Goal: Transaction & Acquisition: Purchase product/service

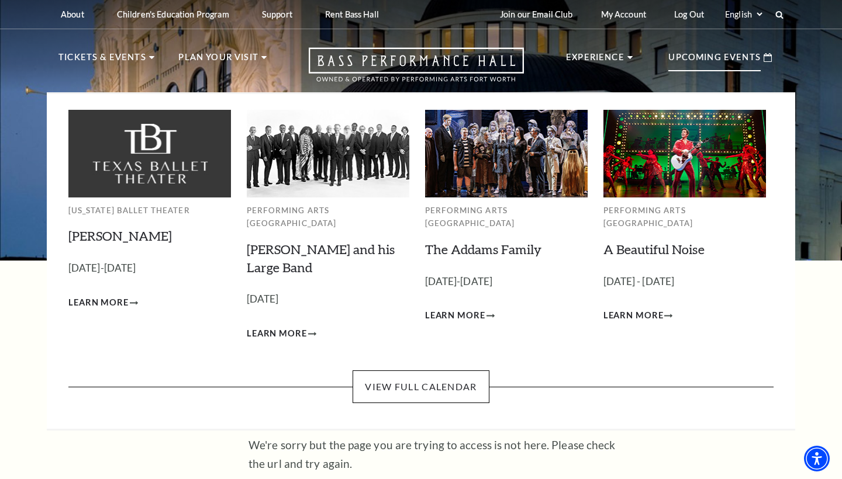
click at [666, 143] on img at bounding box center [684, 153] width 163 height 87
click at [637, 309] on span "Learn More" at bounding box center [633, 316] width 60 height 15
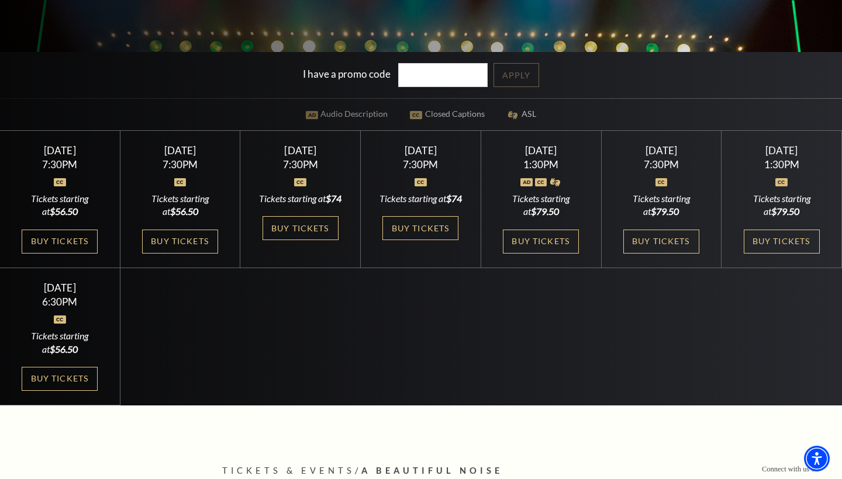
scroll to position [326, 0]
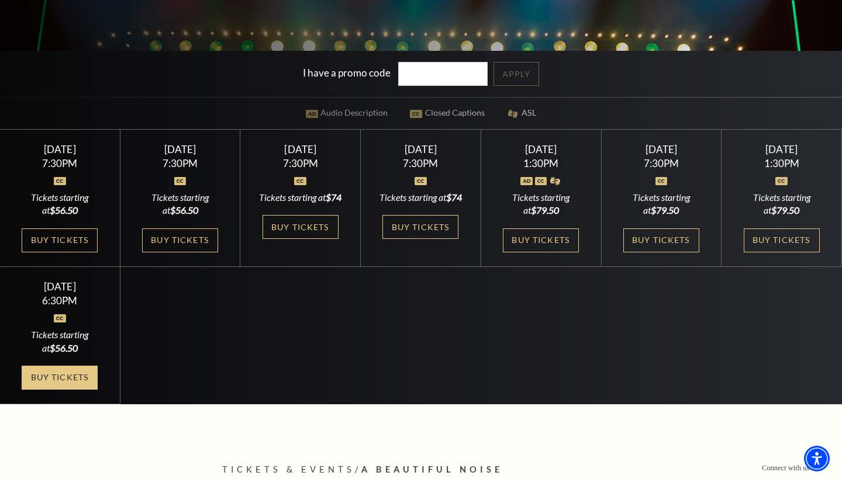
click at [69, 386] on link "Buy Tickets" at bounding box center [60, 378] width 76 height 24
click at [778, 238] on link "Buy Tickets" at bounding box center [782, 241] width 76 height 24
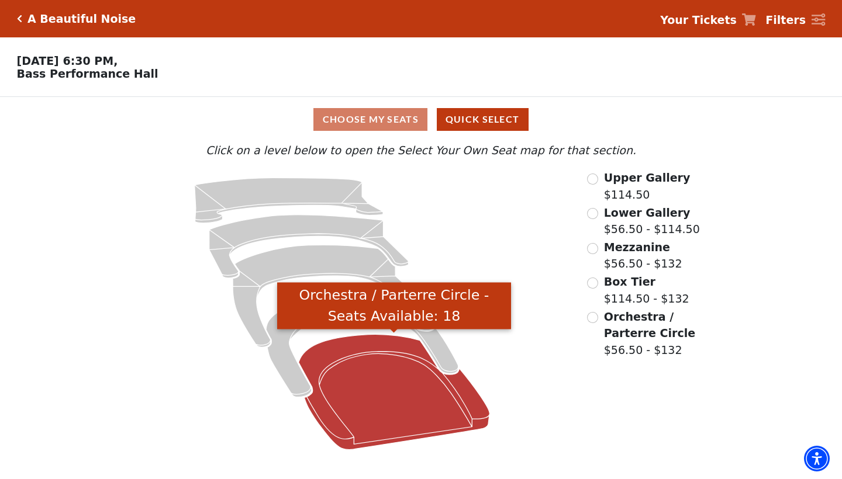
click at [338, 412] on icon "Orchestra / Parterre Circle - Seats Available: 18" at bounding box center [394, 391] width 191 height 115
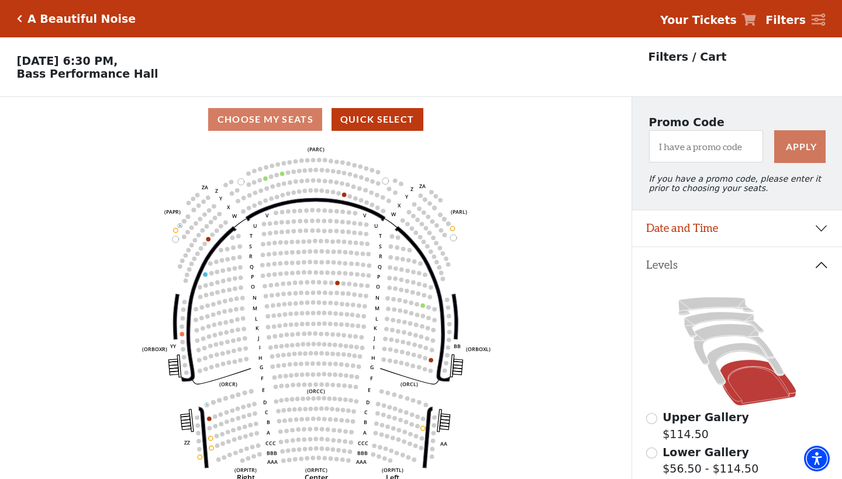
scroll to position [54, 0]
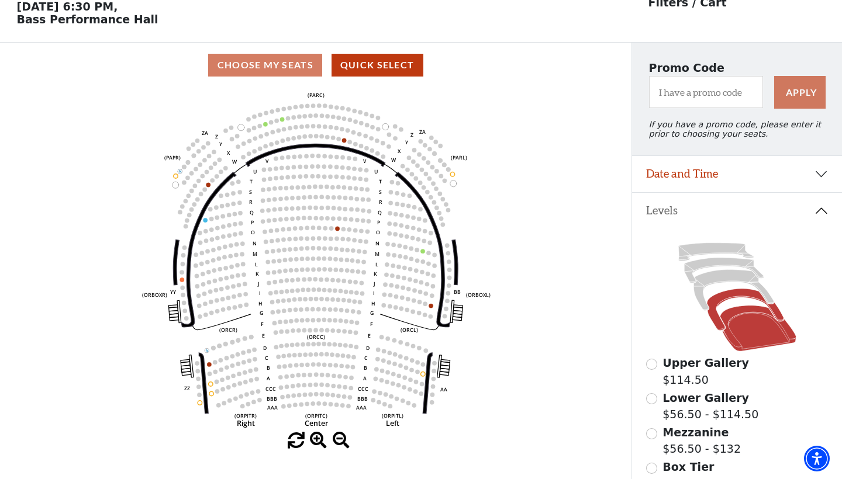
click at [742, 293] on icon at bounding box center [745, 310] width 77 height 42
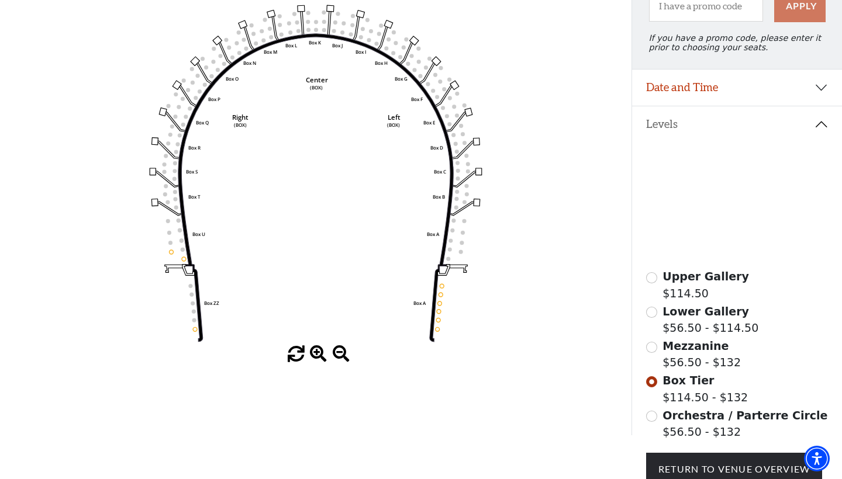
scroll to position [140, 0]
click at [319, 353] on span at bounding box center [318, 355] width 17 height 17
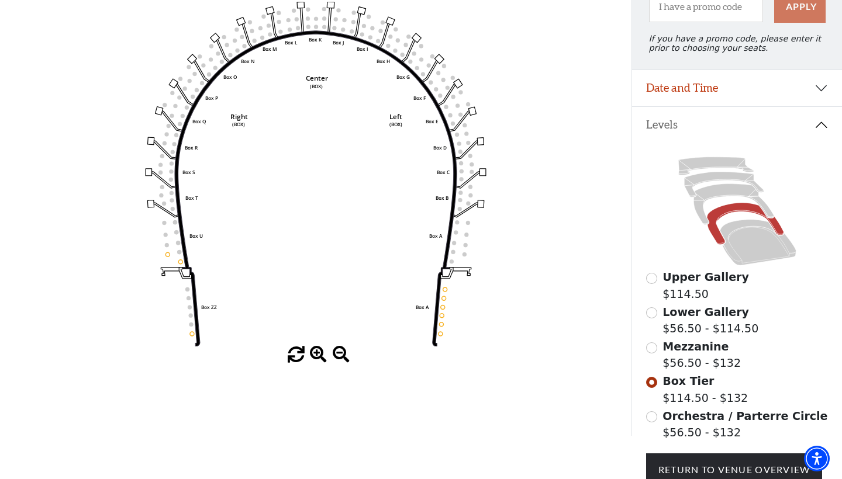
click at [319, 353] on span at bounding box center [318, 355] width 17 height 17
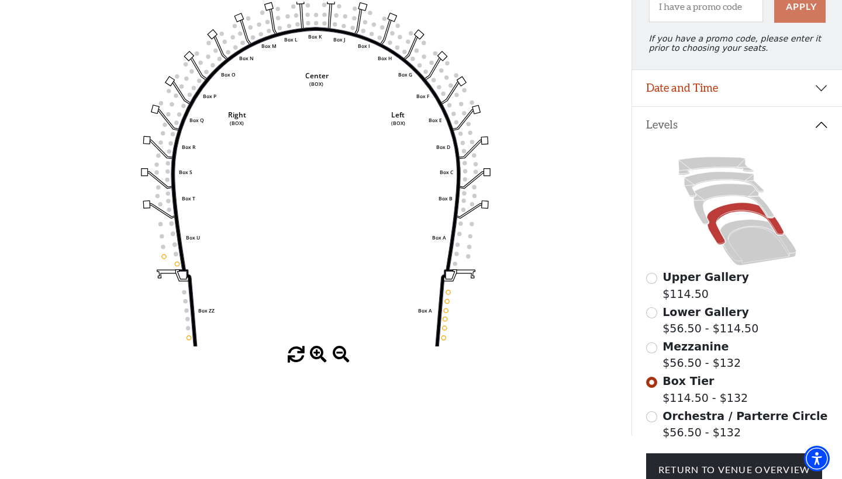
click at [319, 353] on span at bounding box center [318, 355] width 17 height 17
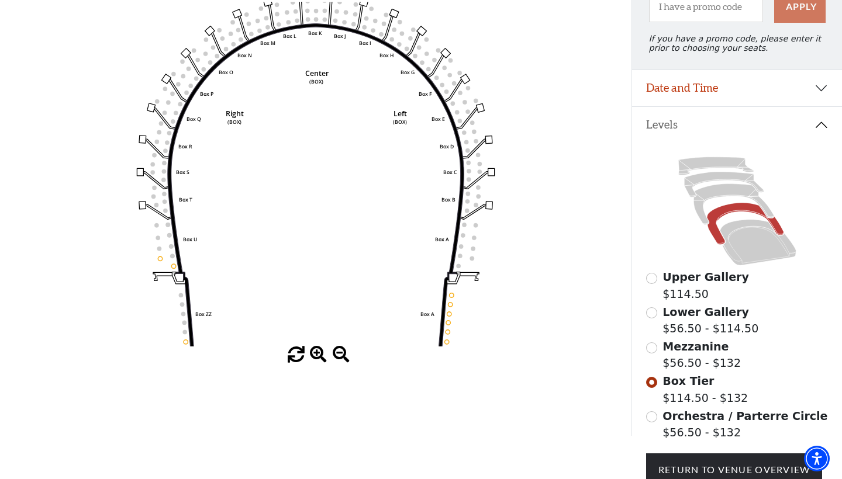
click at [319, 353] on span at bounding box center [318, 355] width 17 height 17
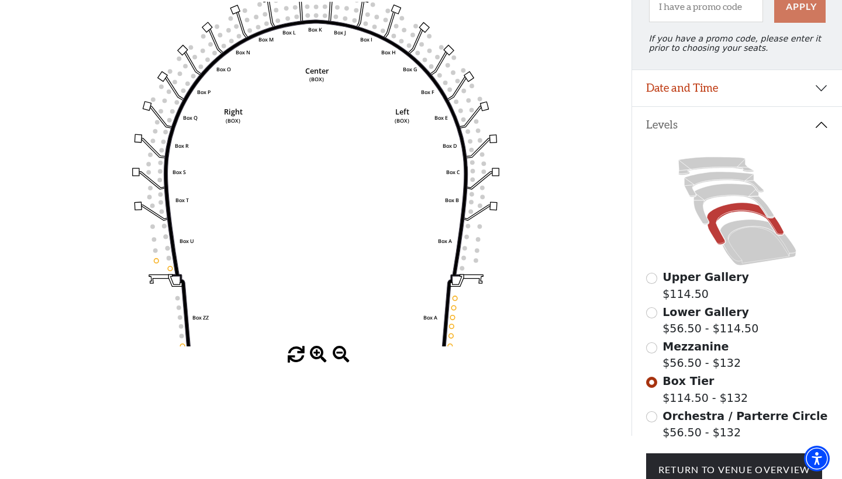
click at [319, 353] on span at bounding box center [318, 355] width 17 height 17
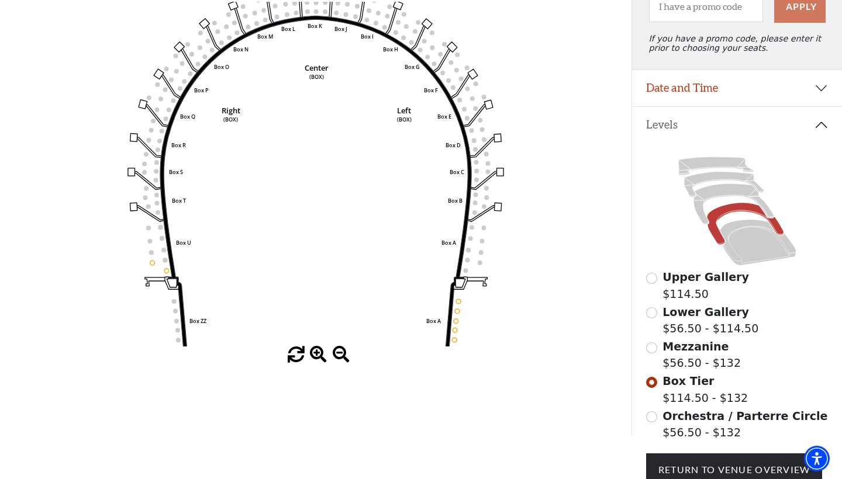
click at [341, 353] on span at bounding box center [341, 355] width 17 height 17
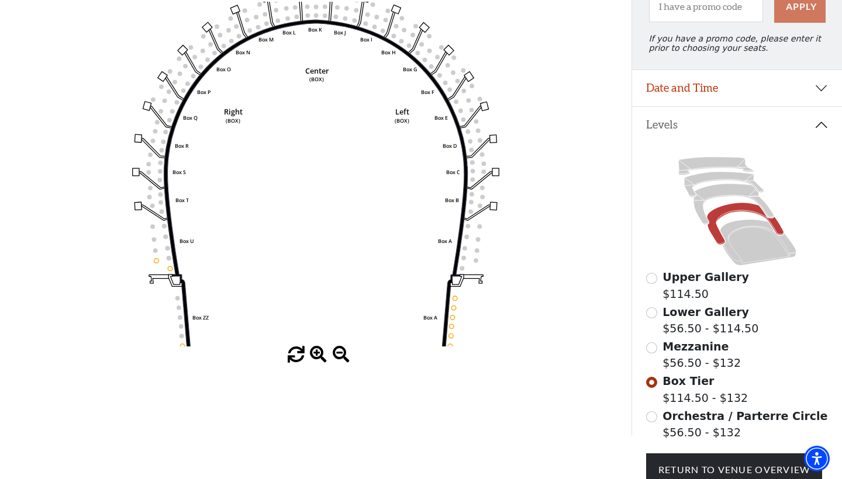
click at [341, 353] on span at bounding box center [341, 355] width 17 height 17
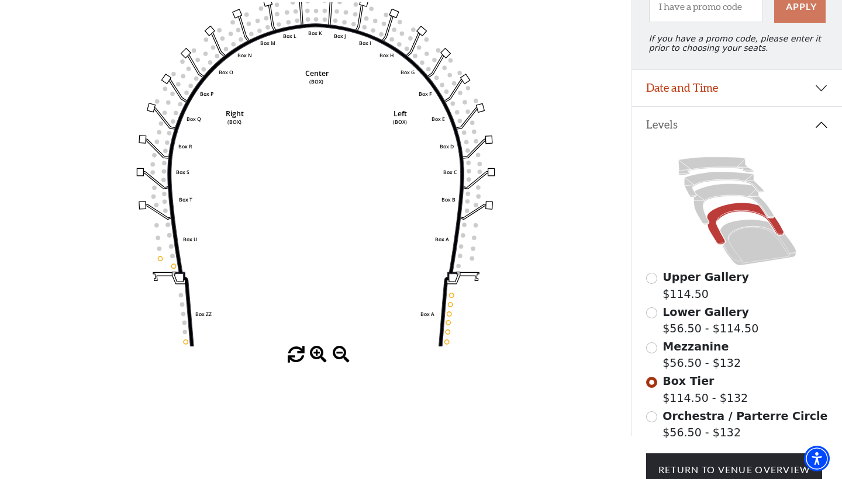
click at [341, 353] on span at bounding box center [341, 355] width 17 height 17
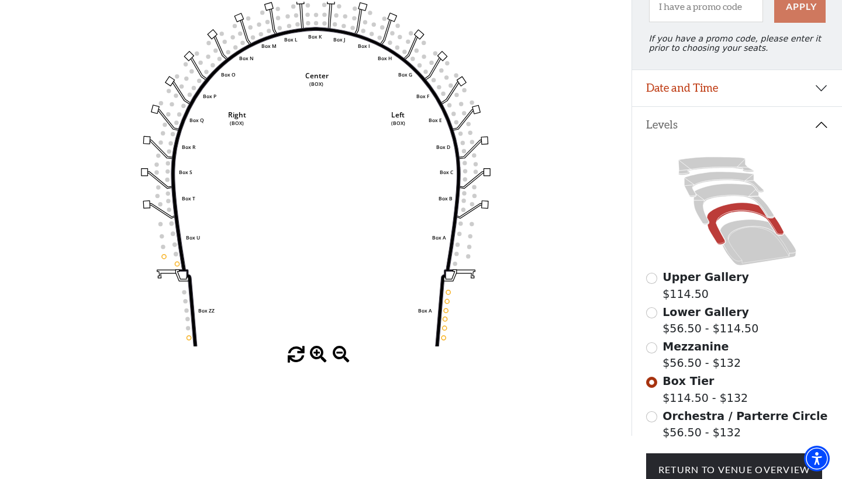
click at [341, 353] on span at bounding box center [341, 355] width 17 height 17
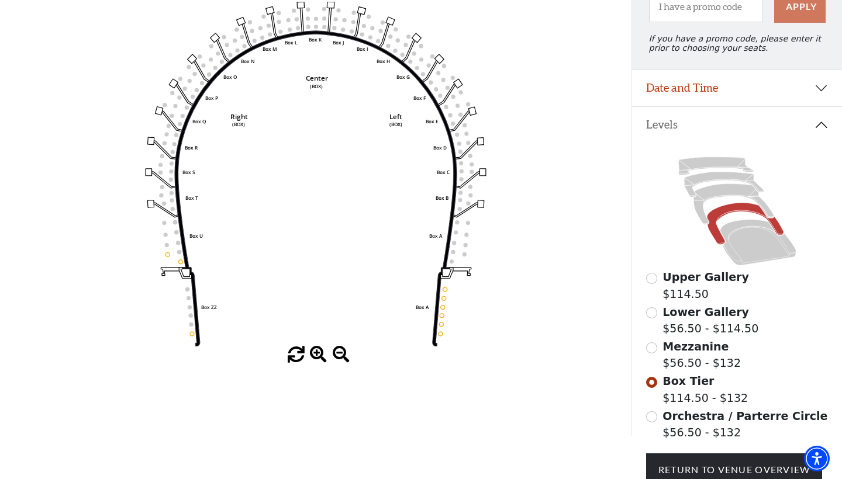
click at [341, 353] on span at bounding box center [341, 355] width 17 height 17
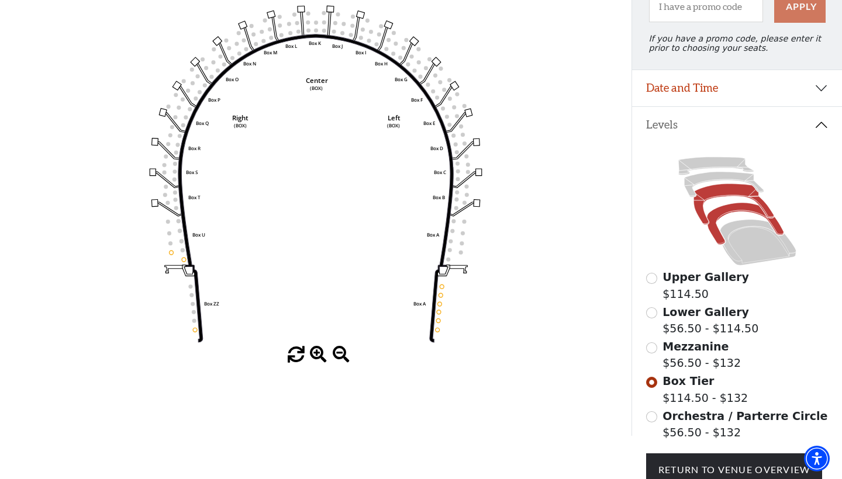
click at [716, 194] on icon at bounding box center [733, 204] width 80 height 41
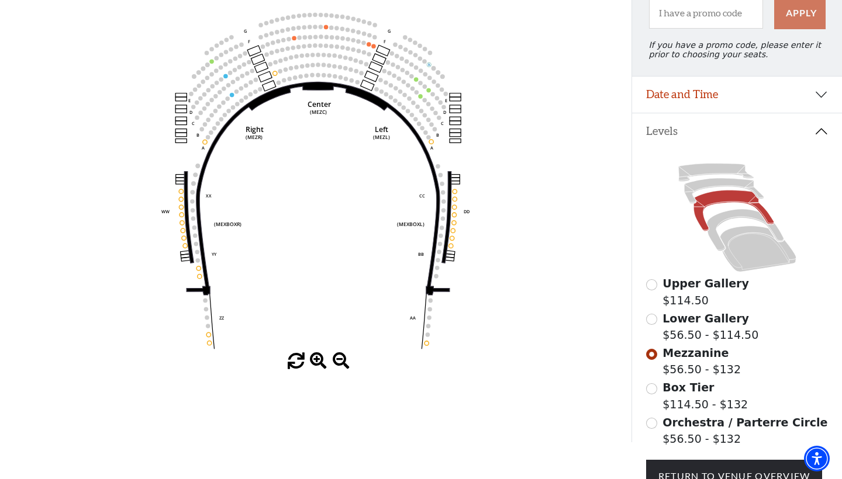
scroll to position [135, 0]
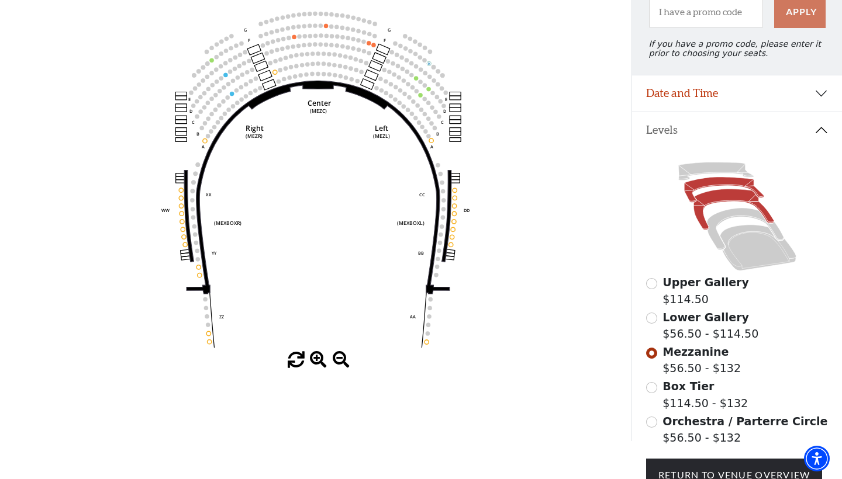
click at [730, 182] on icon at bounding box center [724, 189] width 80 height 25
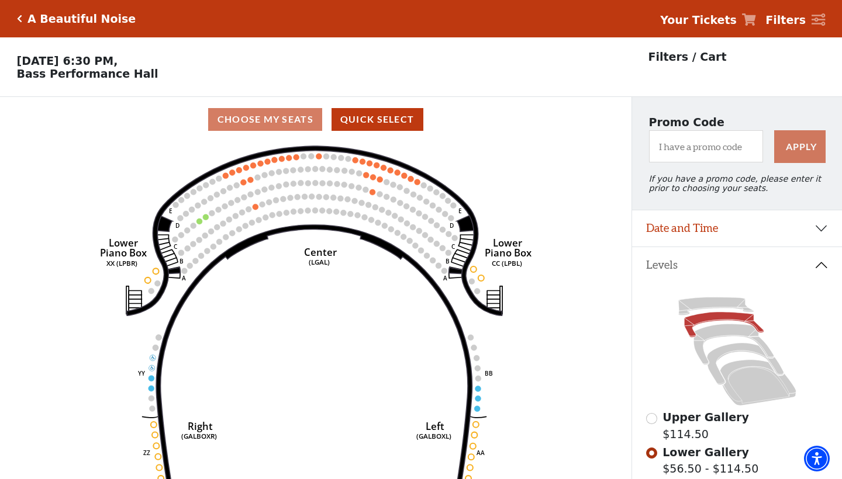
scroll to position [54, 0]
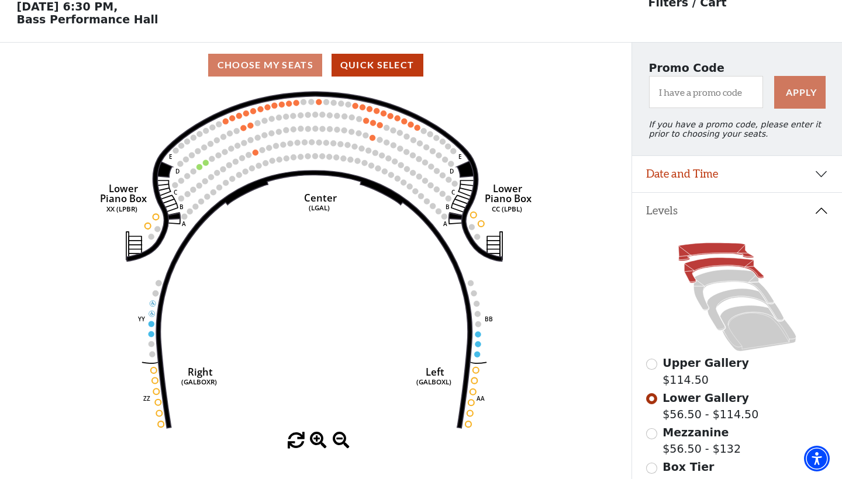
click at [715, 247] on icon at bounding box center [715, 252] width 75 height 18
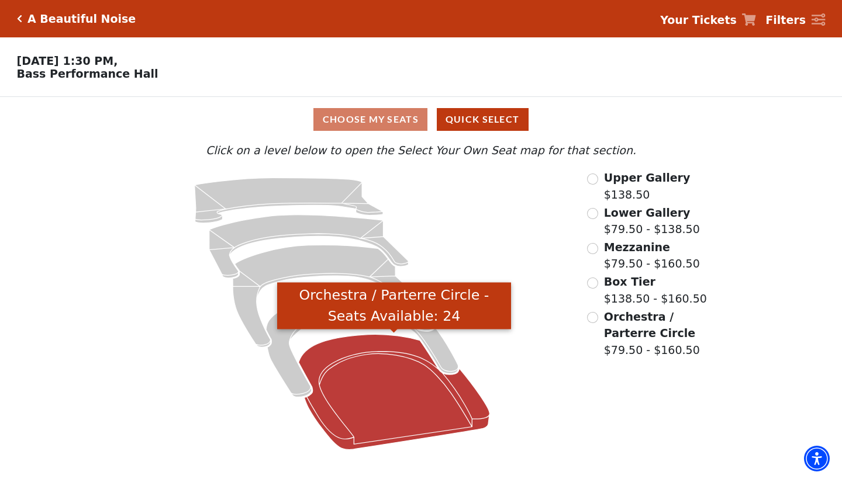
click at [406, 407] on icon "Orchestra / Parterre Circle - Seats Available: 24" at bounding box center [394, 391] width 191 height 115
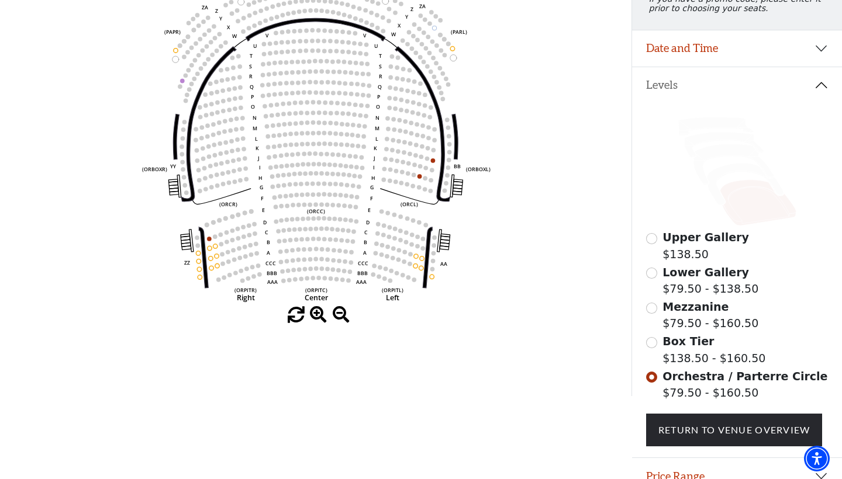
scroll to position [184, 0]
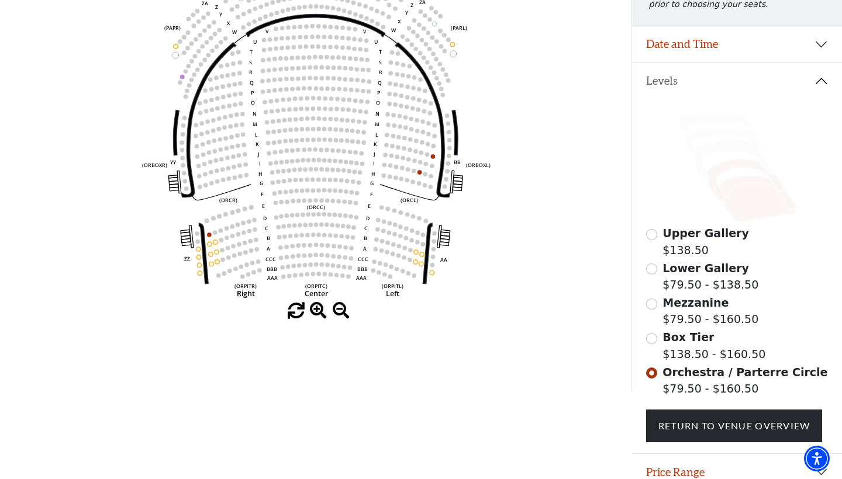
click at [733, 163] on icon at bounding box center [745, 180] width 77 height 42
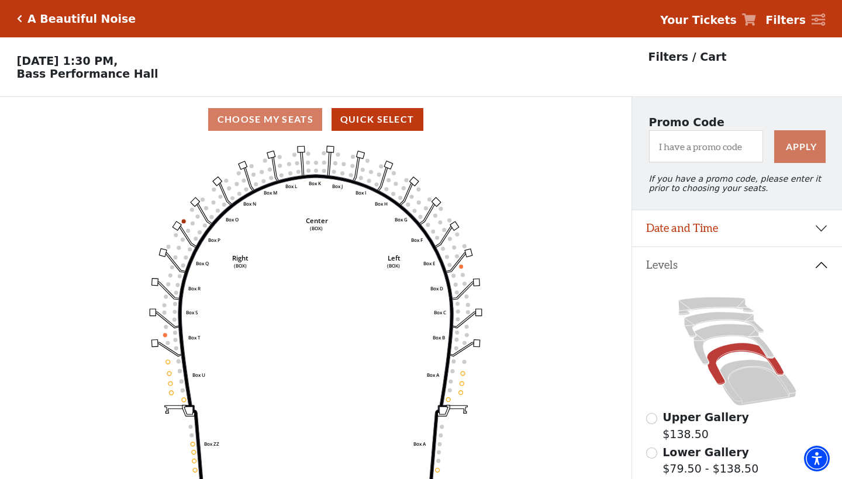
scroll to position [54, 0]
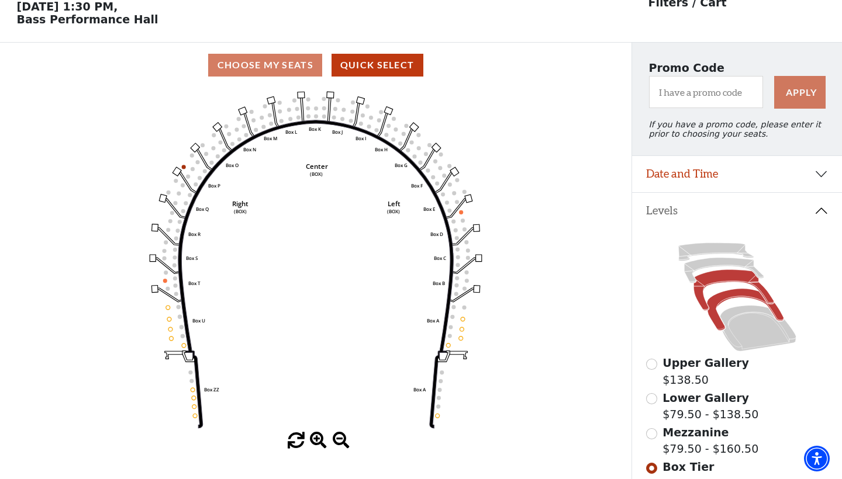
click at [720, 275] on icon at bounding box center [733, 290] width 80 height 41
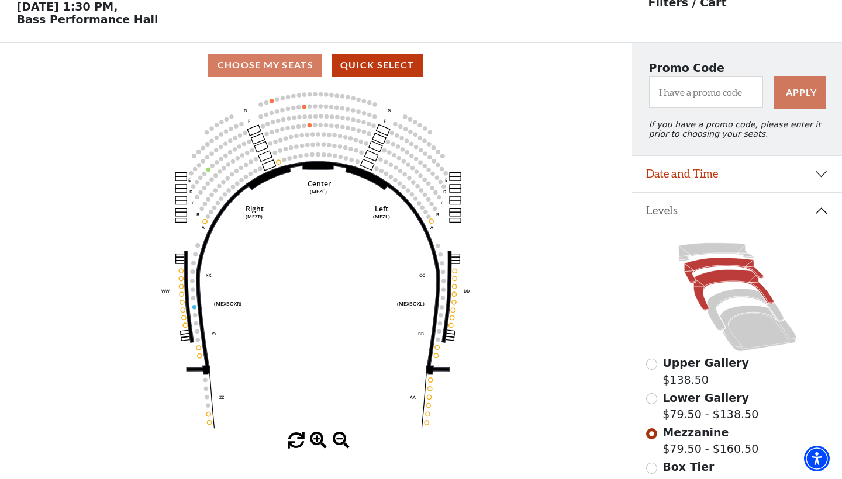
click at [703, 265] on icon at bounding box center [724, 270] width 80 height 25
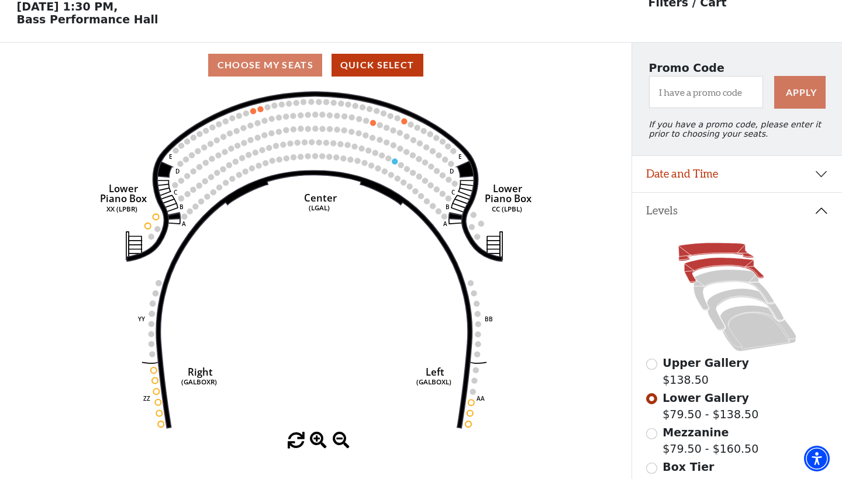
click at [696, 247] on icon at bounding box center [715, 252] width 75 height 18
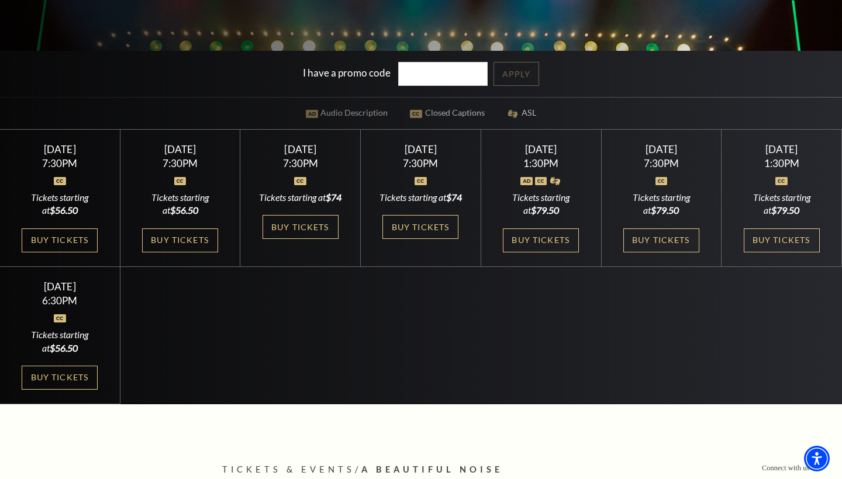
scroll to position [326, 0]
click at [540, 248] on link "Buy Tickets" at bounding box center [541, 241] width 76 height 24
click at [655, 246] on link "Buy Tickets" at bounding box center [661, 241] width 76 height 24
click at [46, 389] on link "Buy Tickets" at bounding box center [60, 378] width 76 height 24
click at [796, 236] on link "Buy Tickets" at bounding box center [782, 241] width 76 height 24
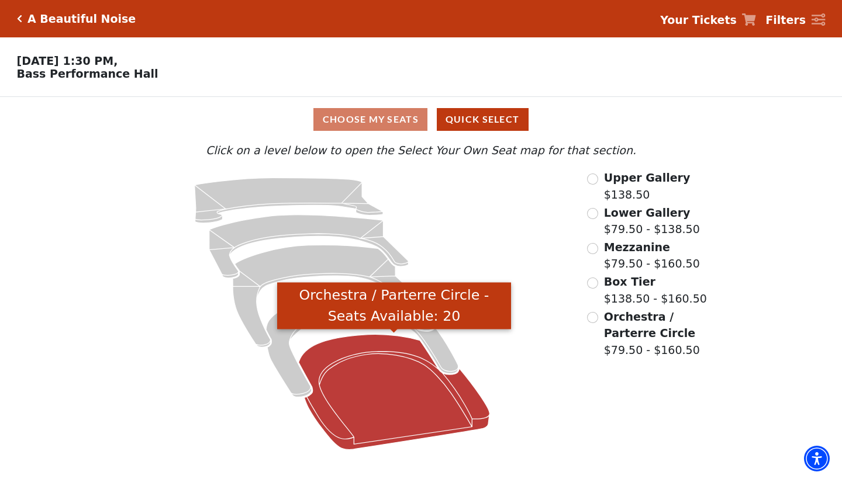
click at [389, 409] on icon "Orchestra / Parterre Circle - Seats Available: 20" at bounding box center [394, 391] width 191 height 115
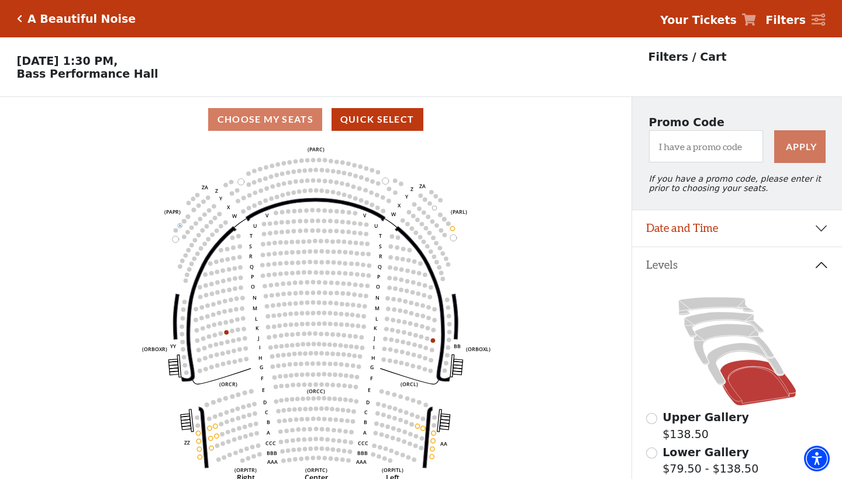
scroll to position [54, 0]
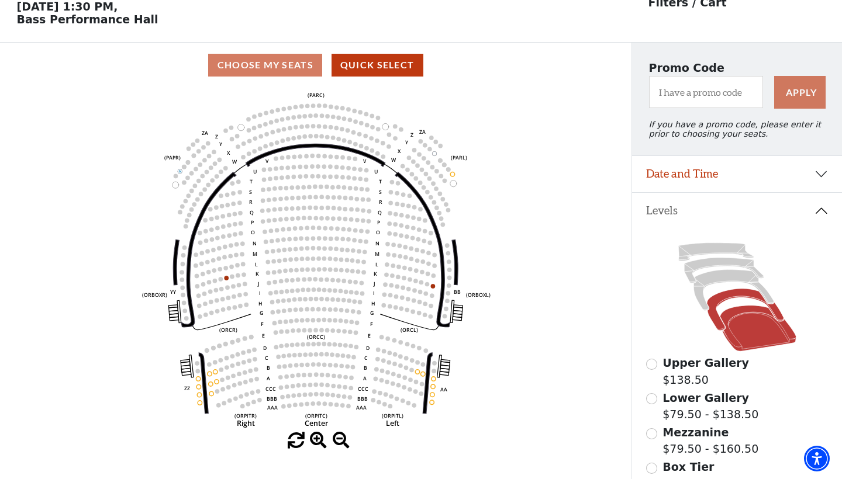
click at [727, 293] on icon at bounding box center [745, 310] width 77 height 42
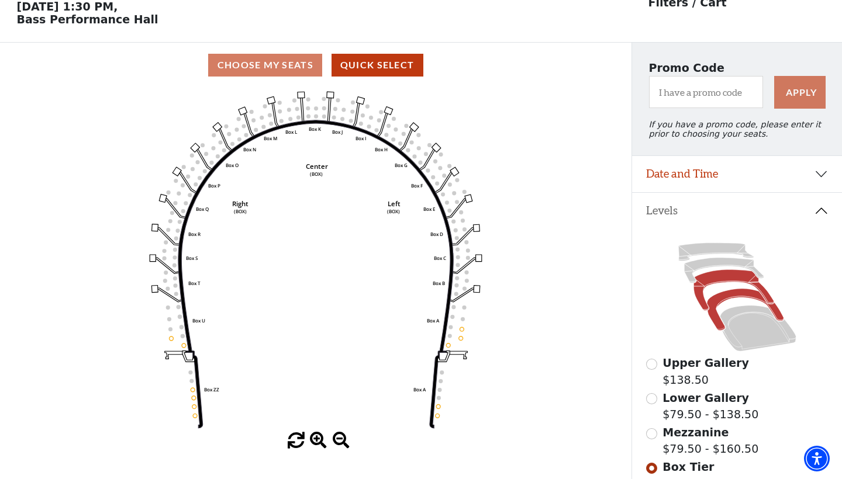
click at [720, 276] on icon at bounding box center [733, 290] width 80 height 41
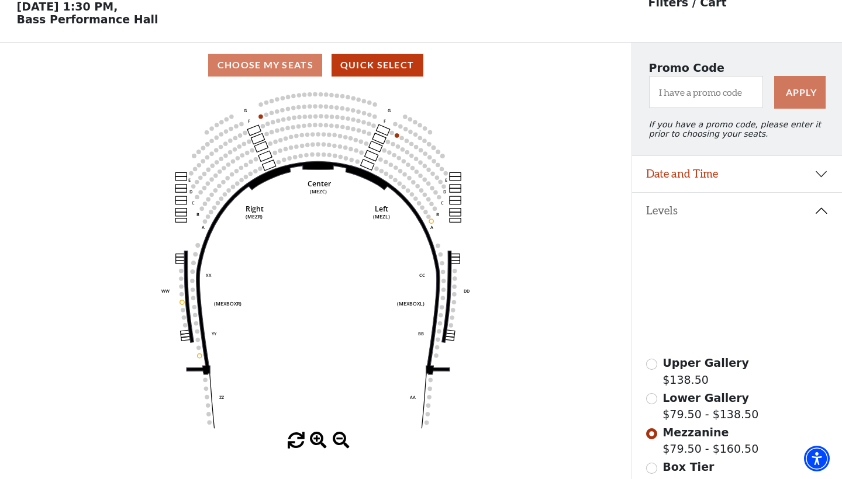
click at [714, 264] on icon at bounding box center [724, 270] width 80 height 25
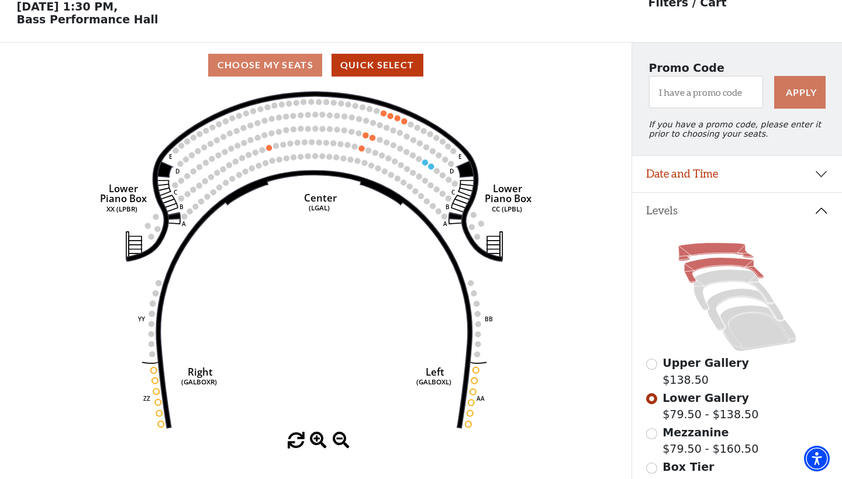
click at [710, 250] on icon at bounding box center [715, 252] width 75 height 18
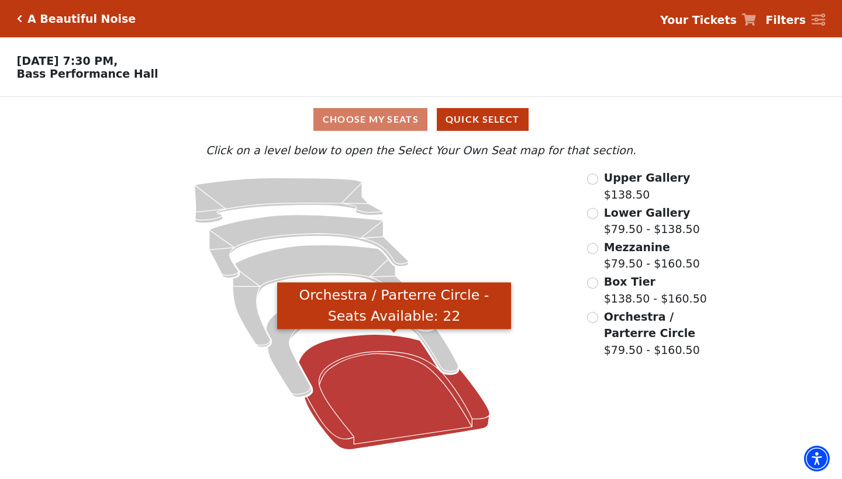
click at [418, 414] on icon "Orchestra / Parterre Circle - Seats Available: 22" at bounding box center [394, 391] width 191 height 115
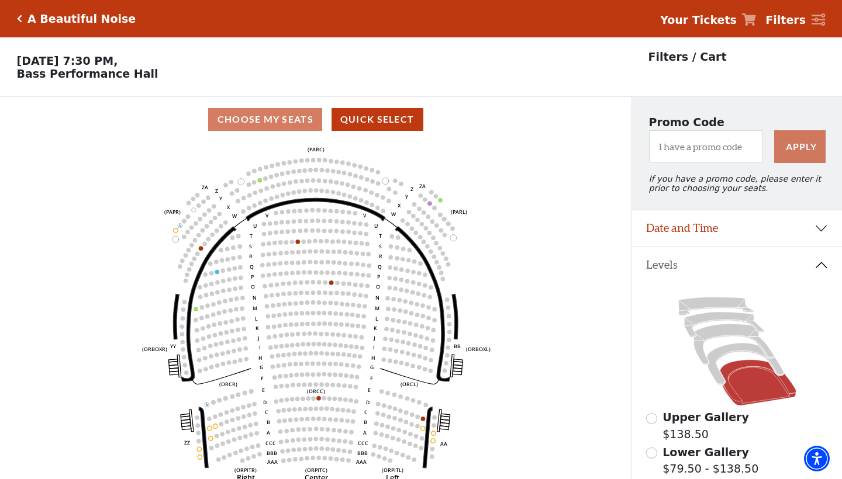
scroll to position [54, 0]
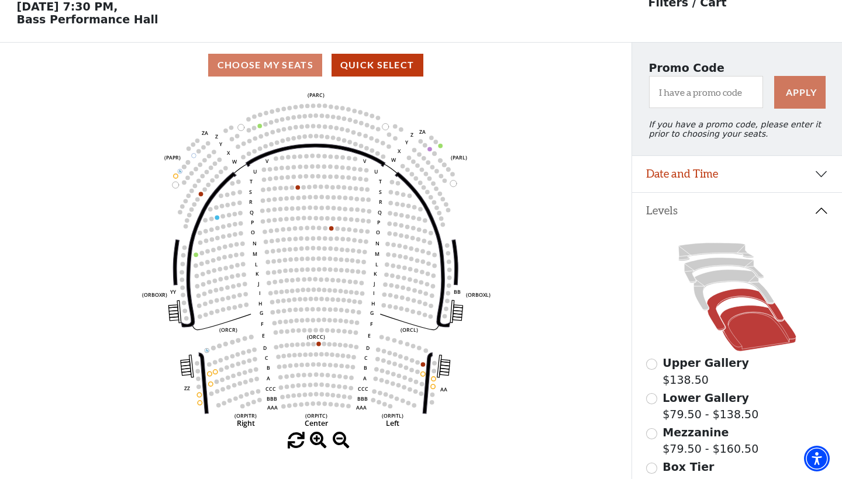
click at [738, 291] on icon at bounding box center [745, 310] width 77 height 42
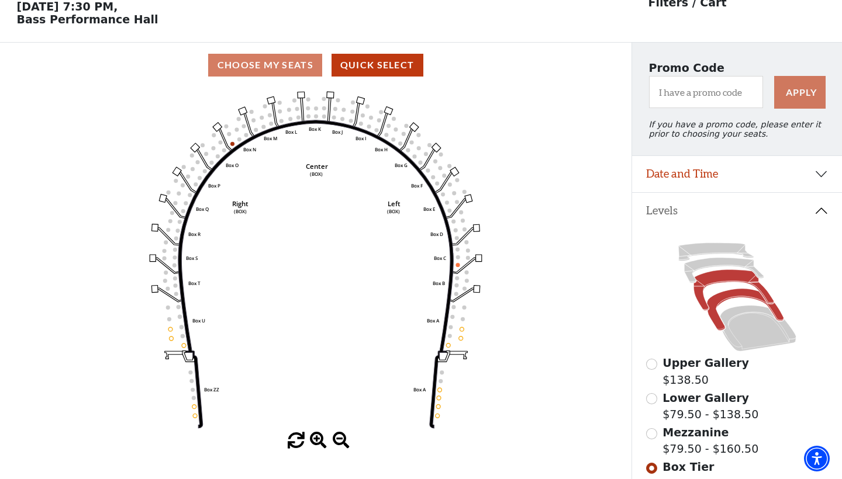
click at [726, 274] on icon at bounding box center [733, 290] width 80 height 41
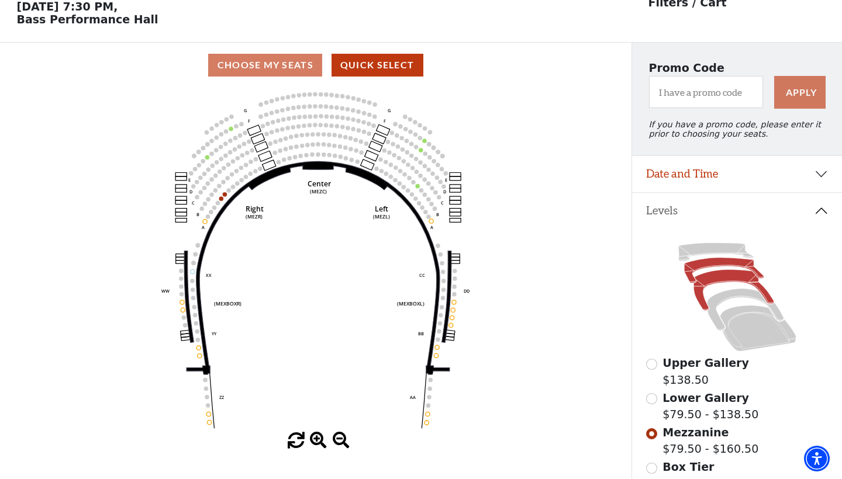
click at [707, 261] on icon at bounding box center [724, 270] width 80 height 25
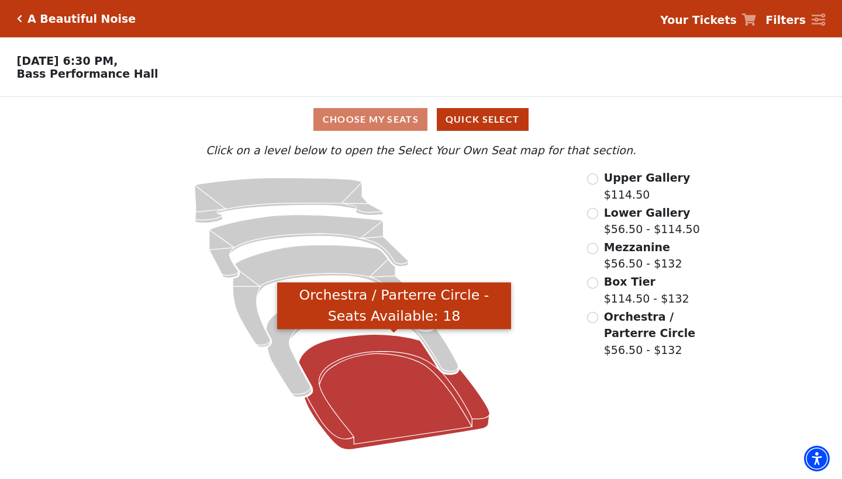
click at [349, 404] on icon "Orchestra / Parterre Circle - Seats Available: 18" at bounding box center [394, 391] width 191 height 115
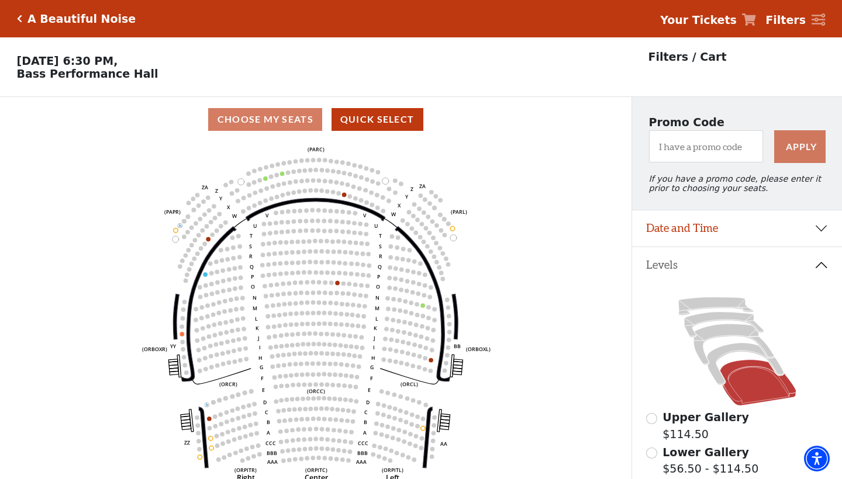
scroll to position [54, 0]
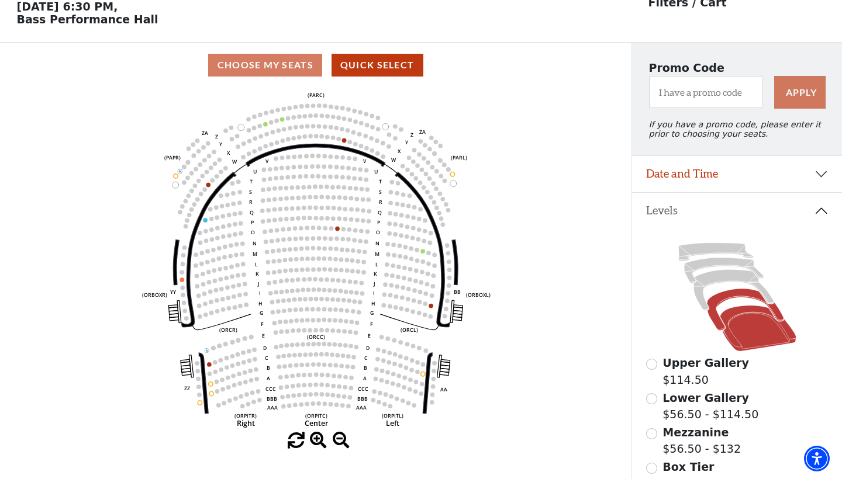
click at [733, 295] on icon at bounding box center [745, 310] width 77 height 42
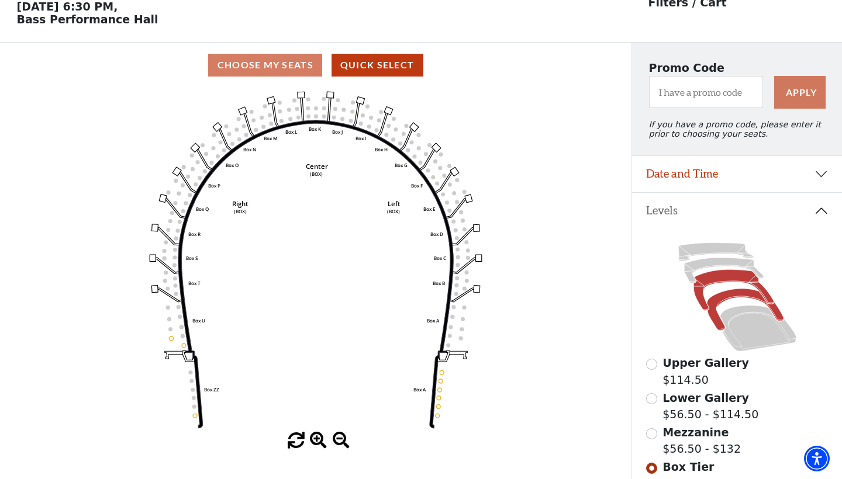
click at [722, 275] on icon at bounding box center [733, 290] width 80 height 41
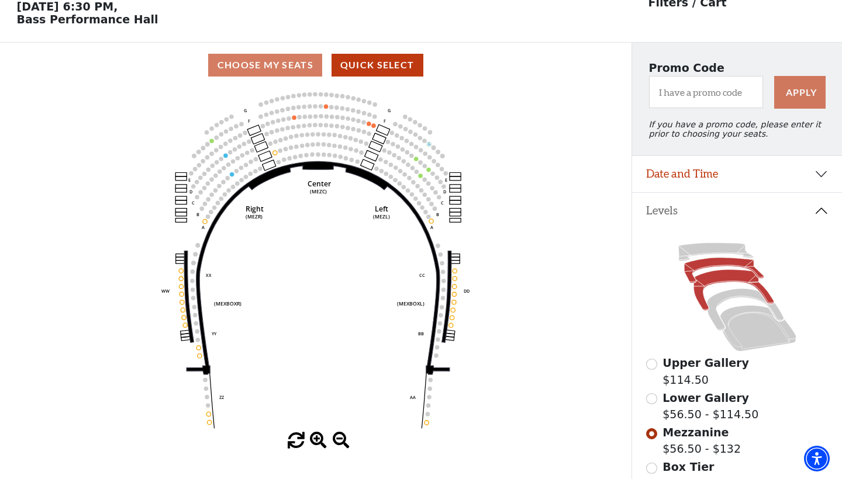
click at [699, 262] on icon at bounding box center [724, 270] width 80 height 25
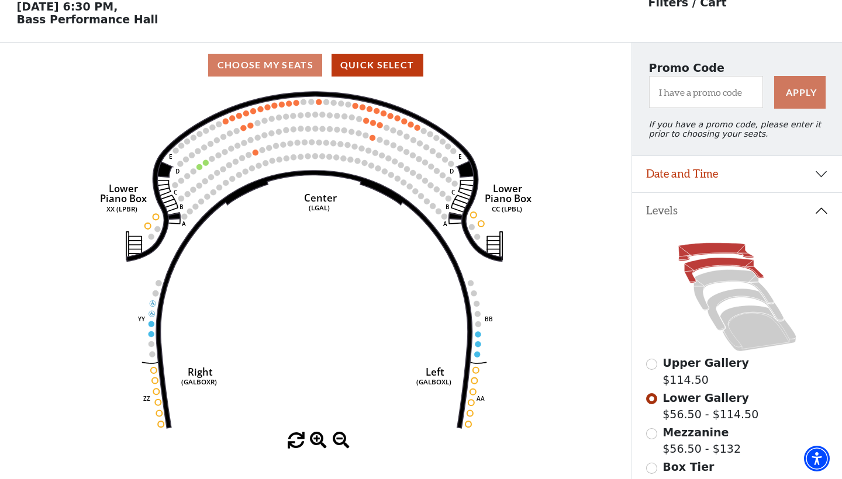
click at [699, 246] on icon at bounding box center [715, 252] width 75 height 18
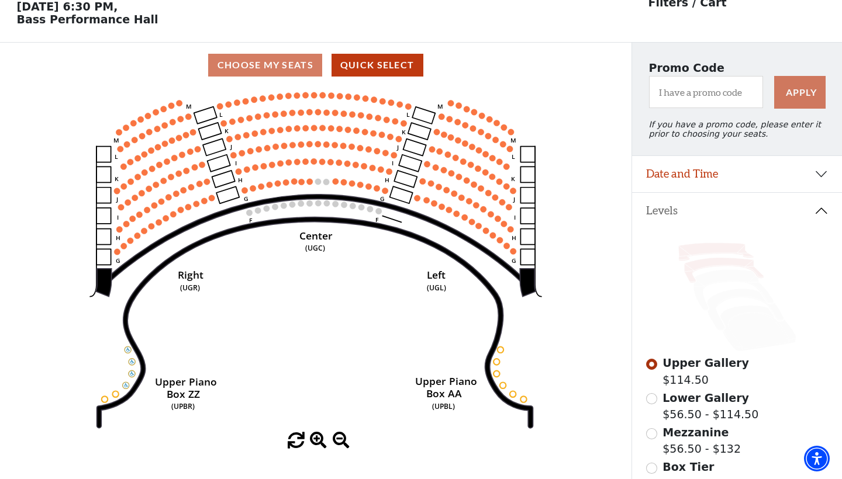
click at [708, 261] on icon at bounding box center [724, 270] width 80 height 25
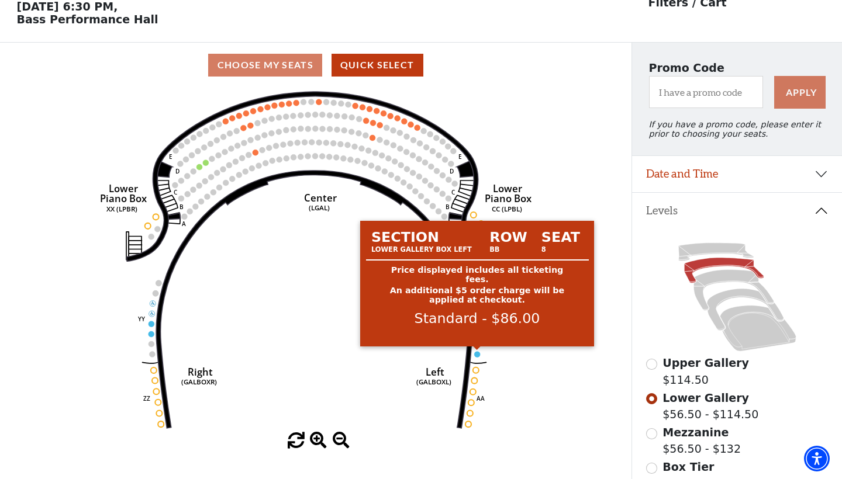
click at [476, 355] on circle at bounding box center [477, 354] width 6 height 6
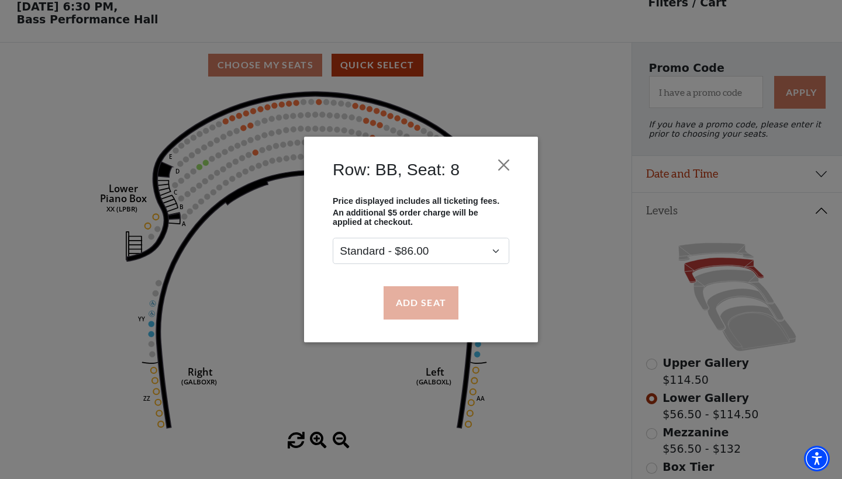
click at [420, 302] on button "Add Seat" at bounding box center [421, 302] width 75 height 33
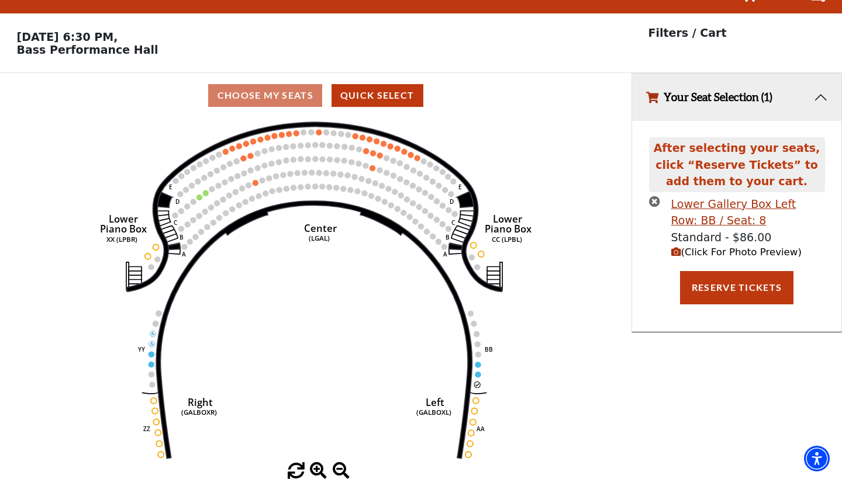
scroll to position [0, 0]
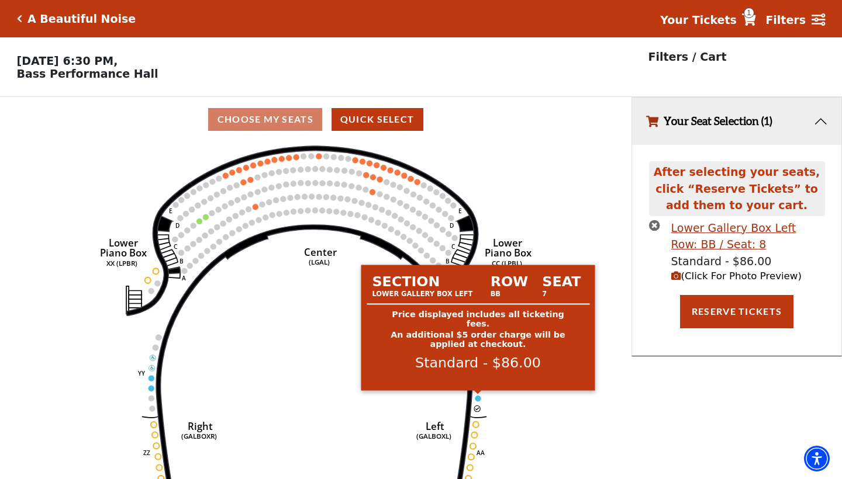
click at [477, 396] on circle at bounding box center [478, 399] width 6 height 6
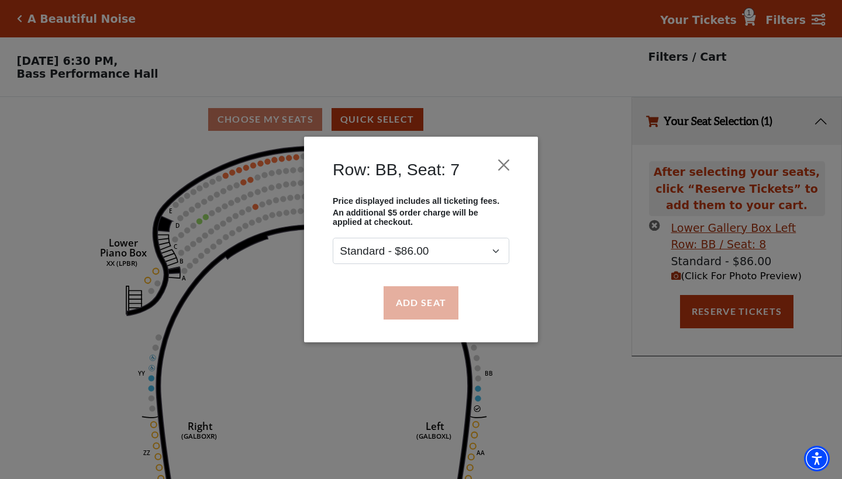
click at [437, 300] on button "Add Seat" at bounding box center [421, 302] width 75 height 33
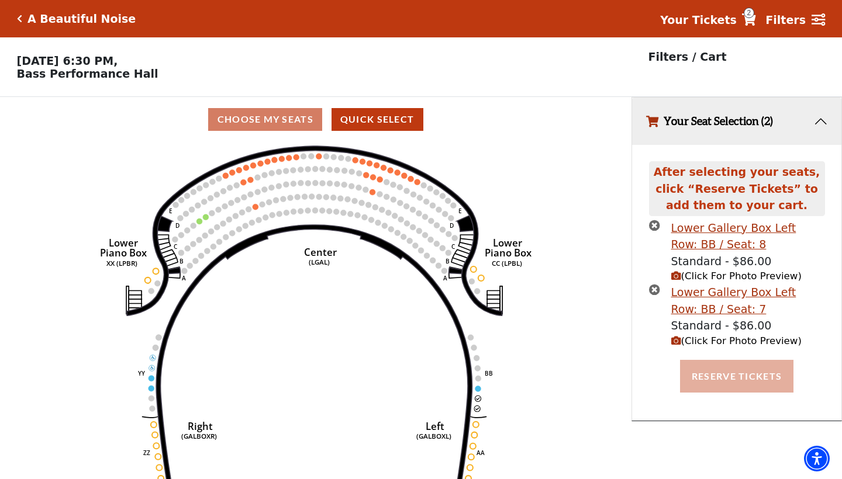
click at [742, 375] on button "Reserve Tickets" at bounding box center [736, 376] width 113 height 33
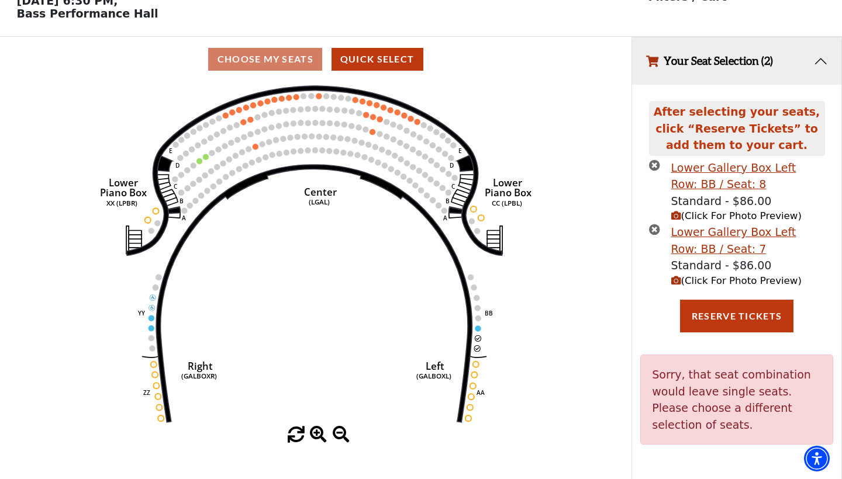
scroll to position [23, 0]
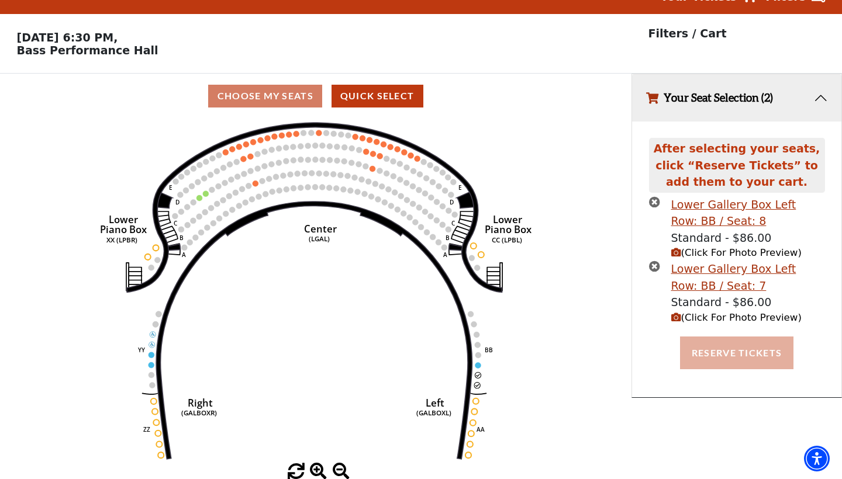
click at [738, 347] on button "Reserve Tickets" at bounding box center [736, 353] width 113 height 33
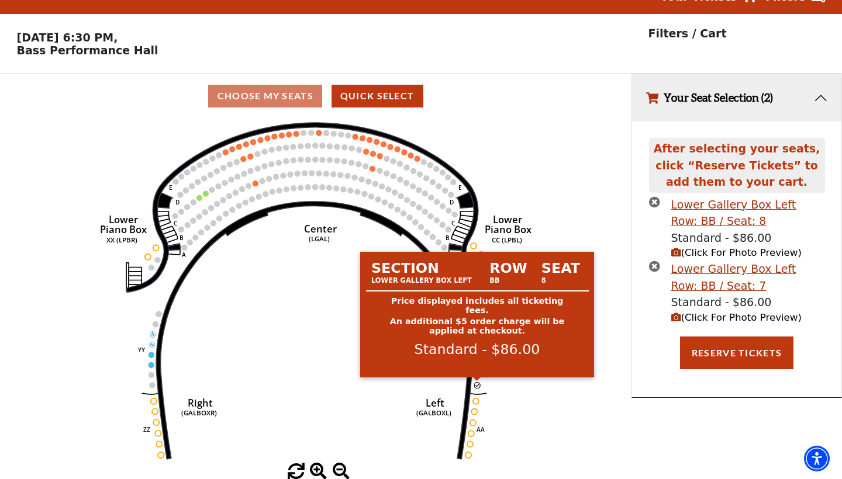
click at [476, 384] on circle at bounding box center [477, 385] width 6 height 6
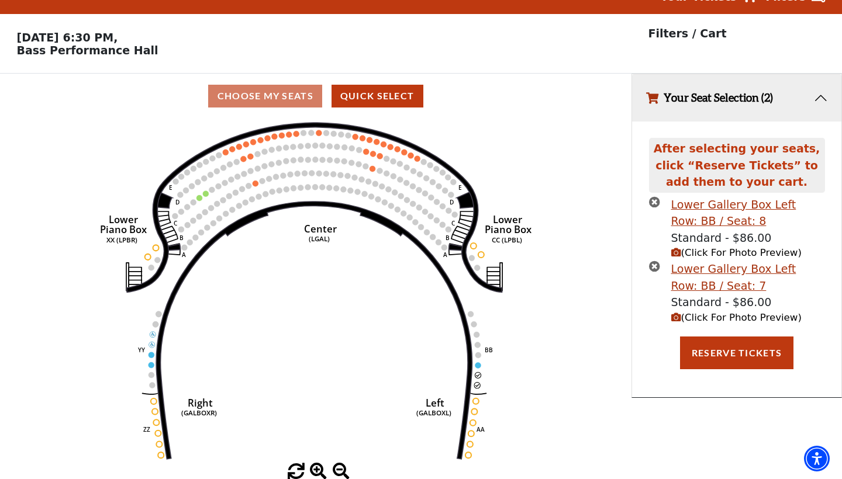
click at [735, 315] on span "(Click For Photo Preview)" at bounding box center [736, 317] width 130 height 11
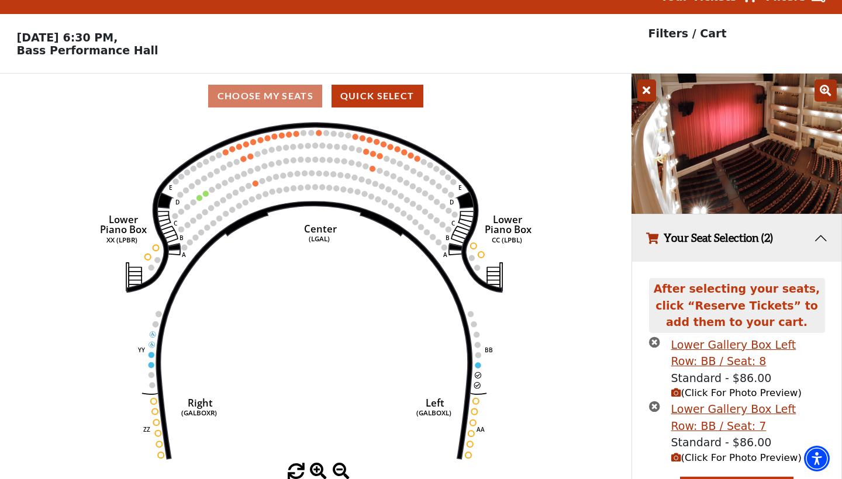
click at [654, 403] on icon "times-circle" at bounding box center [654, 406] width 11 height 11
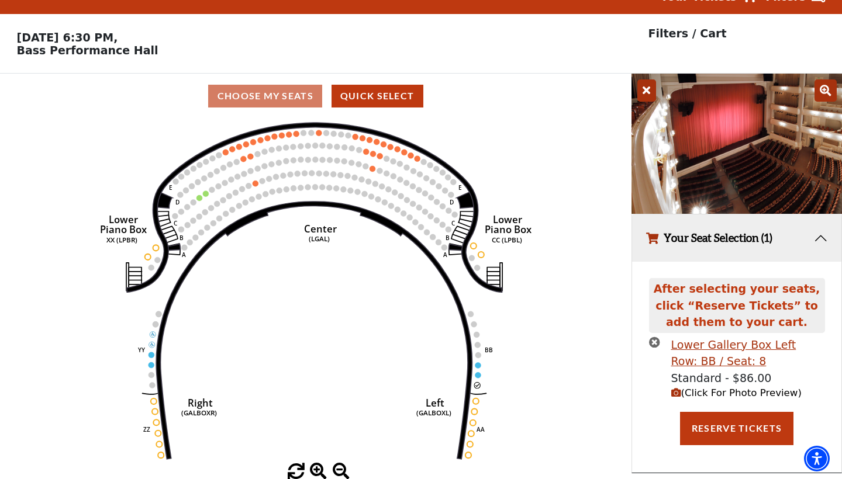
click at [655, 340] on icon "times-circle" at bounding box center [654, 342] width 11 height 11
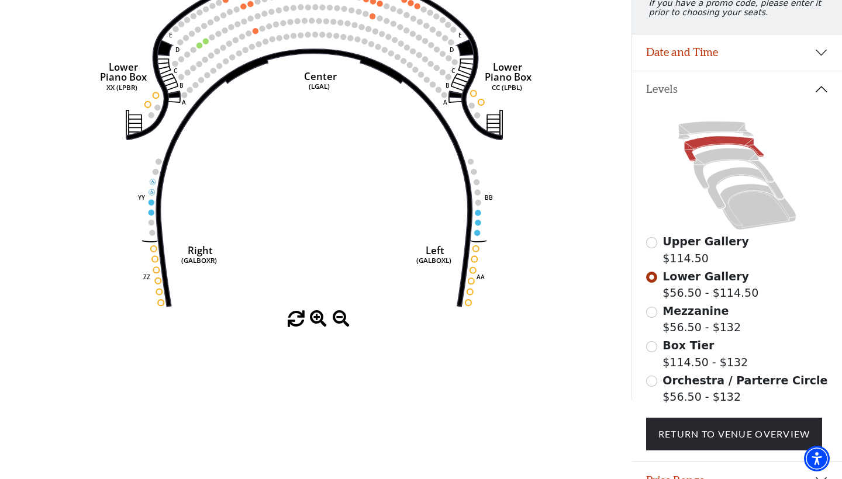
scroll to position [210, 0]
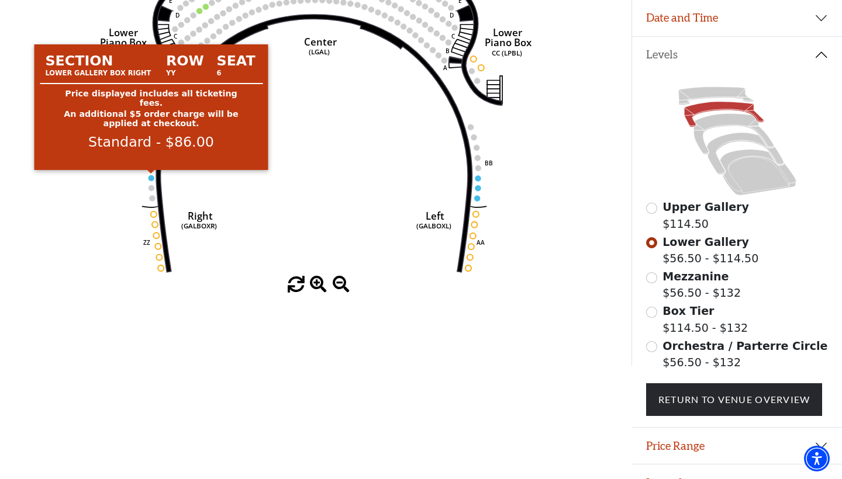
click at [151, 177] on circle at bounding box center [151, 178] width 6 height 6
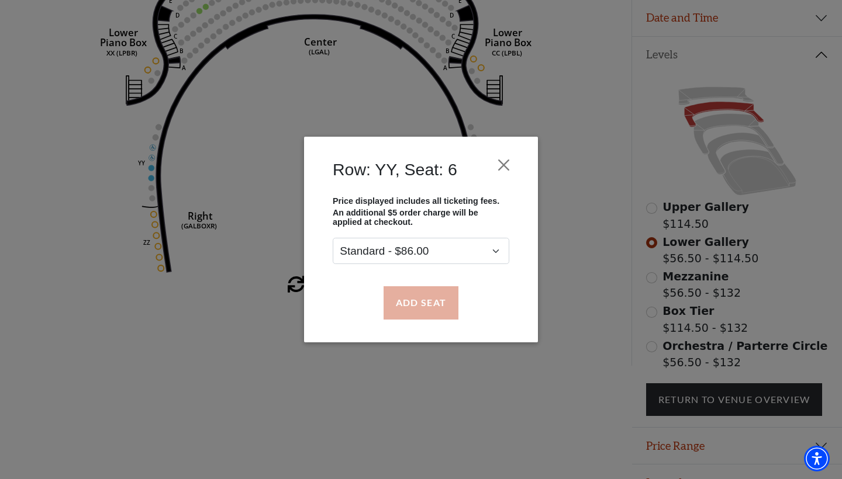
click at [422, 306] on button "Add Seat" at bounding box center [421, 302] width 75 height 33
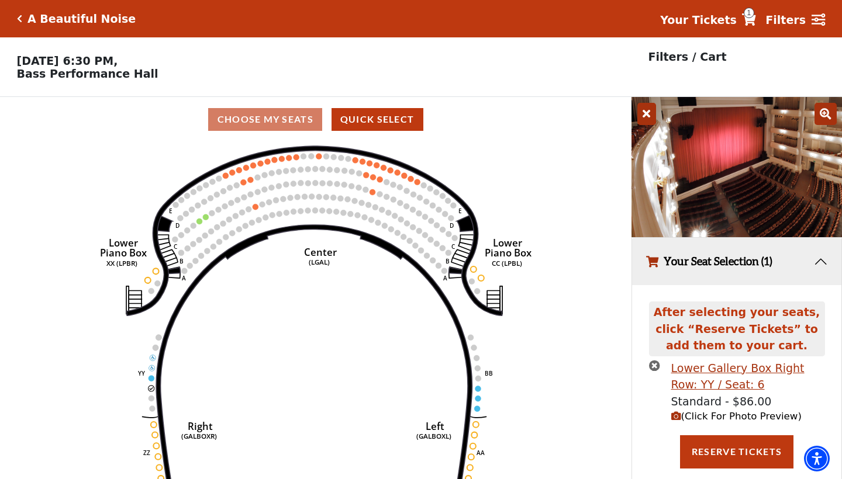
click at [704, 416] on span "(Click For Photo Preview)" at bounding box center [736, 416] width 130 height 11
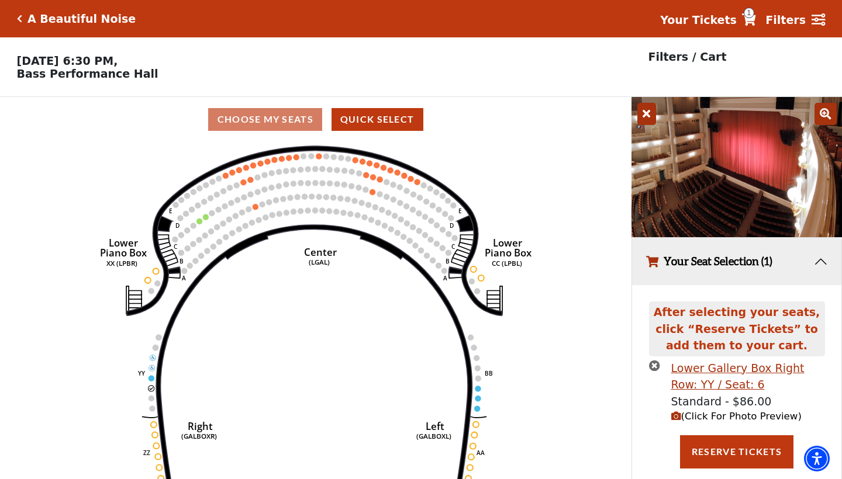
click at [652, 361] on icon "times-circle" at bounding box center [654, 365] width 11 height 11
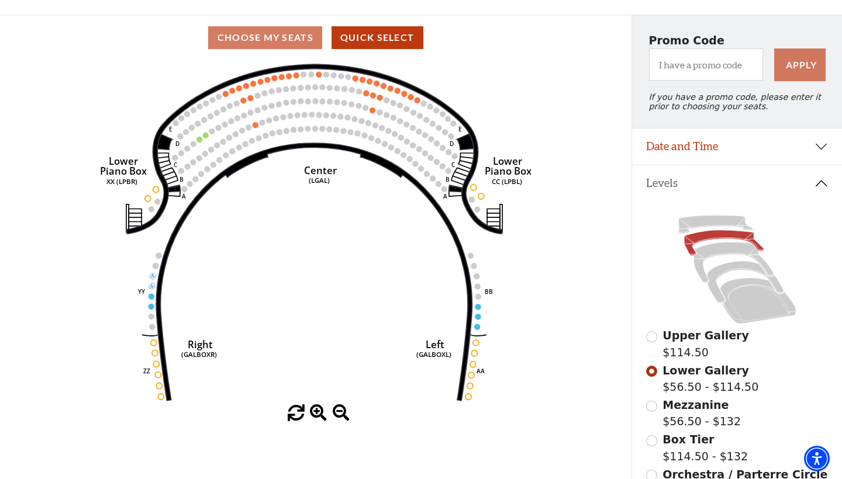
scroll to position [82, 0]
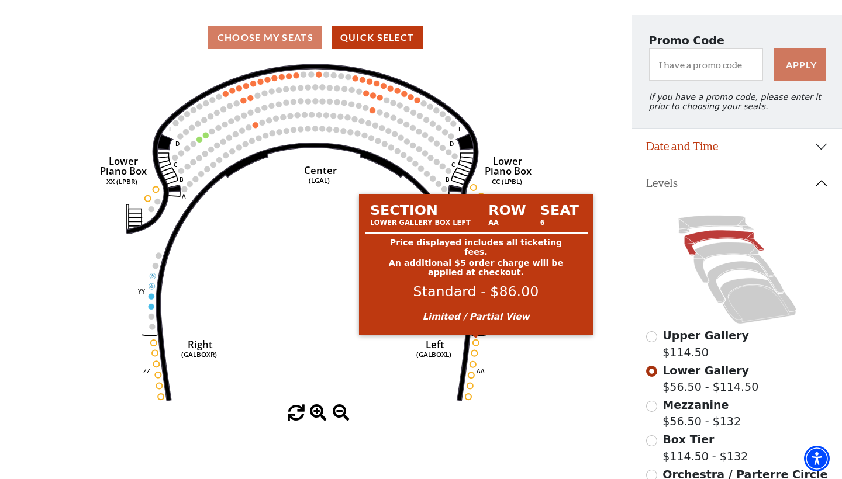
click at [476, 343] on circle at bounding box center [476, 343] width 6 height 6
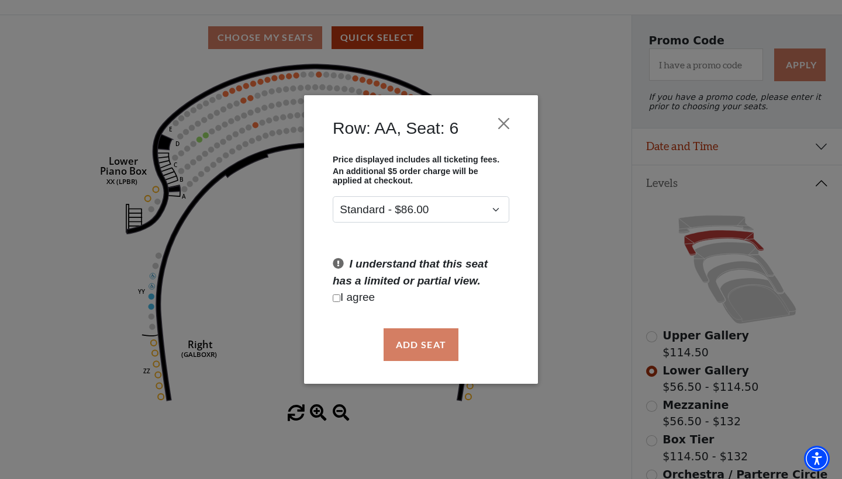
click at [434, 346] on div "Add Seat" at bounding box center [421, 344] width 199 height 55
click at [338, 299] on input "Checkbox field" at bounding box center [337, 299] width 8 height 8
checkbox input "true"
click at [436, 342] on button "Add Seat" at bounding box center [421, 345] width 75 height 33
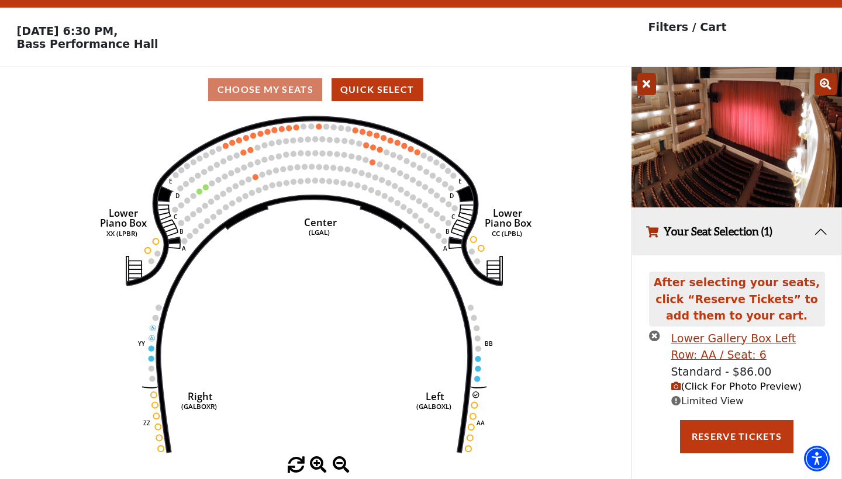
scroll to position [29, 0]
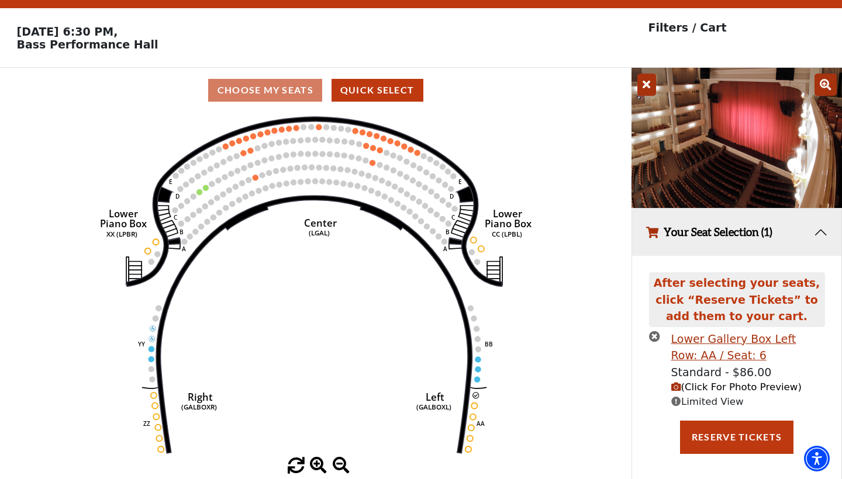
click at [730, 387] on span "(Click For Photo Preview)" at bounding box center [736, 387] width 130 height 11
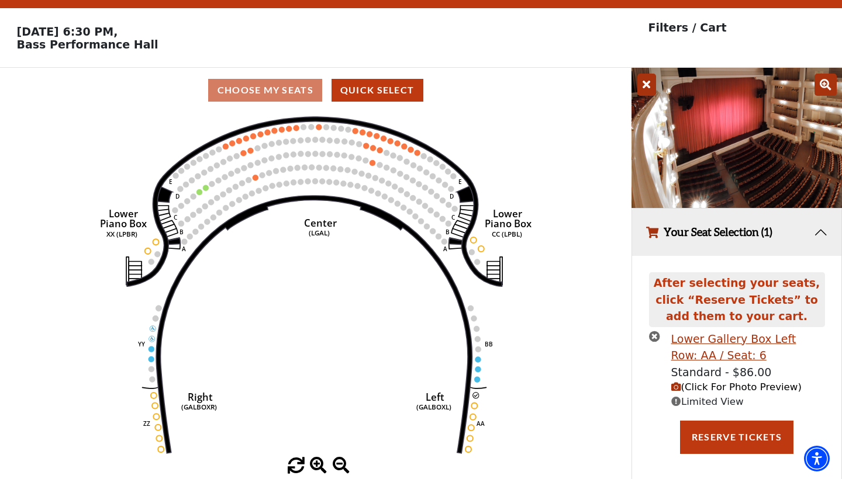
click at [656, 333] on icon "times-circle" at bounding box center [654, 336] width 11 height 11
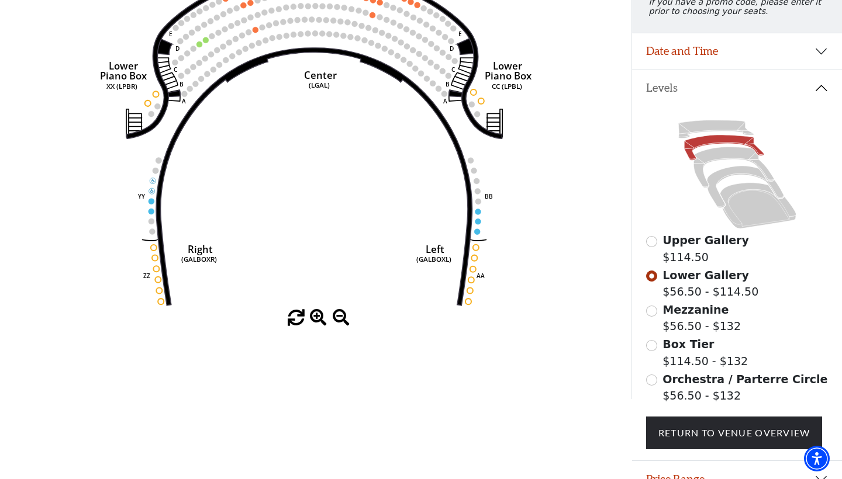
scroll to position [210, 0]
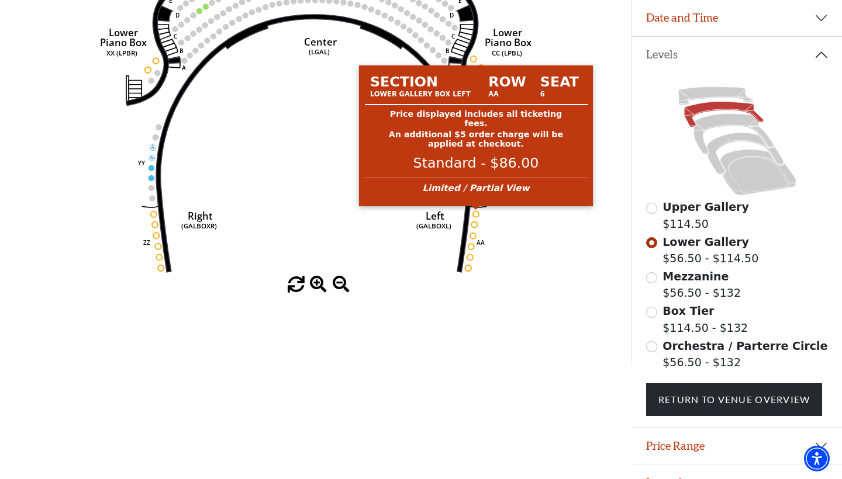
click at [475, 212] on circle at bounding box center [476, 214] width 6 height 6
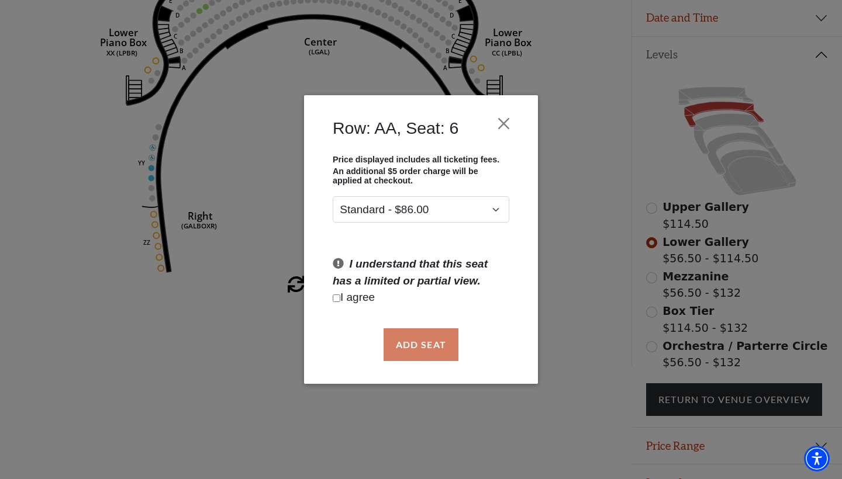
click at [335, 300] on input "Checkbox field" at bounding box center [337, 299] width 8 height 8
checkbox input "true"
click at [433, 343] on button "Add Seat" at bounding box center [421, 345] width 75 height 33
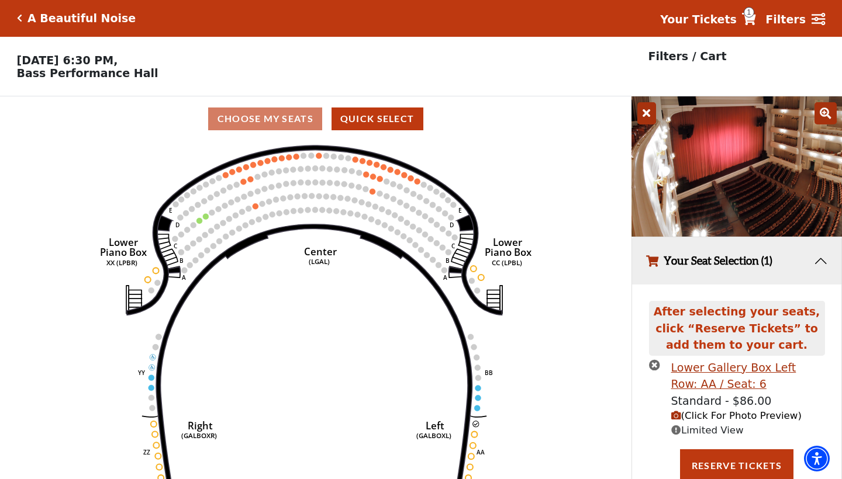
click at [746, 413] on span "(Click For Photo Preview)" at bounding box center [736, 415] width 130 height 11
click at [655, 364] on icon "times-circle" at bounding box center [654, 365] width 11 height 11
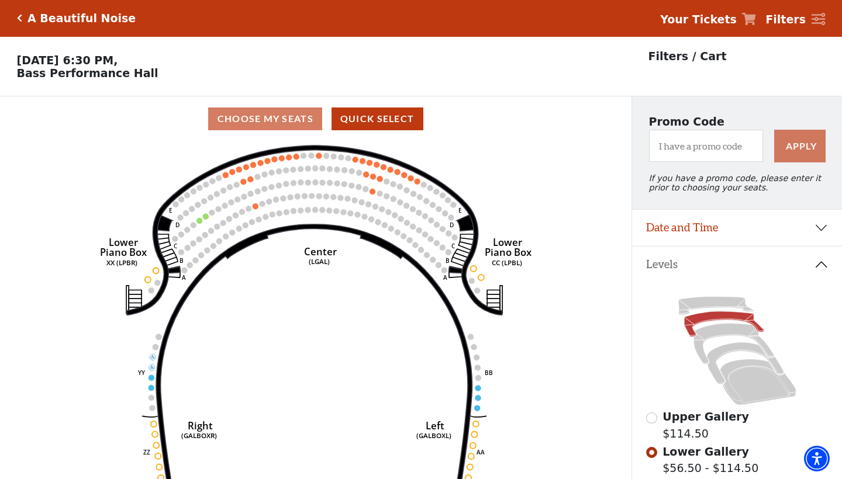
scroll to position [210, 0]
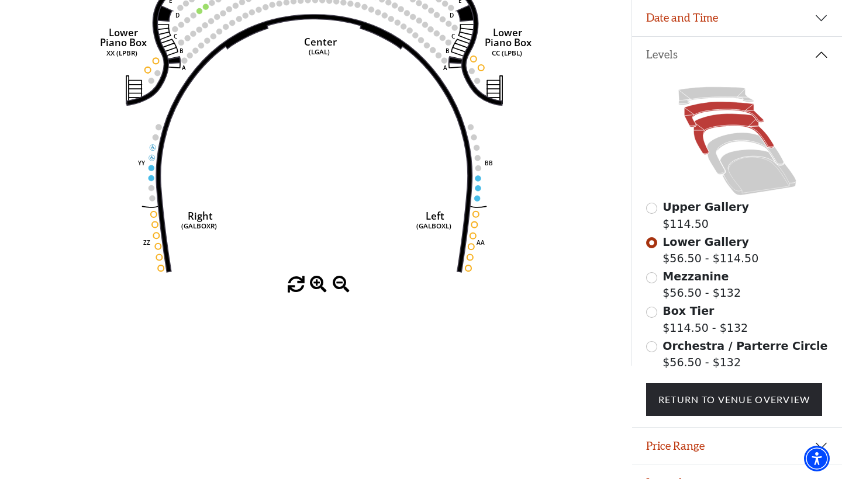
click at [720, 121] on icon at bounding box center [733, 134] width 80 height 41
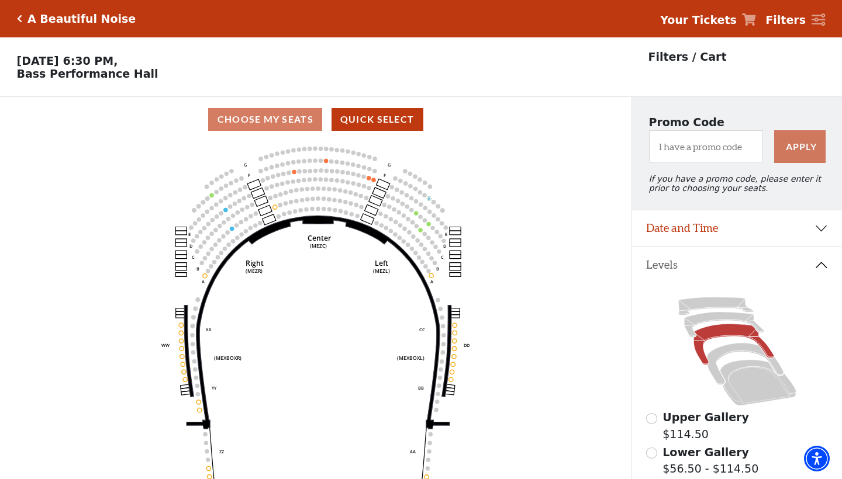
scroll to position [54, 0]
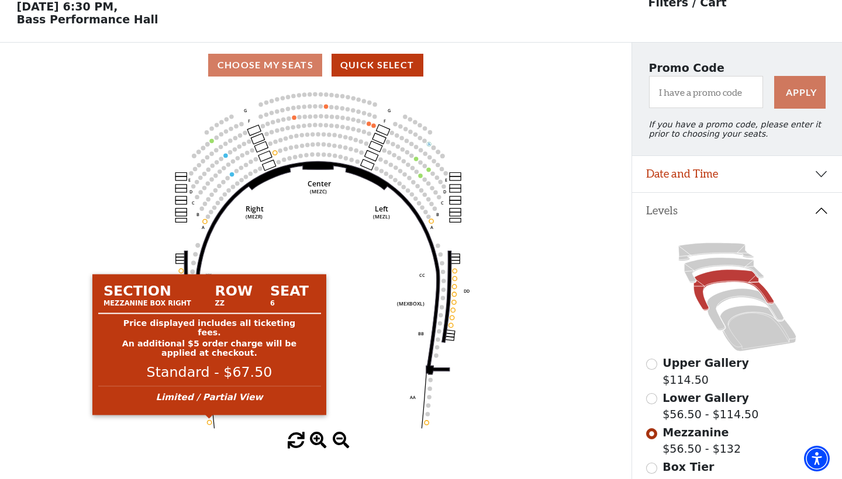
click at [209, 423] on circle at bounding box center [209, 422] width 4 height 4
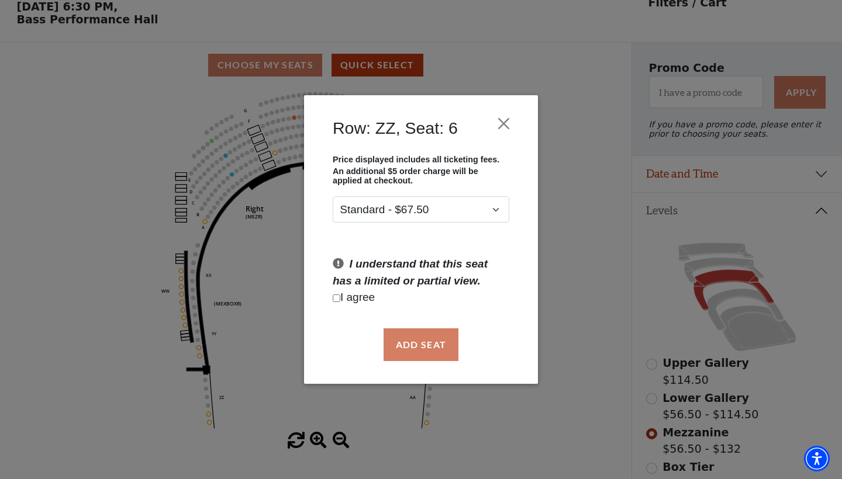
click at [337, 298] on input "Checkbox field" at bounding box center [337, 299] width 8 height 8
checkbox input "true"
click at [426, 347] on button "Add Seat" at bounding box center [421, 345] width 75 height 33
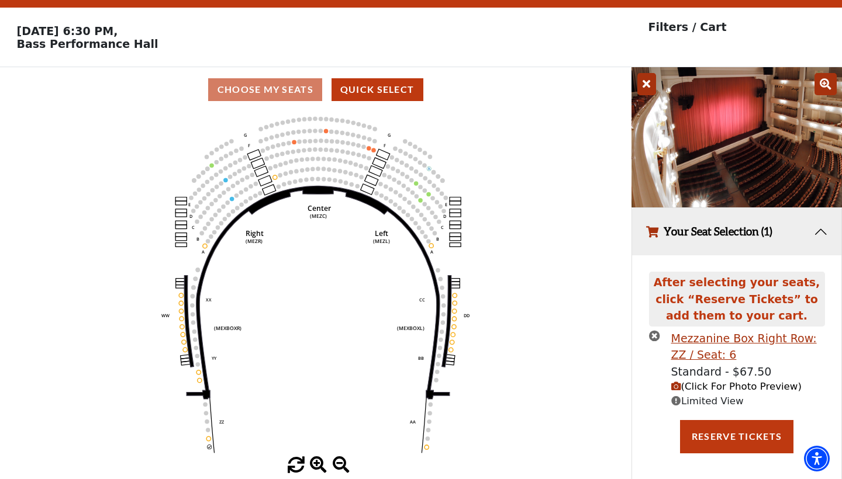
scroll to position [29, 0]
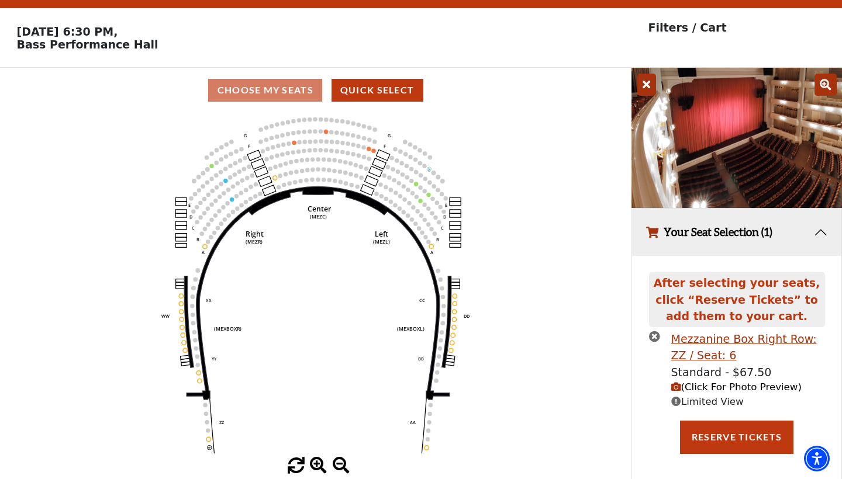
click at [654, 334] on icon "times-circle" at bounding box center [654, 336] width 11 height 11
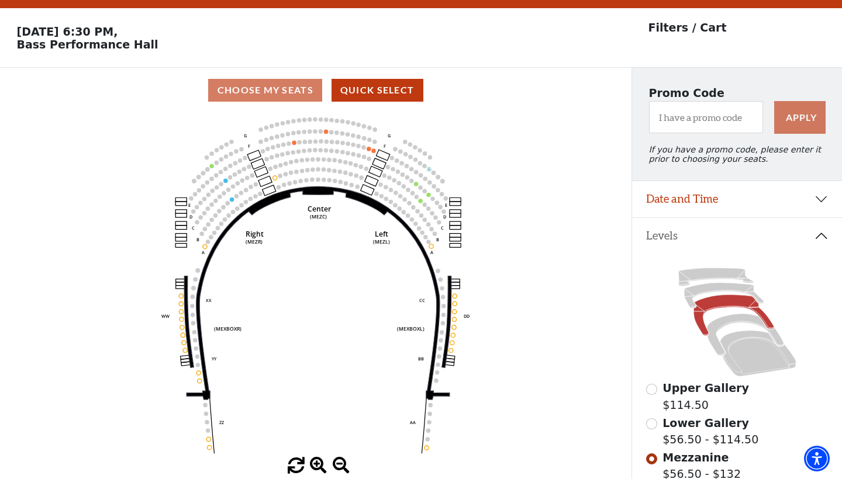
scroll to position [210, 0]
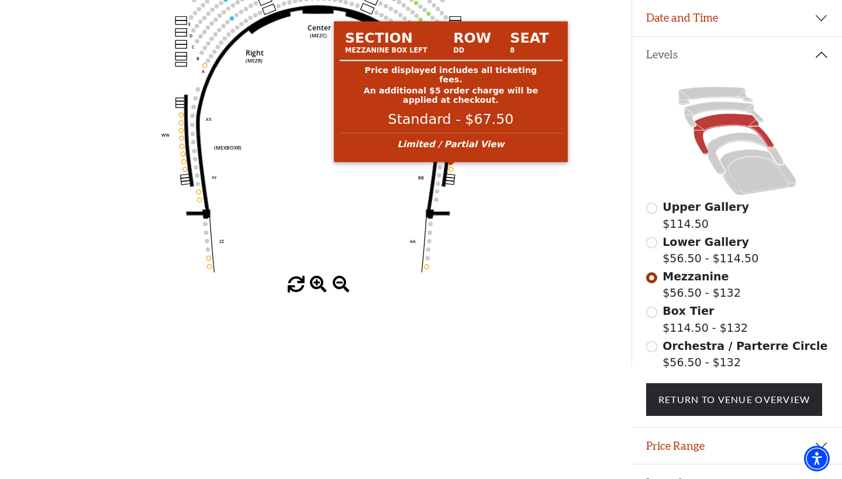
click at [451, 169] on circle at bounding box center [451, 169] width 4 height 4
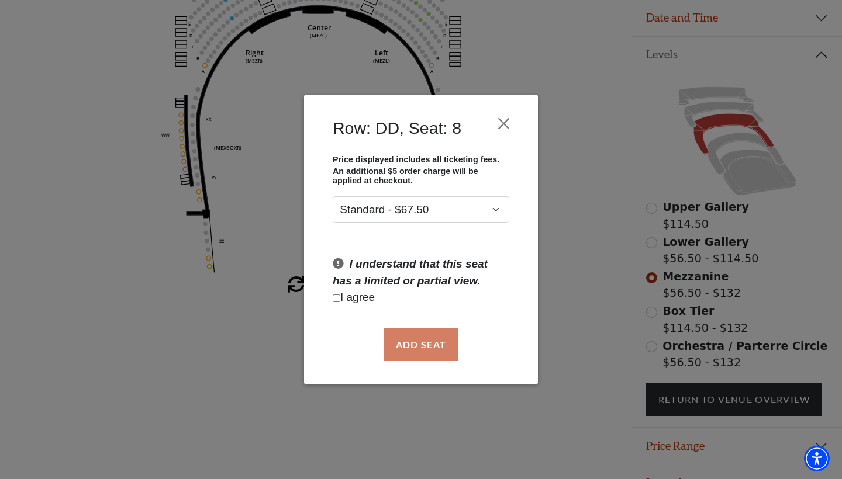
click at [336, 296] on input "Checkbox field" at bounding box center [337, 299] width 8 height 8
checkbox input "true"
click at [420, 341] on button "Add Seat" at bounding box center [421, 345] width 75 height 33
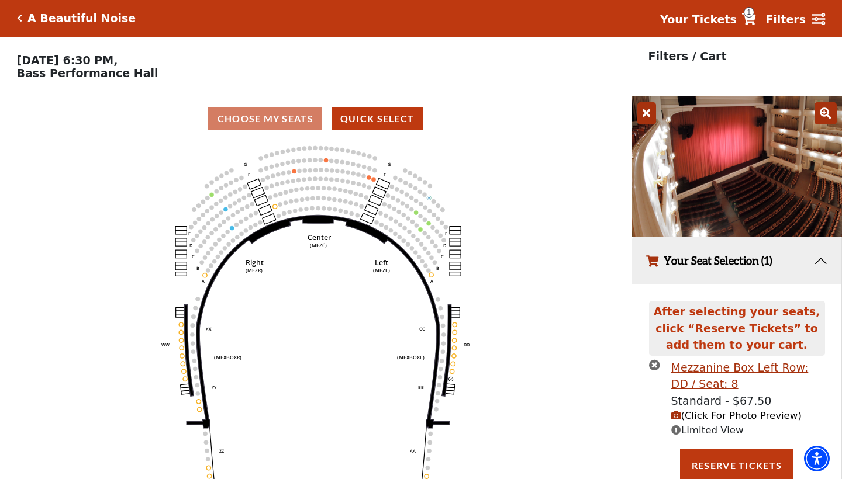
click at [499, 312] on icon "Center (MEZC) Right (MEZR) Left (MEZL) (MEXBOXR) (MEXBOXL) XX WW CC DD YY BB ZZ…" at bounding box center [316, 313] width 568 height 345
click at [653, 362] on icon "times-circle" at bounding box center [654, 365] width 11 height 11
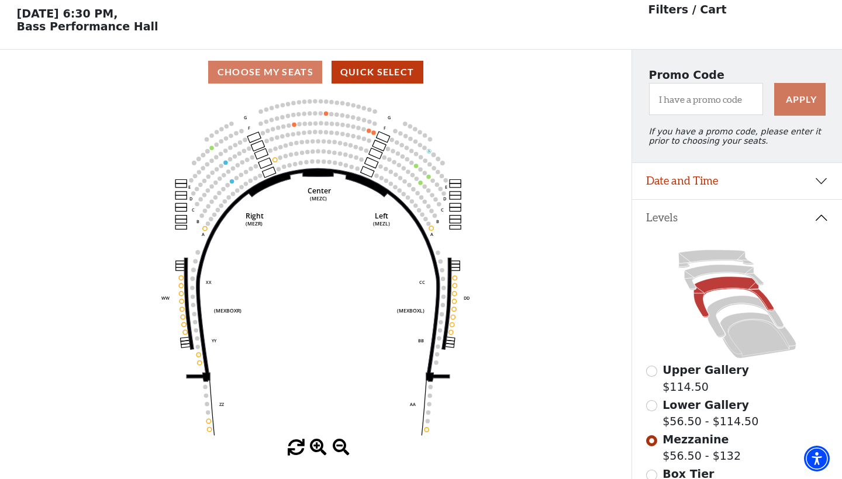
scroll to position [6, 0]
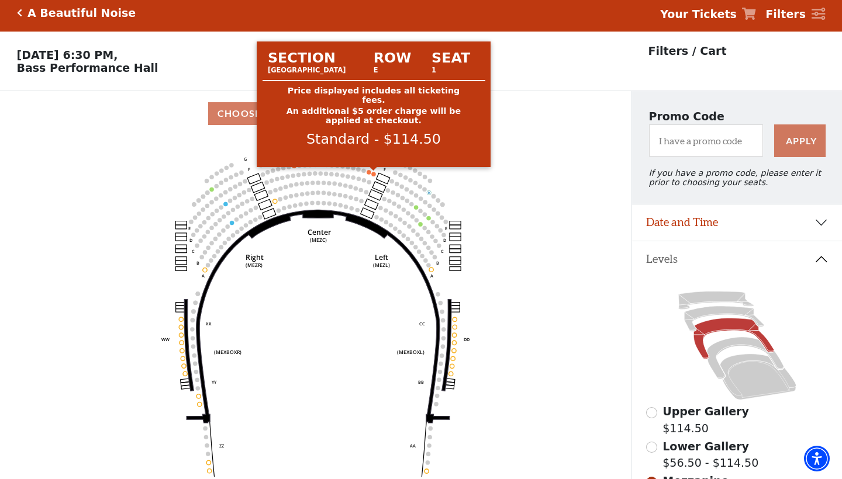
click at [374, 174] on circle at bounding box center [373, 174] width 4 height 4
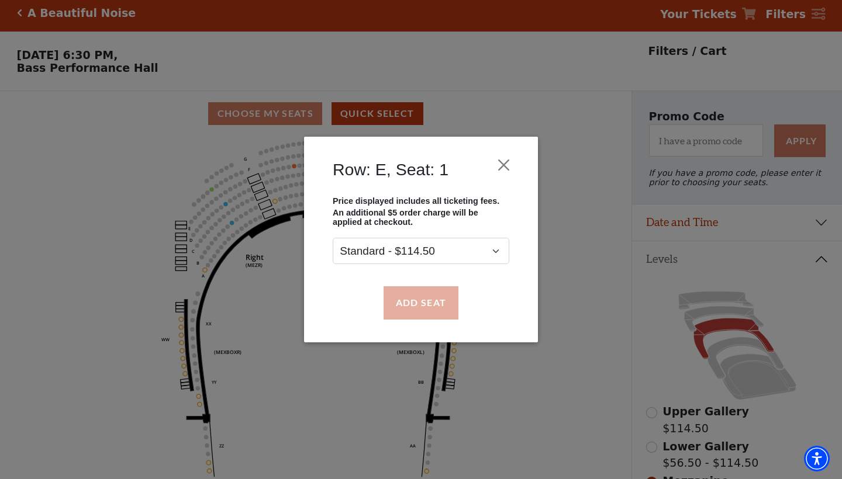
click at [421, 298] on button "Add Seat" at bounding box center [421, 302] width 75 height 33
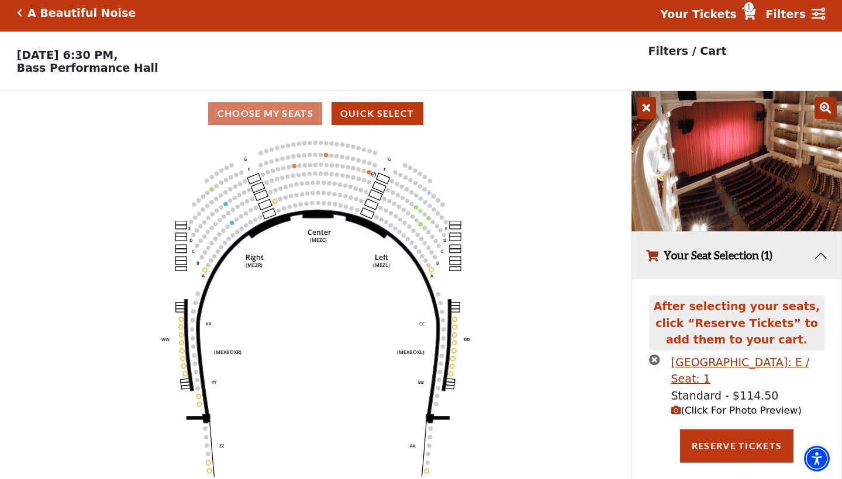
scroll to position [0, 0]
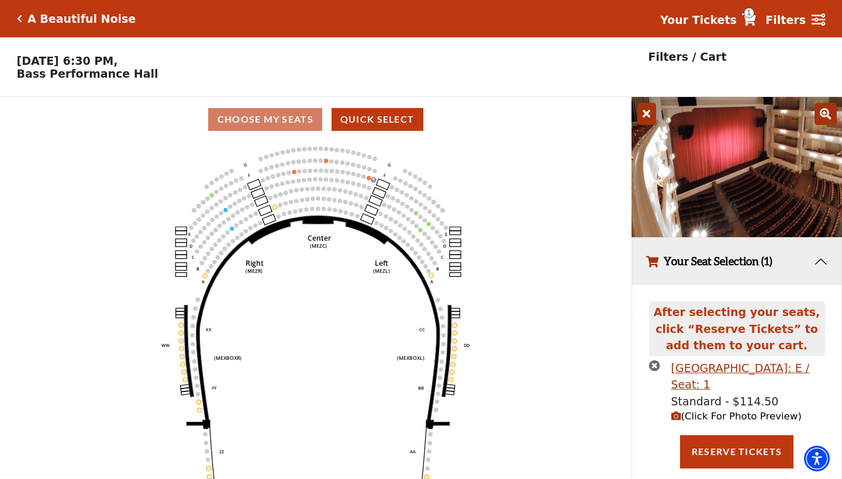
click at [754, 414] on span "(Click For Photo Preview)" at bounding box center [736, 416] width 130 height 11
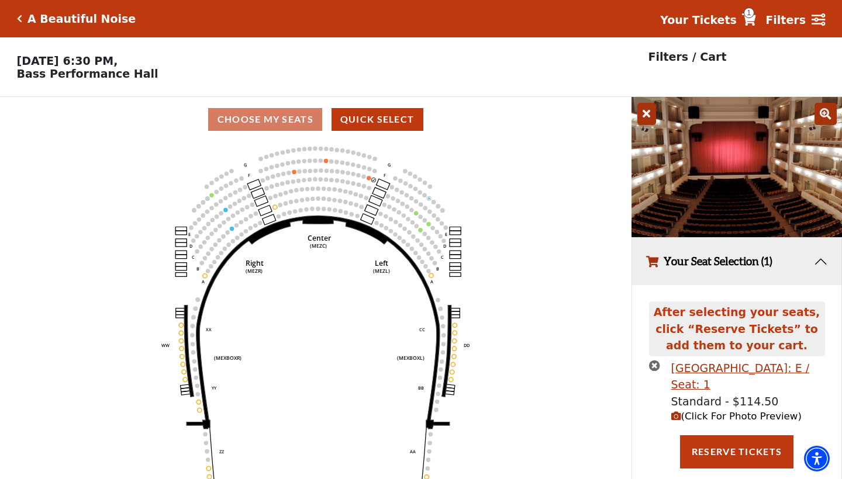
click at [657, 364] on icon "times-circle" at bounding box center [654, 365] width 11 height 11
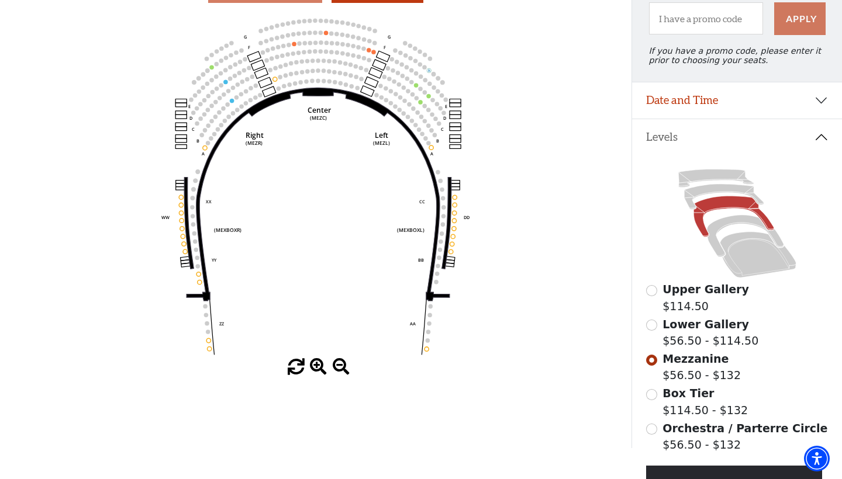
scroll to position [124, 0]
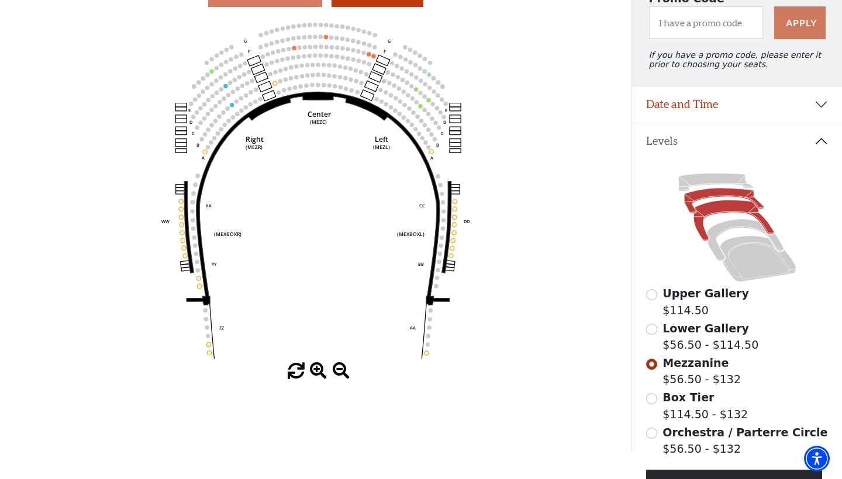
click at [704, 193] on icon at bounding box center [724, 200] width 80 height 25
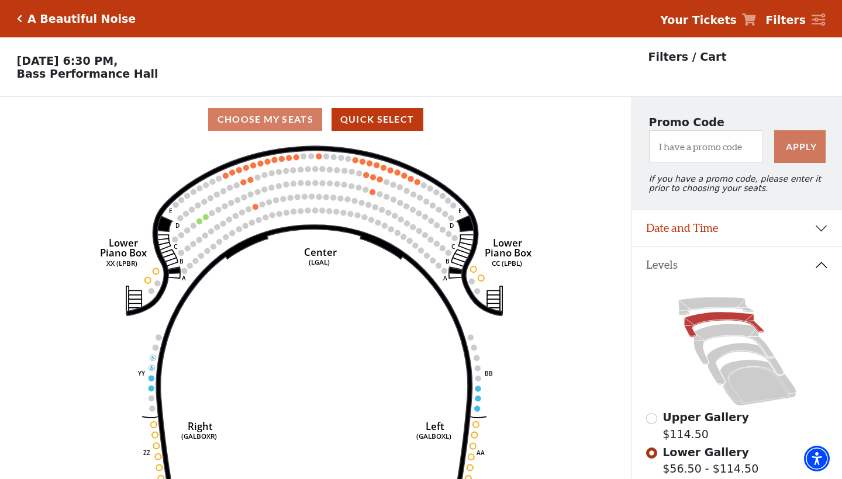
scroll to position [54, 0]
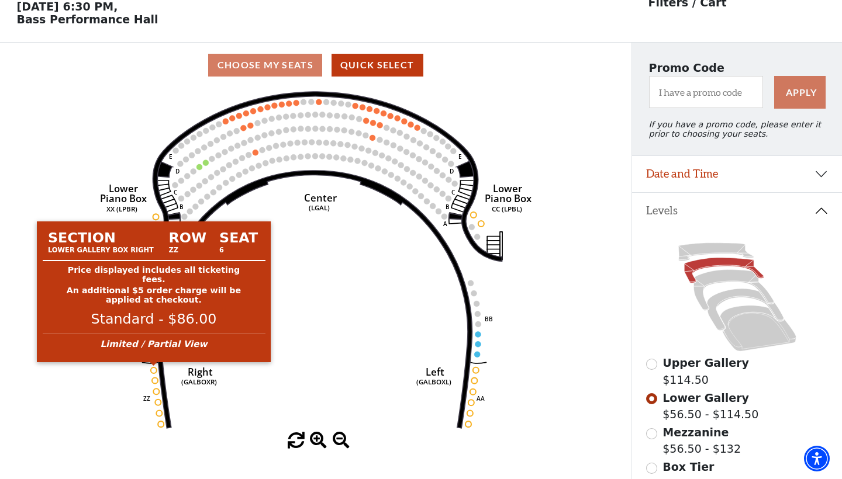
click at [152, 369] on circle at bounding box center [154, 371] width 6 height 6
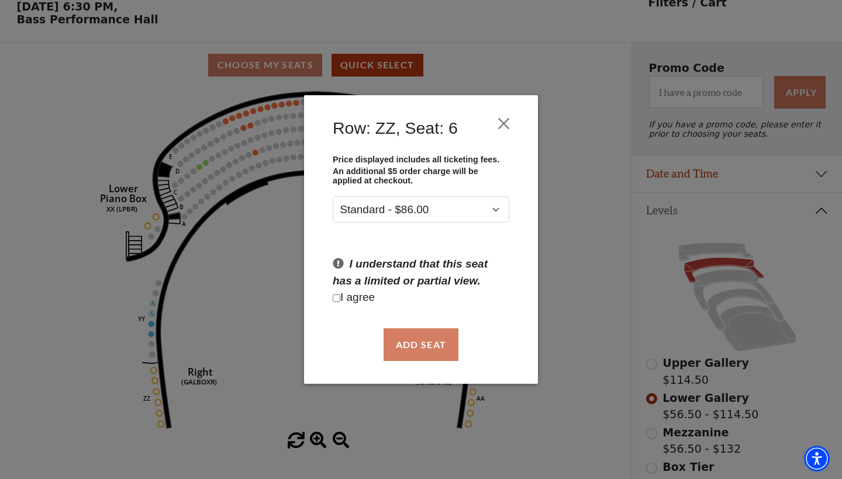
click at [334, 299] on input "Checkbox field" at bounding box center [337, 299] width 8 height 8
checkbox input "true"
click at [426, 347] on button "Add Seat" at bounding box center [421, 345] width 75 height 33
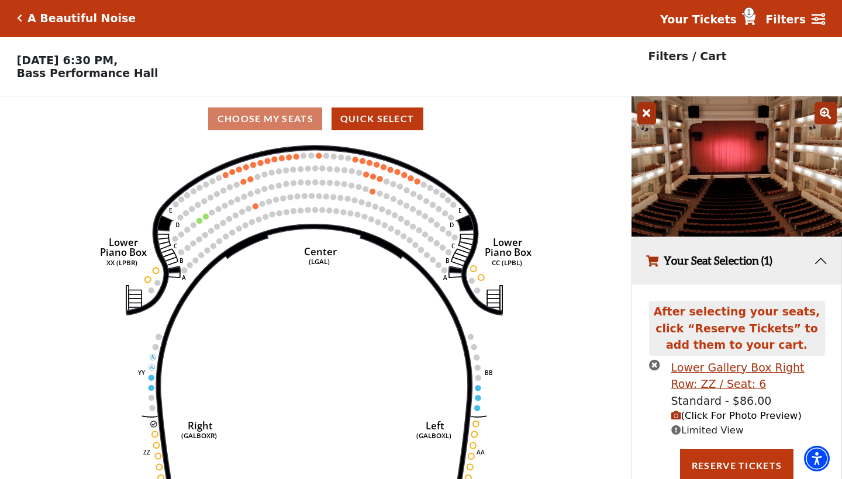
click at [721, 412] on span "(Click For Photo Preview)" at bounding box center [736, 415] width 130 height 11
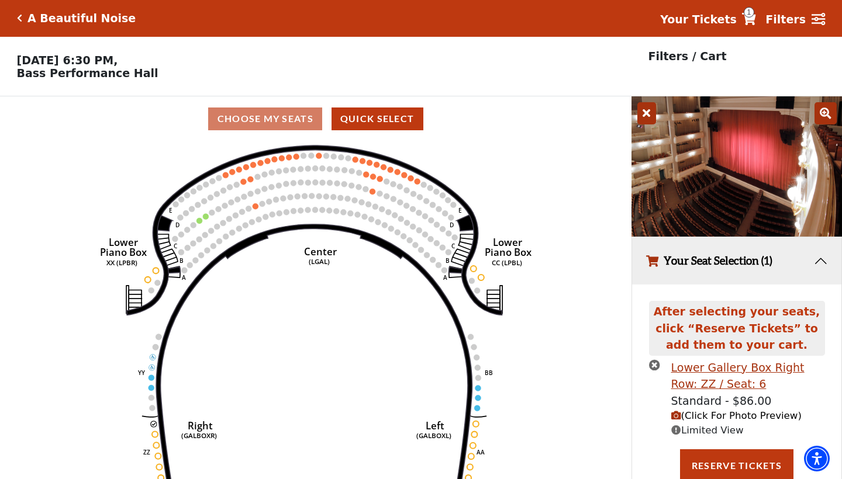
click at [652, 364] on icon "times-circle" at bounding box center [654, 365] width 11 height 11
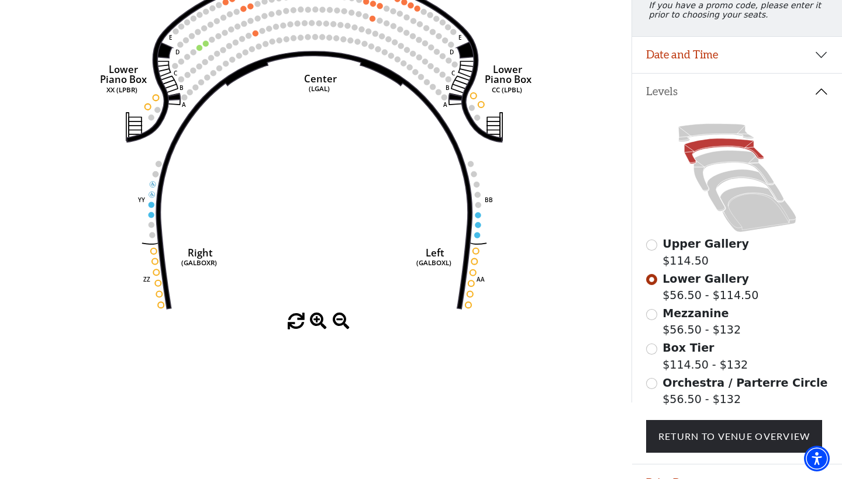
scroll to position [210, 0]
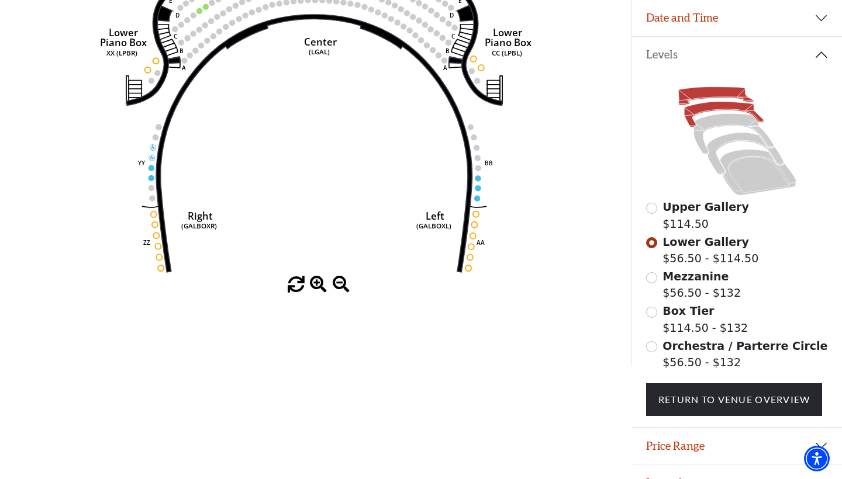
click at [720, 92] on icon at bounding box center [715, 96] width 75 height 18
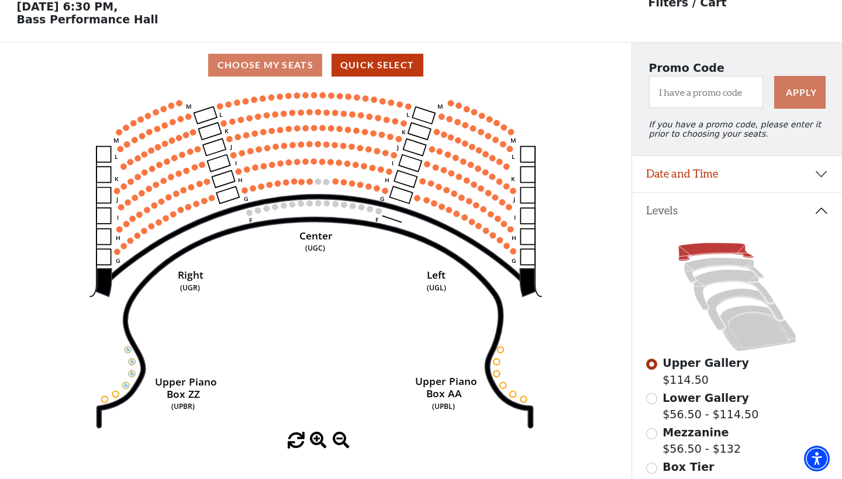
scroll to position [63, 0]
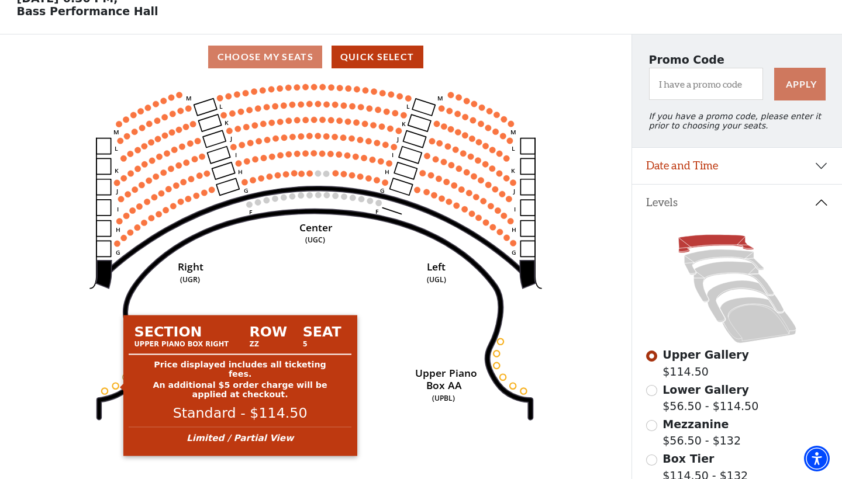
click at [114, 386] on circle at bounding box center [115, 386] width 6 height 6
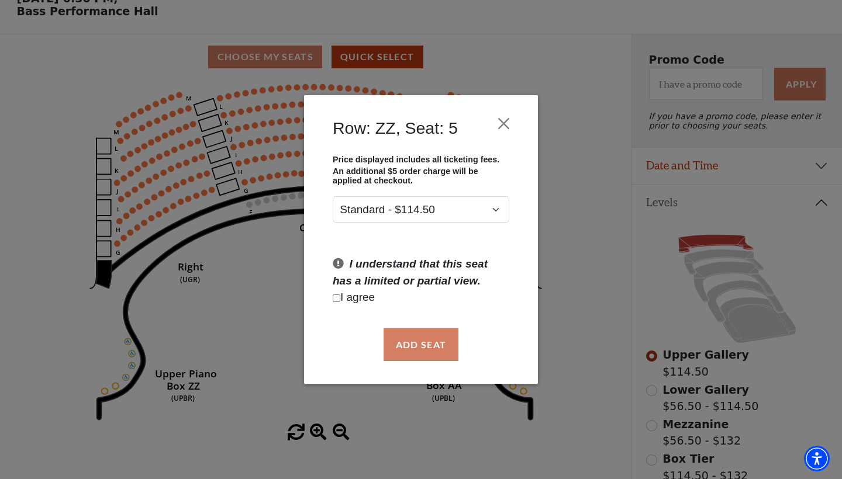
click at [335, 299] on input "Checkbox field" at bounding box center [337, 299] width 8 height 8
checkbox input "true"
click at [423, 350] on button "Add Seat" at bounding box center [421, 345] width 75 height 33
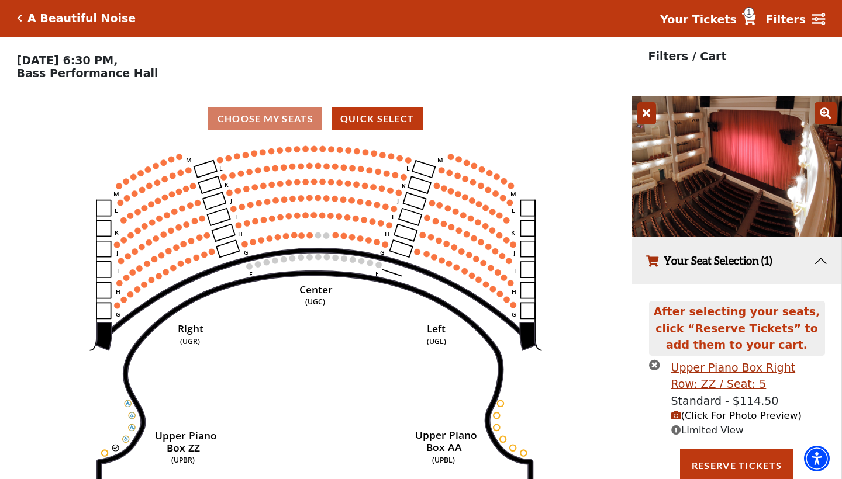
click at [736, 412] on span "(Click For Photo Preview)" at bounding box center [736, 415] width 130 height 11
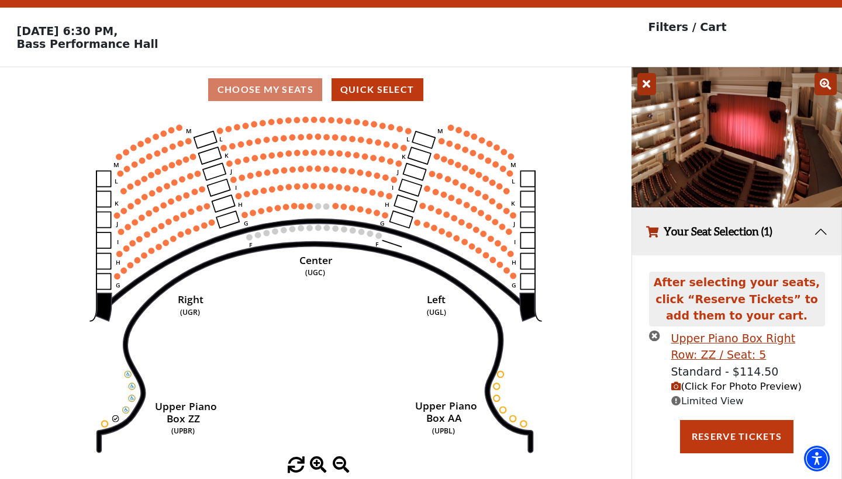
scroll to position [29, 0]
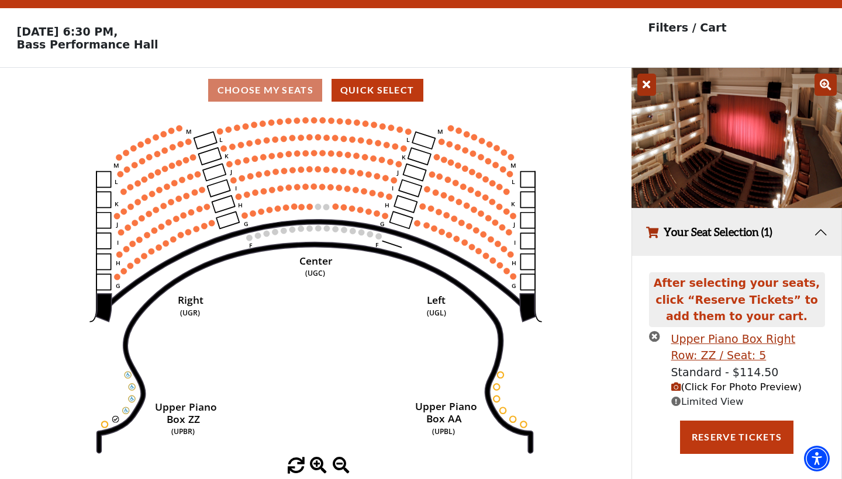
click at [656, 333] on icon "times-circle" at bounding box center [654, 336] width 11 height 11
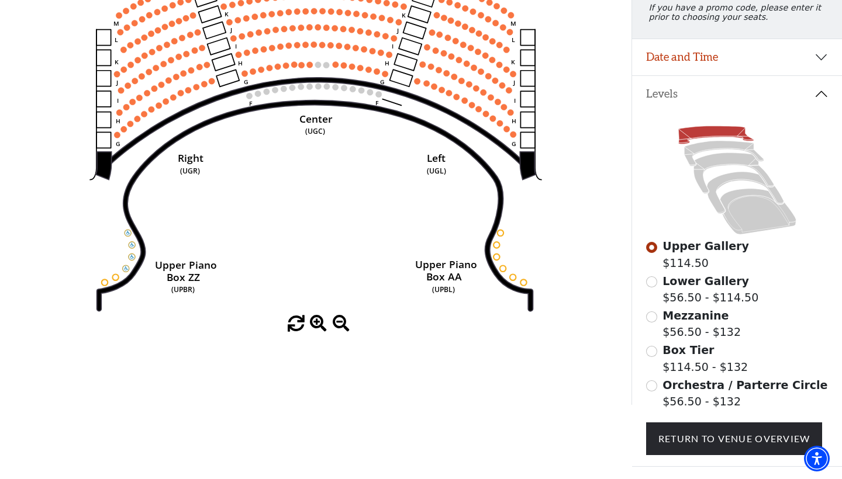
scroll to position [170, 0]
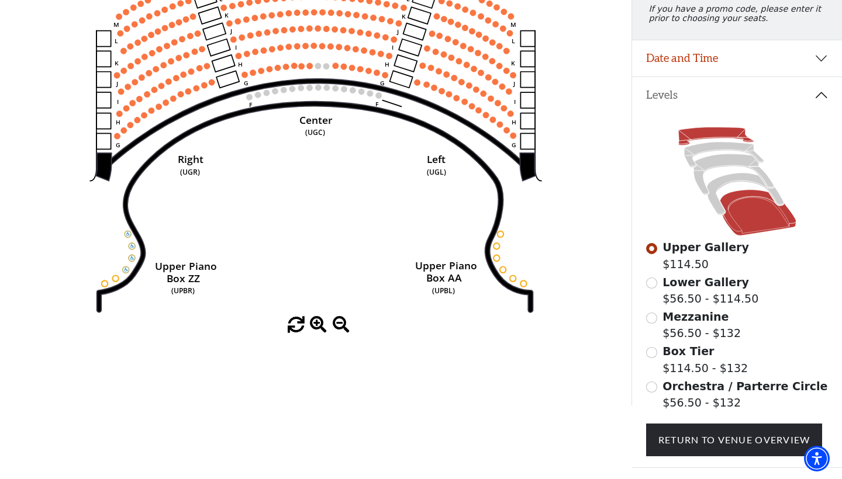
click at [746, 219] on icon at bounding box center [758, 213] width 76 height 46
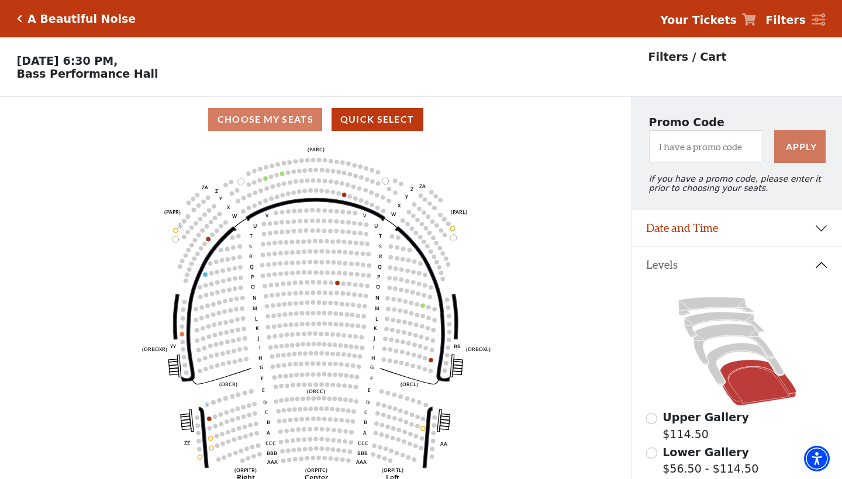
scroll to position [54, 0]
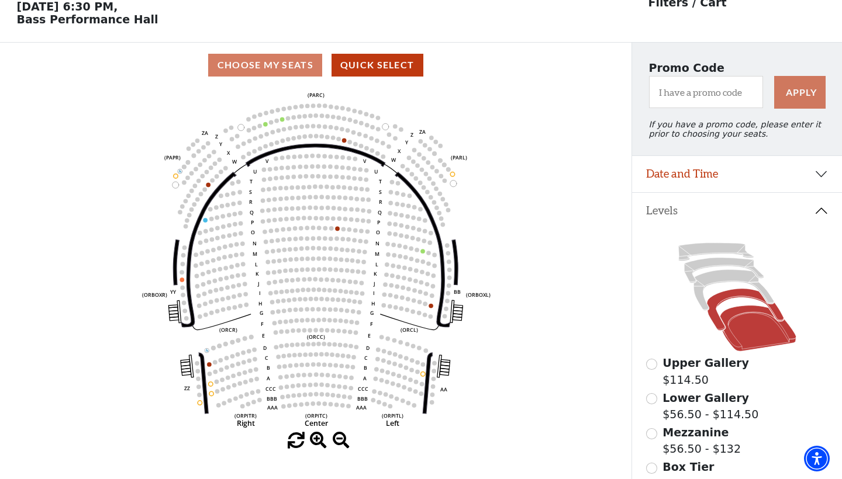
click at [738, 295] on icon at bounding box center [745, 310] width 77 height 42
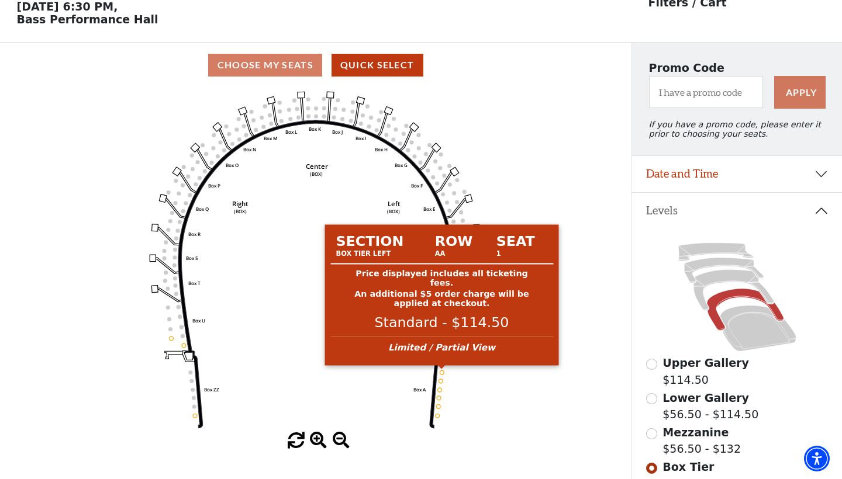
click at [441, 371] on div "Section Row Seat Box Tier Left AA 1 Price displayed includes all ticketing fees…" at bounding box center [442, 295] width 234 height 150
click at [442, 372] on circle at bounding box center [442, 373] width 4 height 4
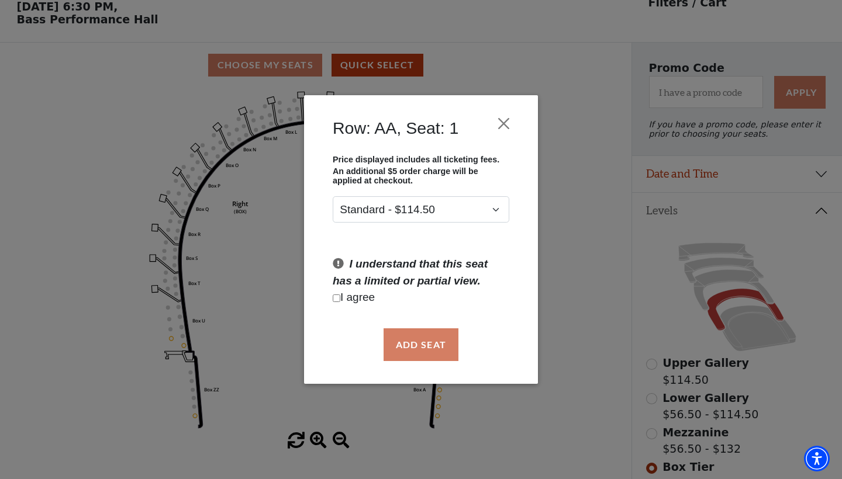
click at [336, 298] on input "Checkbox field" at bounding box center [337, 299] width 8 height 8
checkbox input "true"
click at [420, 346] on button "Add Seat" at bounding box center [421, 345] width 75 height 33
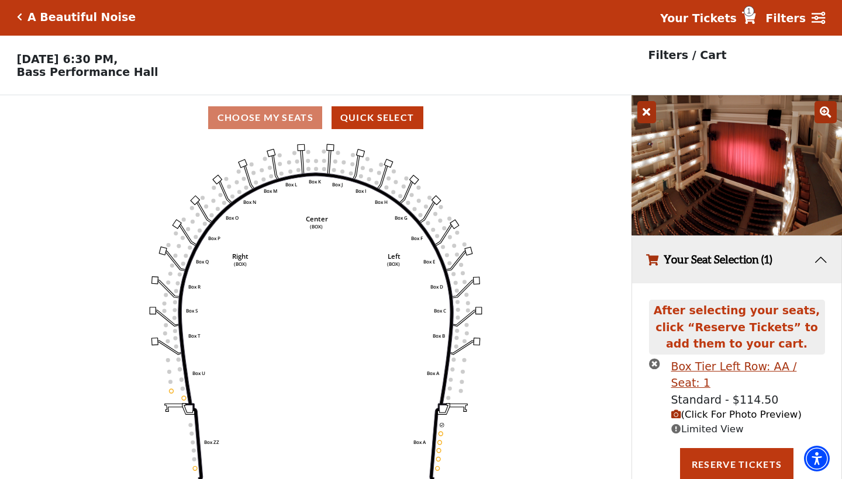
scroll to position [0, 0]
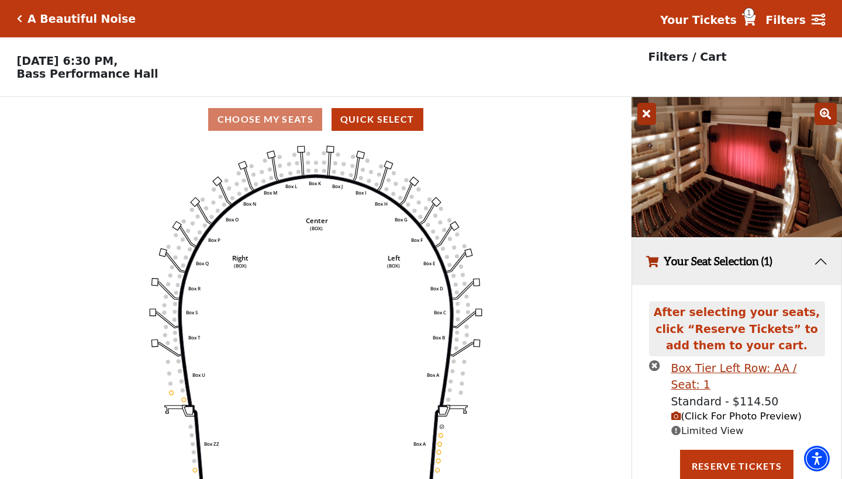
click at [751, 411] on span "(Click For Photo Preview)" at bounding box center [736, 416] width 130 height 11
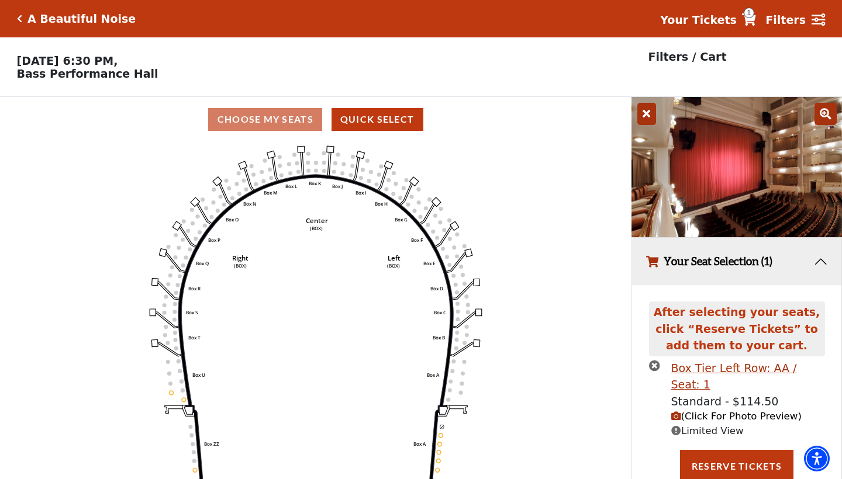
click at [654, 365] on icon "times-circle" at bounding box center [654, 365] width 11 height 11
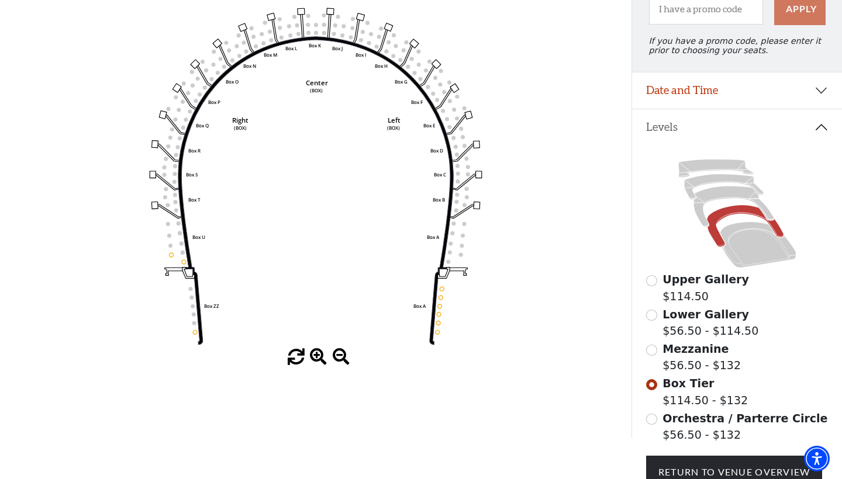
scroll to position [140, 0]
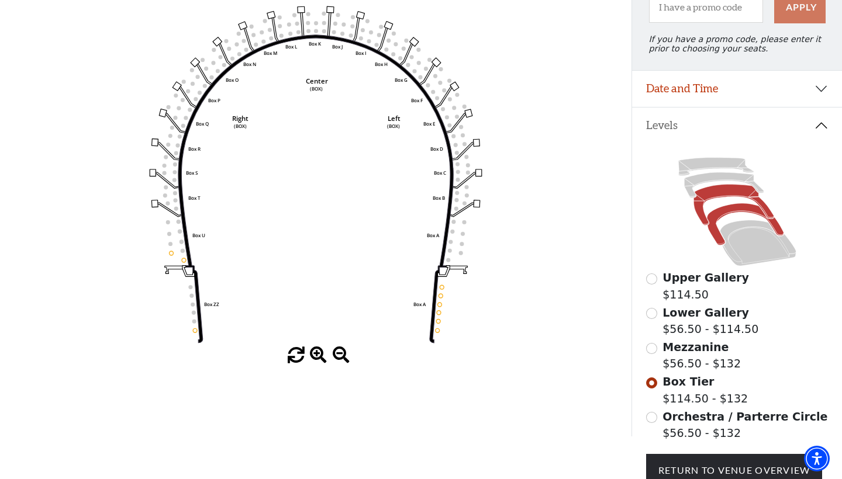
click at [710, 194] on icon at bounding box center [733, 205] width 80 height 41
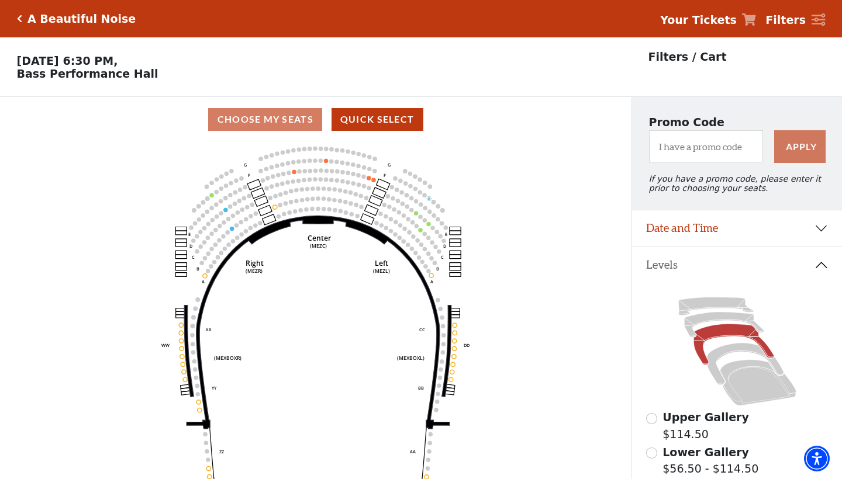
scroll to position [54, 0]
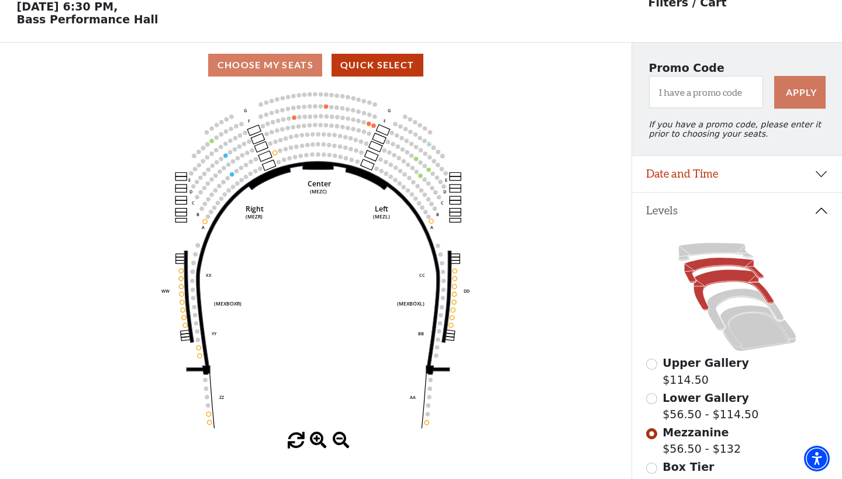
click at [705, 265] on icon at bounding box center [724, 270] width 80 height 25
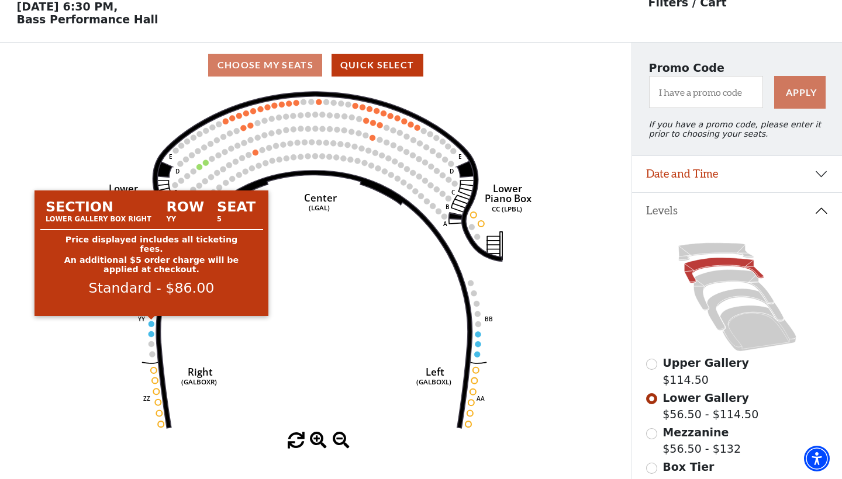
click at [151, 322] on circle at bounding box center [151, 324] width 6 height 6
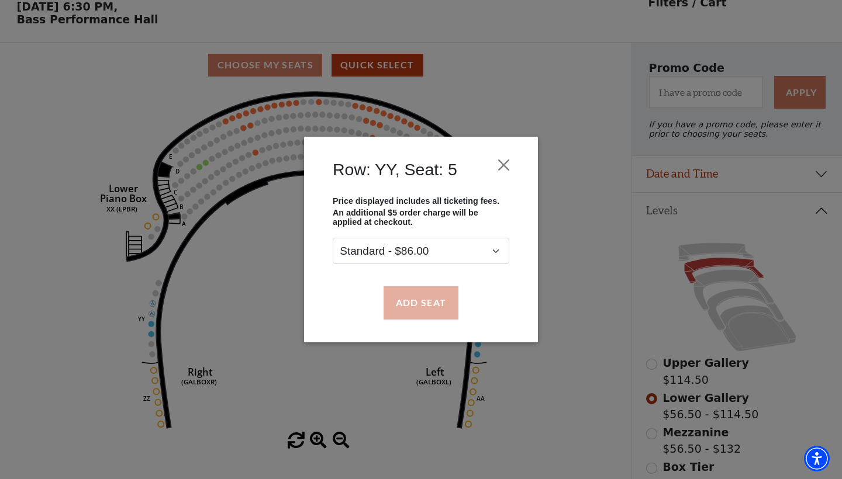
click at [418, 301] on button "Add Seat" at bounding box center [421, 302] width 75 height 33
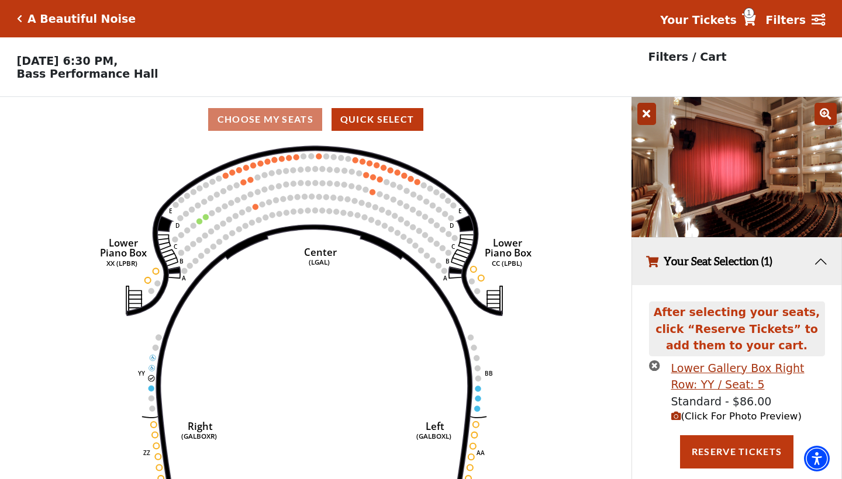
click at [744, 416] on span "(Click For Photo Preview)" at bounding box center [736, 416] width 130 height 11
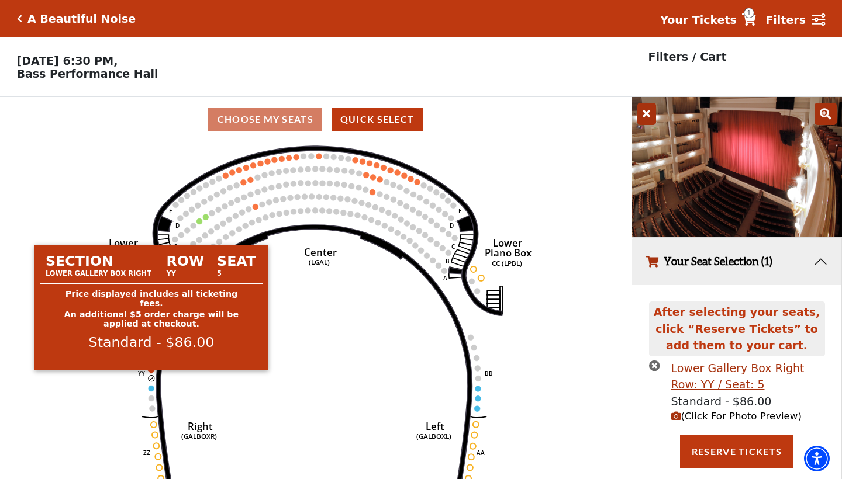
click at [152, 378] on circle at bounding box center [151, 378] width 6 height 6
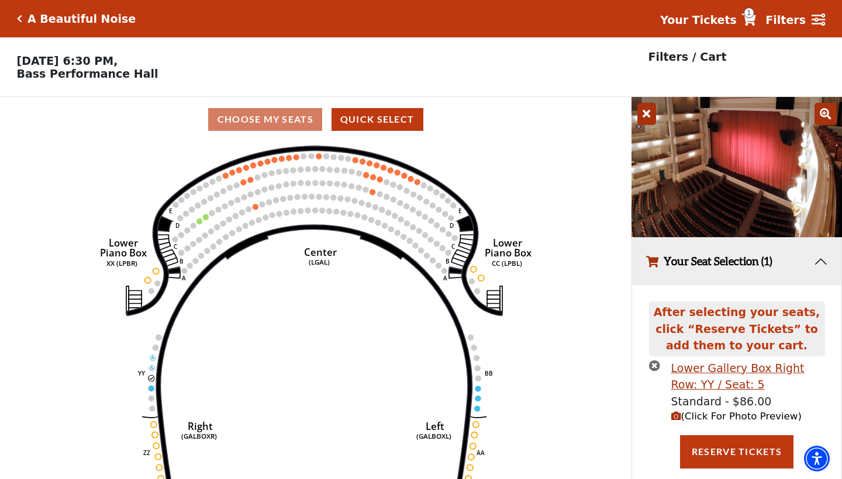
click at [654, 363] on icon "times-circle" at bounding box center [654, 365] width 11 height 11
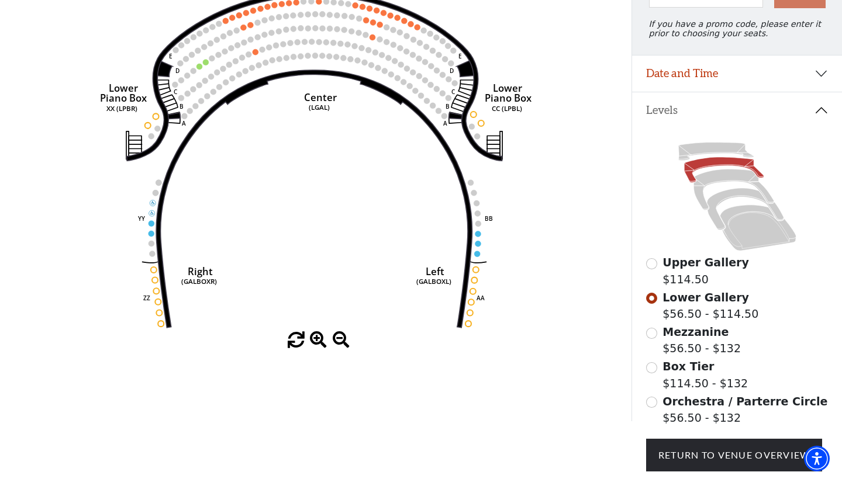
scroll to position [156, 0]
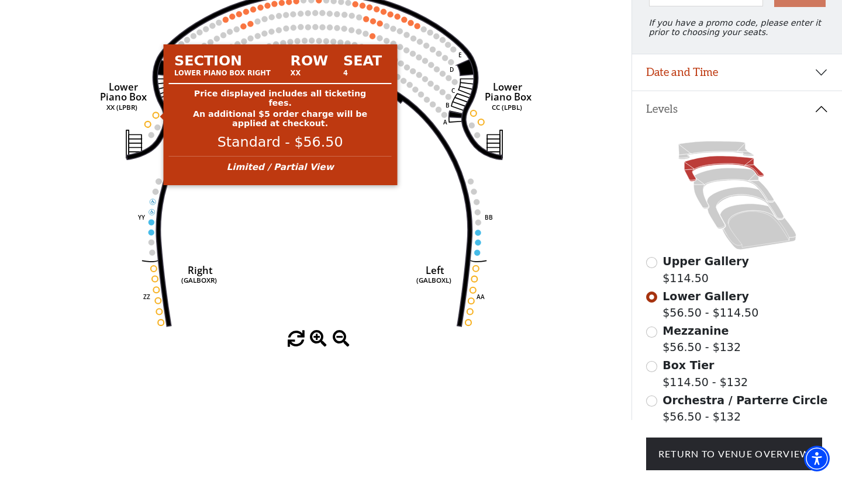
click at [155, 116] on circle at bounding box center [156, 115] width 6 height 6
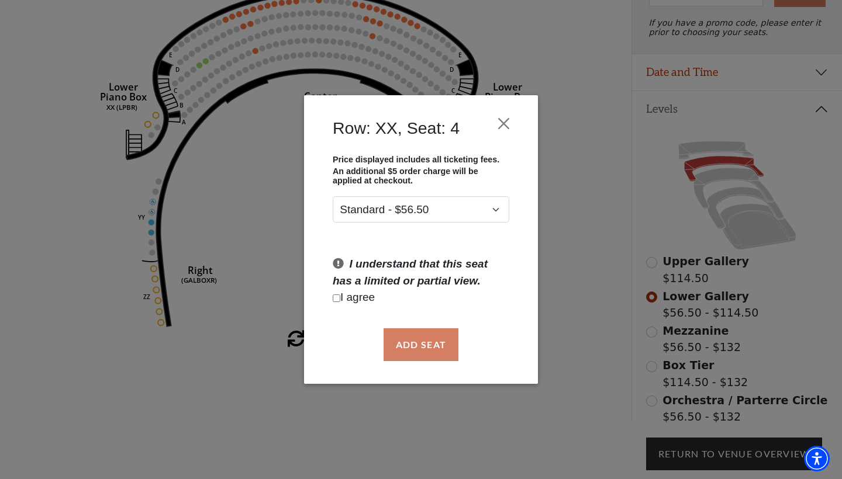
click at [338, 298] on input "Checkbox field" at bounding box center [337, 299] width 8 height 8
checkbox input "true"
click at [434, 344] on button "Add Seat" at bounding box center [421, 345] width 75 height 33
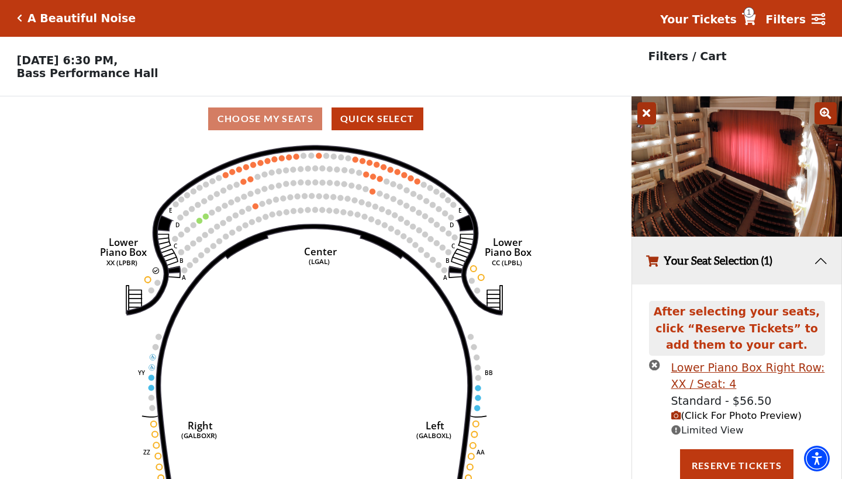
click at [745, 414] on span "(Click For Photo Preview)" at bounding box center [736, 415] width 130 height 11
click at [695, 415] on span "(Click For Photo Preview)" at bounding box center [736, 415] width 130 height 11
click at [677, 416] on icon "button" at bounding box center [676, 416] width 10 height 10
click at [655, 363] on icon "times-circle" at bounding box center [654, 365] width 11 height 11
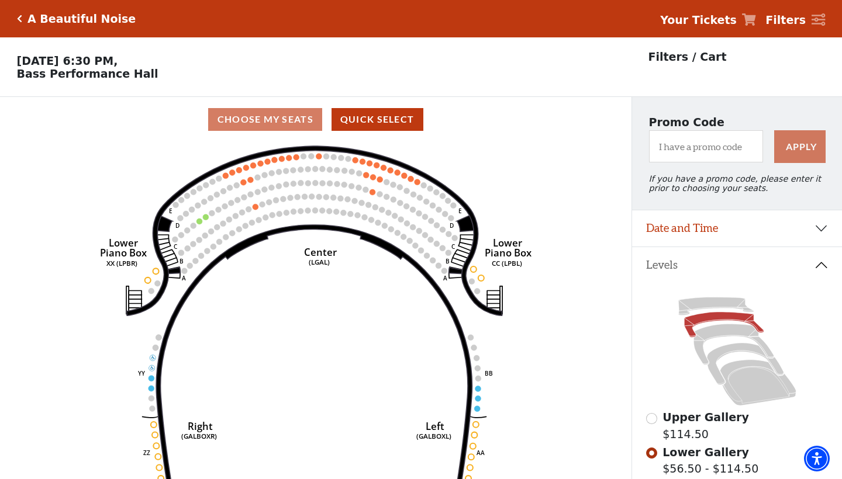
scroll to position [0, 0]
click at [701, 304] on icon at bounding box center [715, 307] width 75 height 18
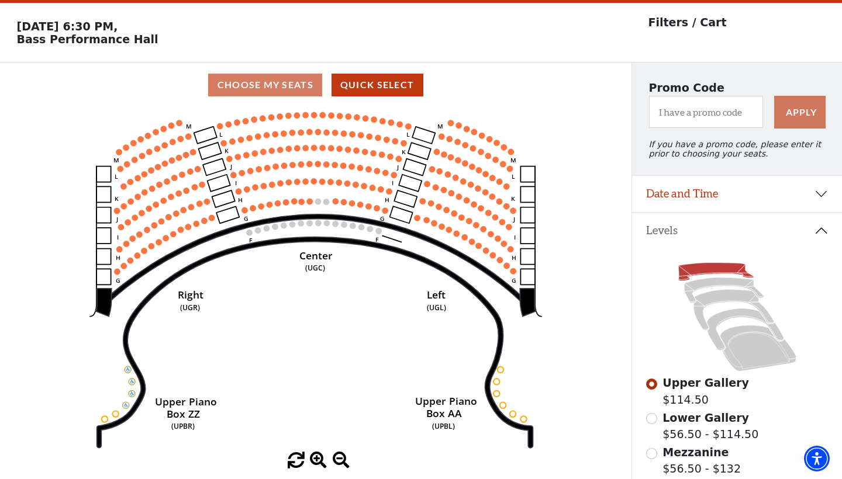
scroll to position [36, 0]
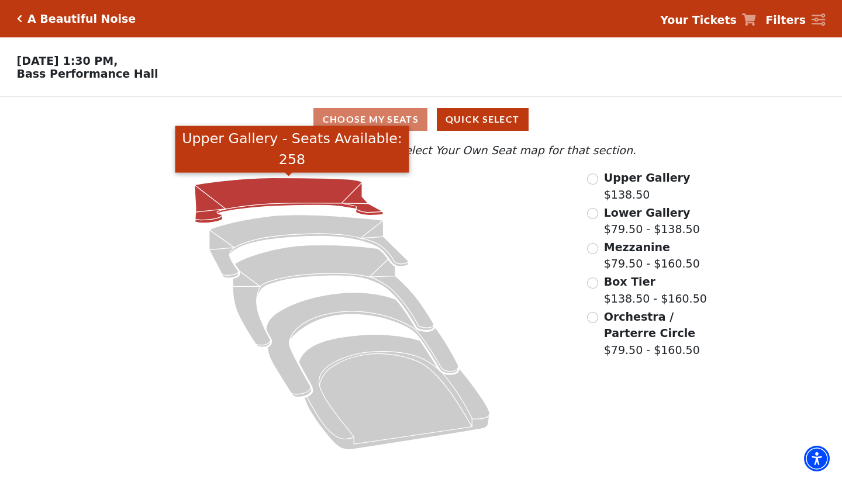
click at [323, 189] on icon "Upper Gallery - Seats Available: 258" at bounding box center [289, 200] width 188 height 45
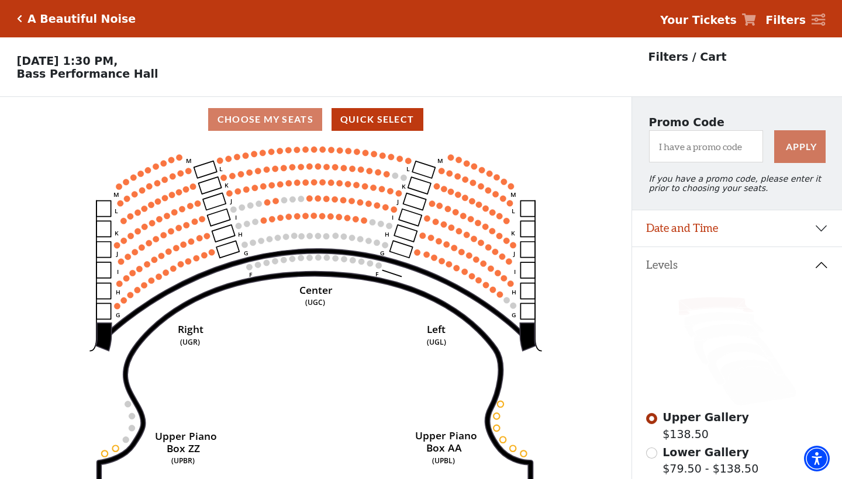
scroll to position [54, 0]
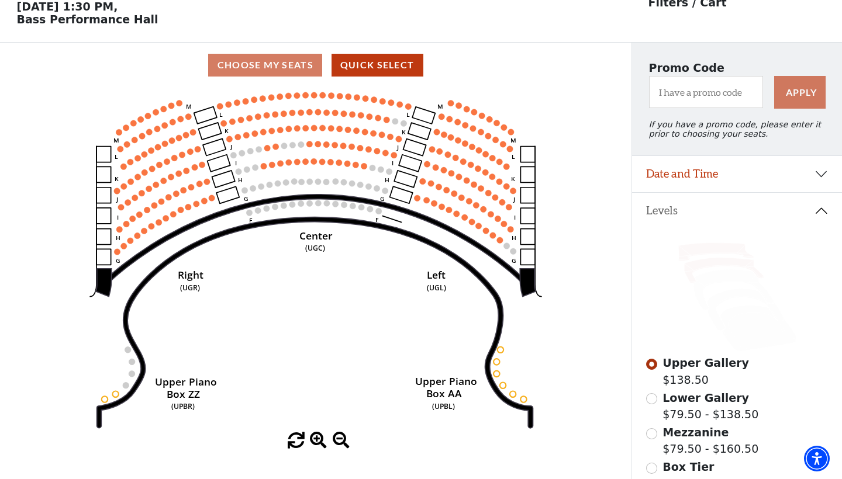
click at [706, 262] on icon at bounding box center [724, 270] width 80 height 25
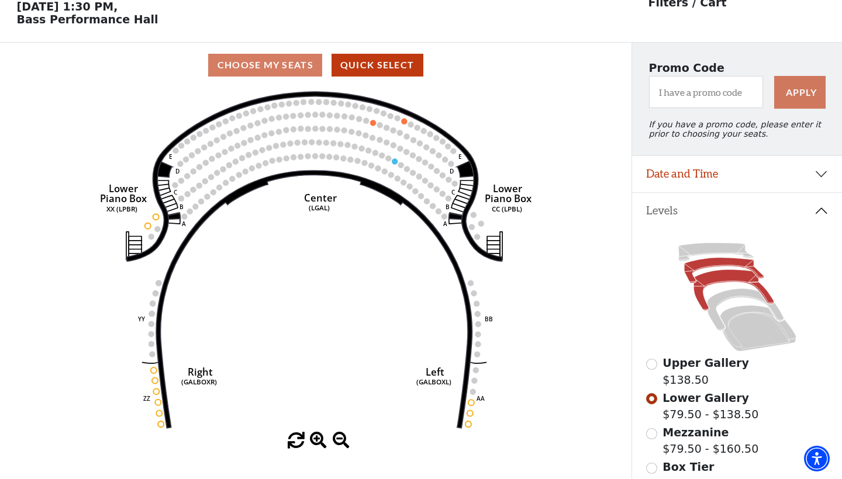
click at [710, 278] on icon at bounding box center [733, 290] width 80 height 41
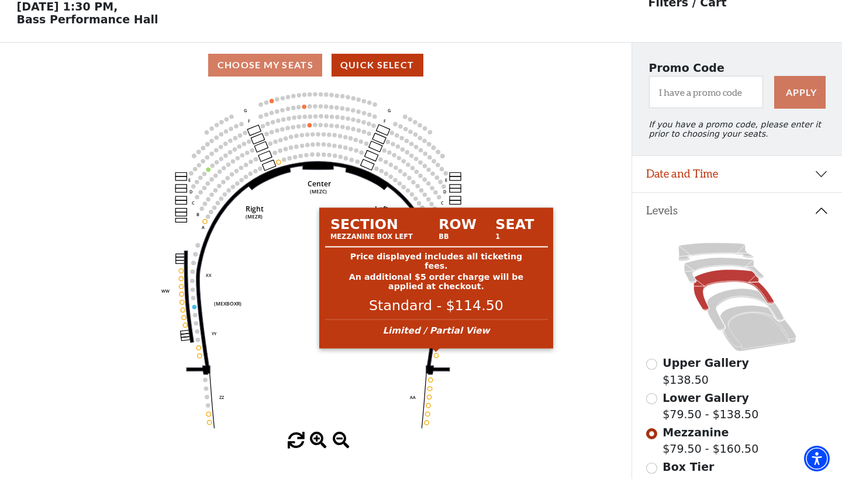
click at [437, 355] on circle at bounding box center [436, 356] width 4 height 4
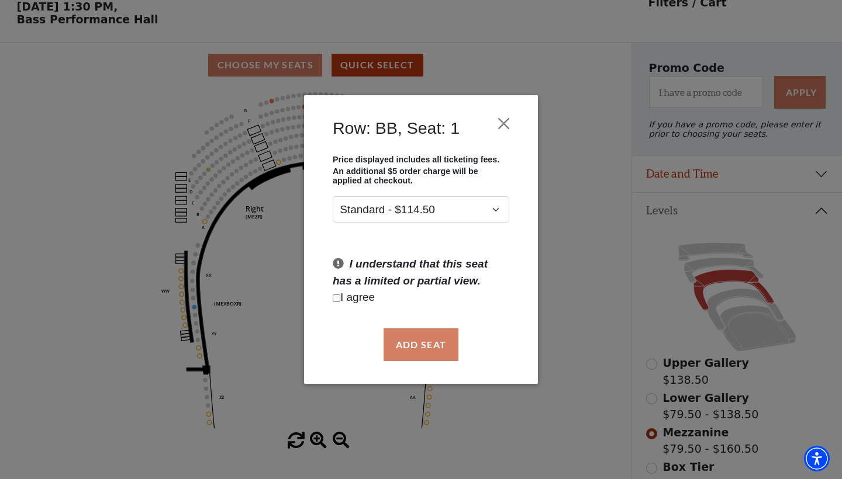
click at [336, 300] on input "Checkbox field" at bounding box center [337, 299] width 8 height 8
checkbox input "true"
click at [424, 346] on button "Add Seat" at bounding box center [421, 345] width 75 height 33
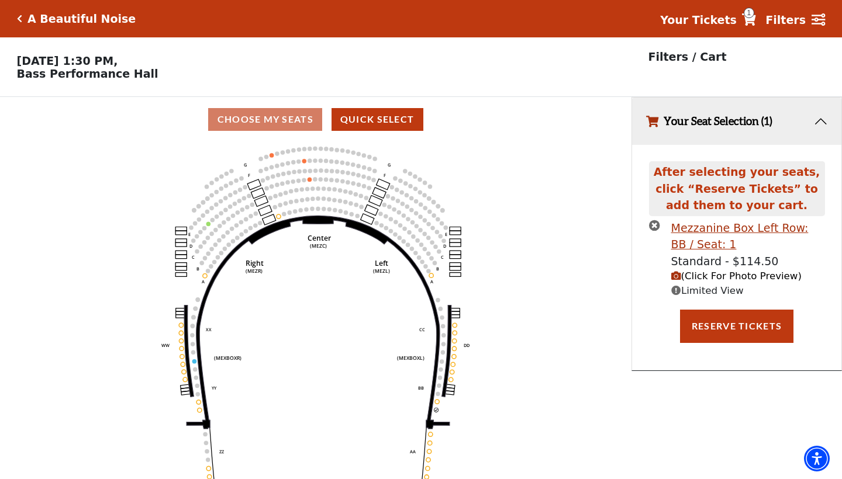
click at [730, 275] on span "(Click For Photo Preview)" at bounding box center [736, 276] width 130 height 11
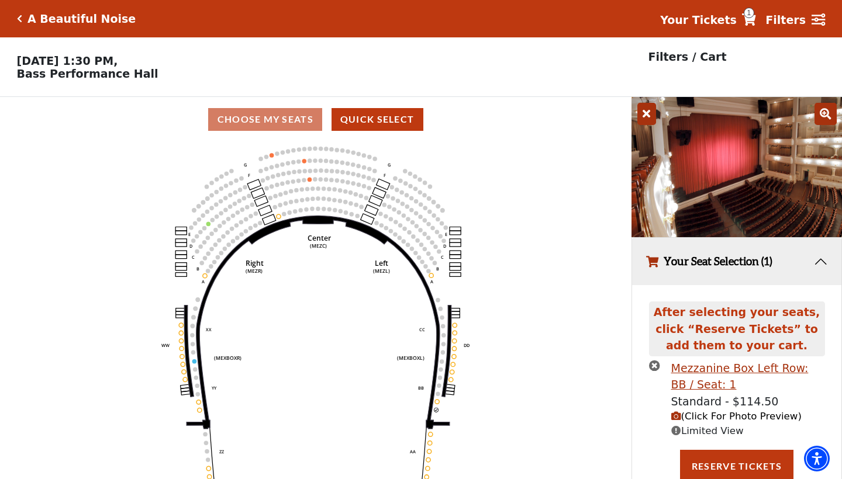
click at [655, 362] on icon "times-circle" at bounding box center [654, 365] width 11 height 11
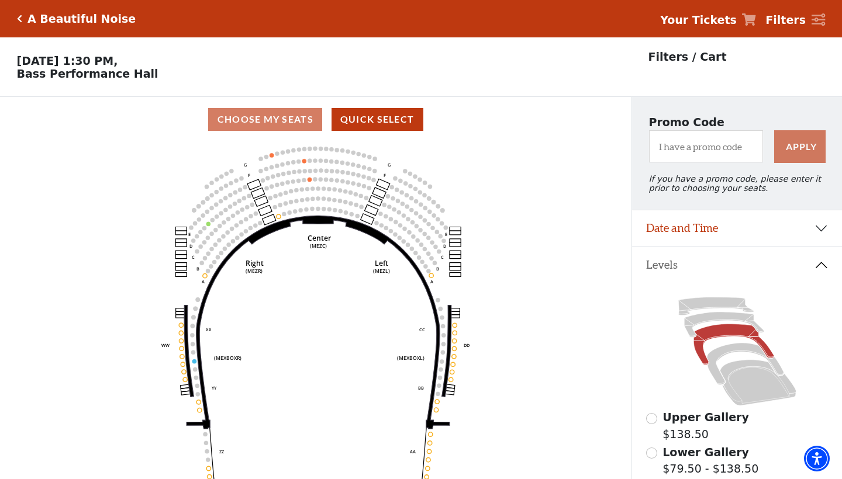
scroll to position [210, 0]
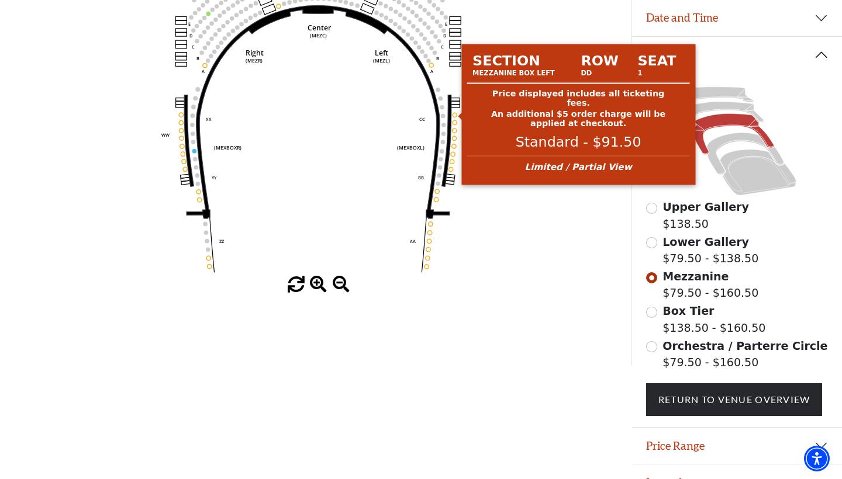
click at [454, 113] on circle at bounding box center [454, 115] width 4 height 4
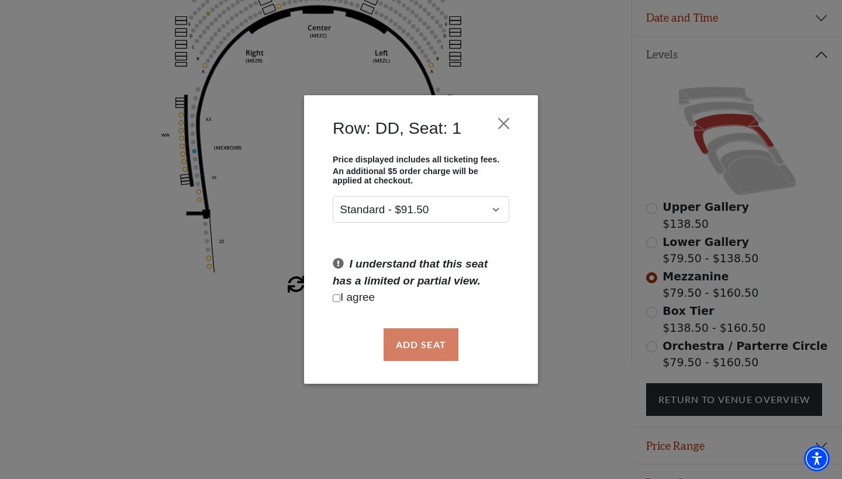
click at [336, 298] on input "Checkbox field" at bounding box center [337, 299] width 8 height 8
checkbox input "true"
click at [426, 353] on button "Add Seat" at bounding box center [421, 345] width 75 height 33
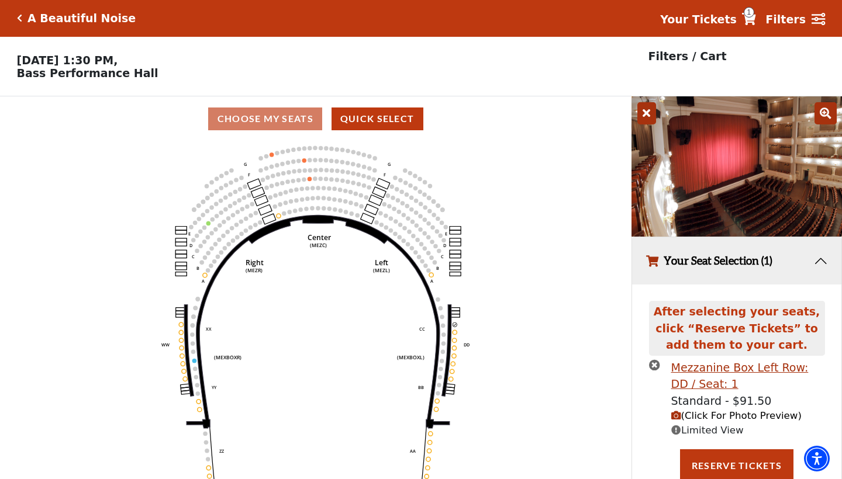
click at [697, 415] on span "(Click For Photo Preview)" at bounding box center [736, 415] width 130 height 11
click at [678, 416] on icon "button" at bounding box center [676, 416] width 10 height 10
click at [654, 364] on icon "times-circle" at bounding box center [654, 365] width 11 height 11
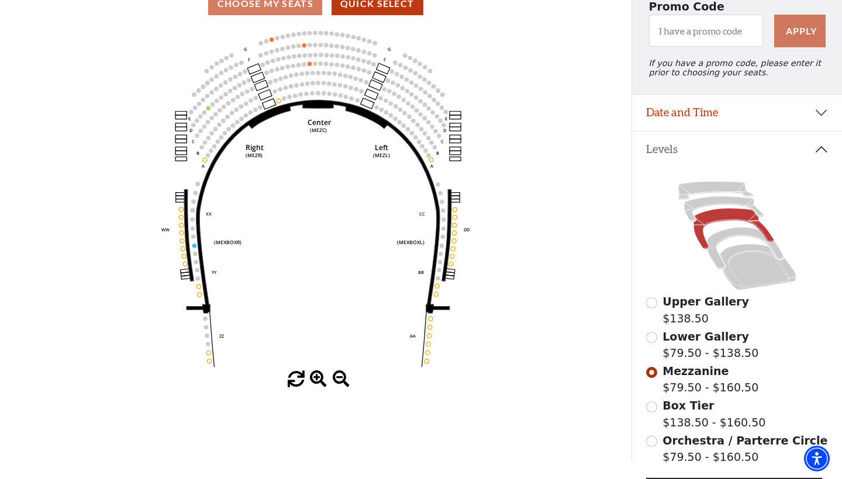
scroll to position [119, 0]
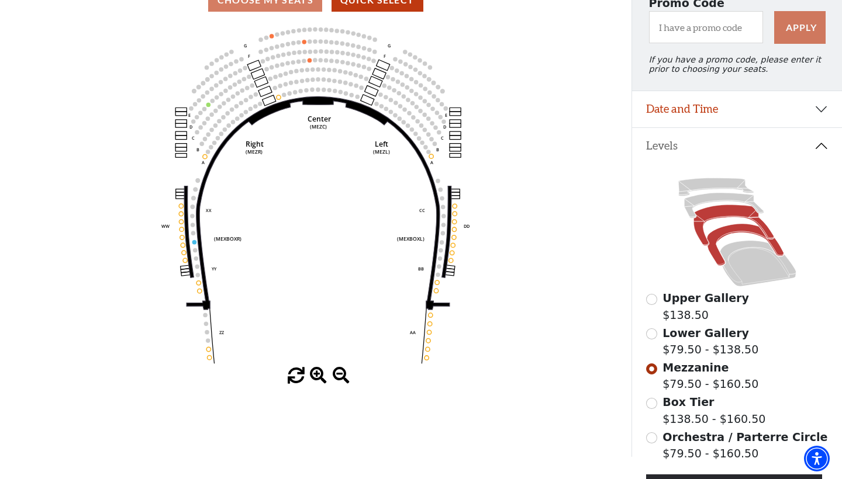
click at [721, 232] on icon at bounding box center [745, 245] width 77 height 42
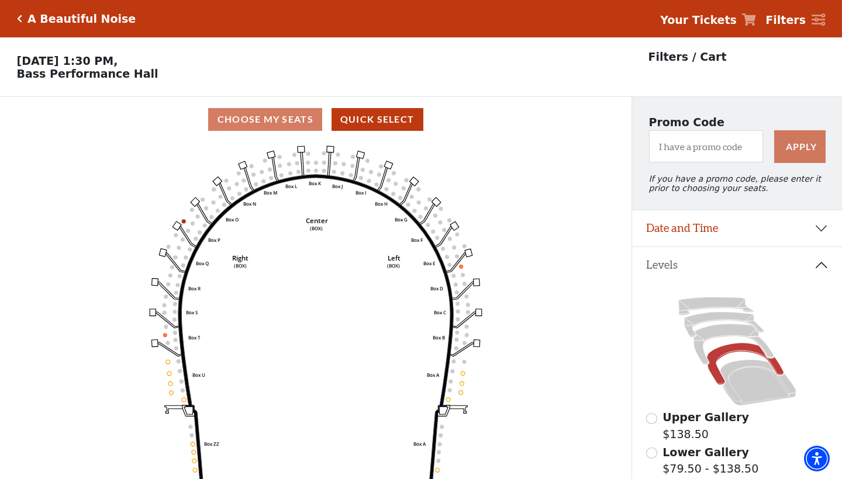
scroll to position [54, 0]
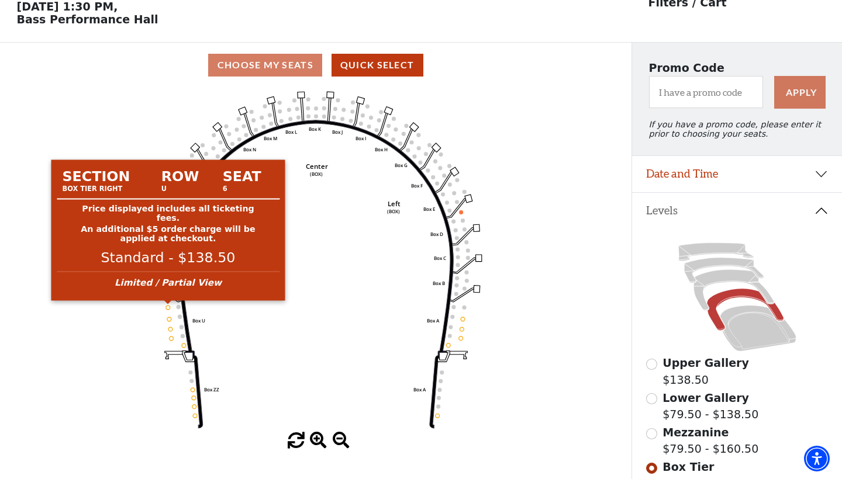
click at [168, 308] on circle at bounding box center [168, 308] width 4 height 4
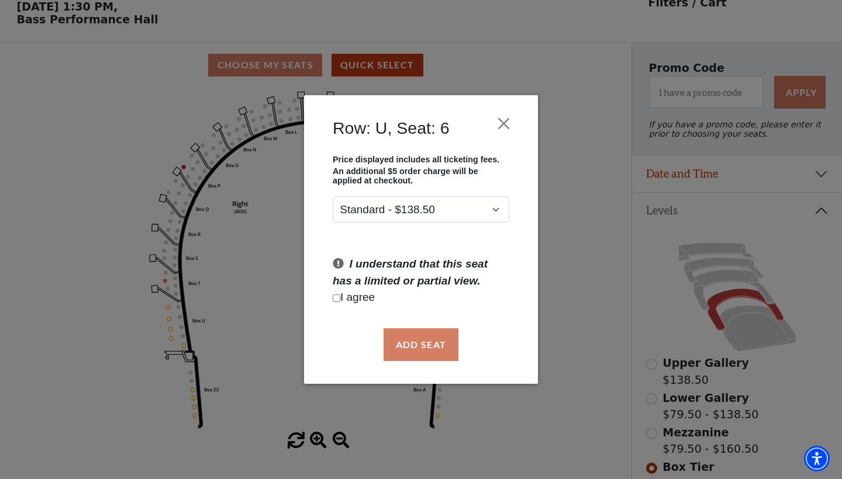
click at [334, 300] on input "Checkbox field" at bounding box center [337, 299] width 8 height 8
checkbox input "true"
click at [419, 342] on button "Add Seat" at bounding box center [421, 345] width 75 height 33
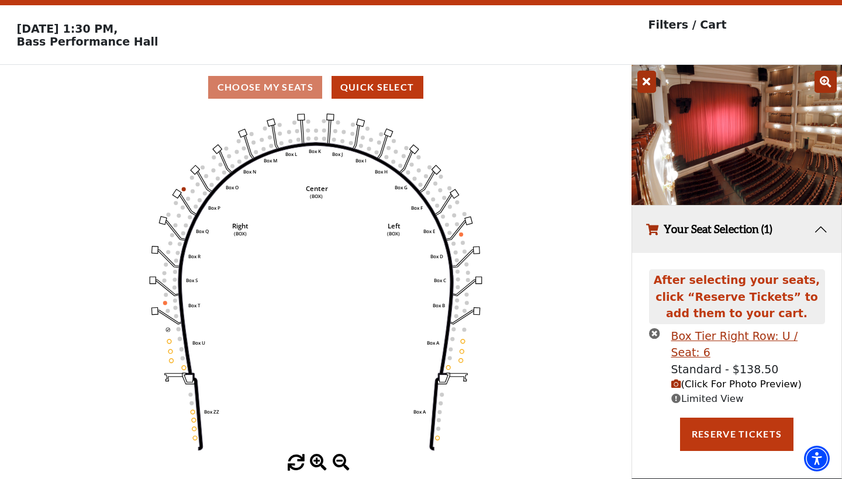
scroll to position [0, 0]
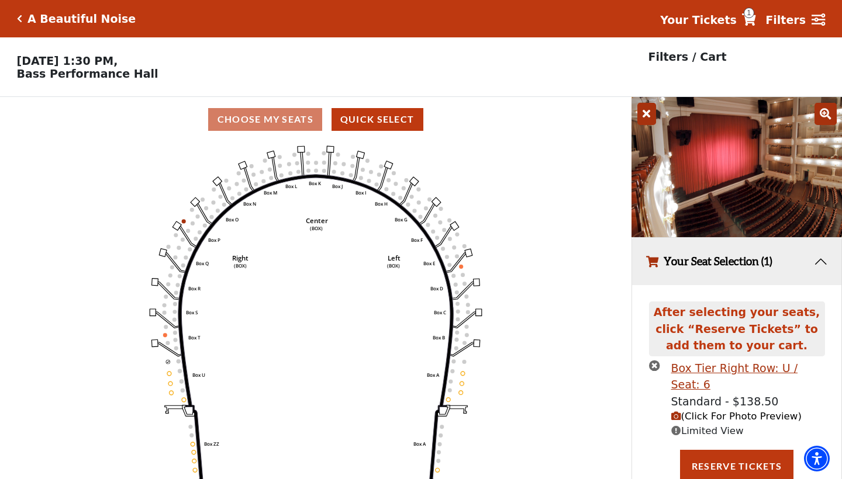
click at [695, 411] on span "(Click For Photo Preview)" at bounding box center [736, 416] width 130 height 11
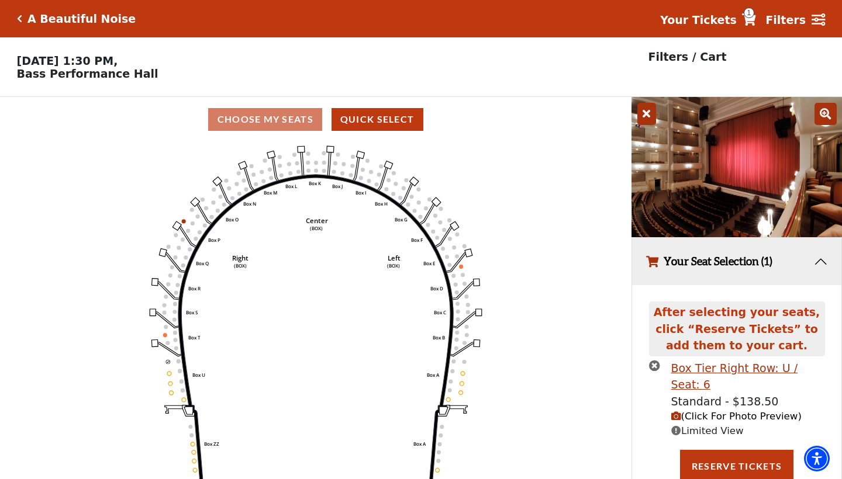
click at [655, 362] on icon "times-circle" at bounding box center [654, 365] width 11 height 11
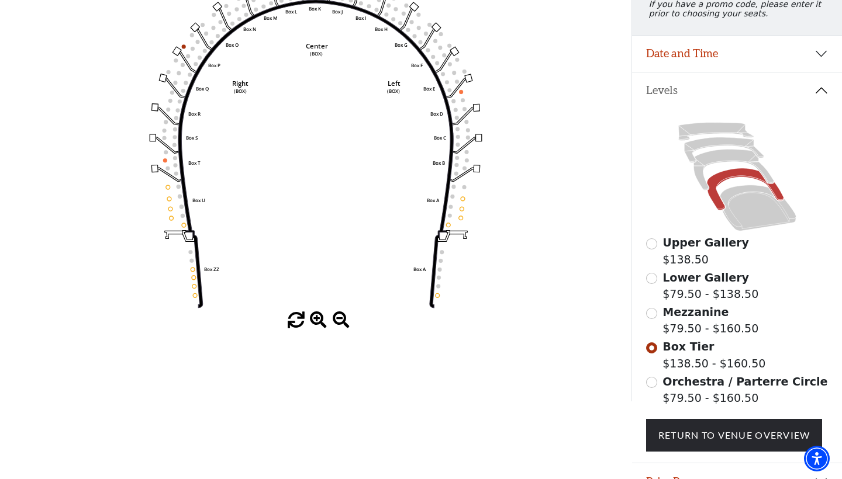
scroll to position [210, 0]
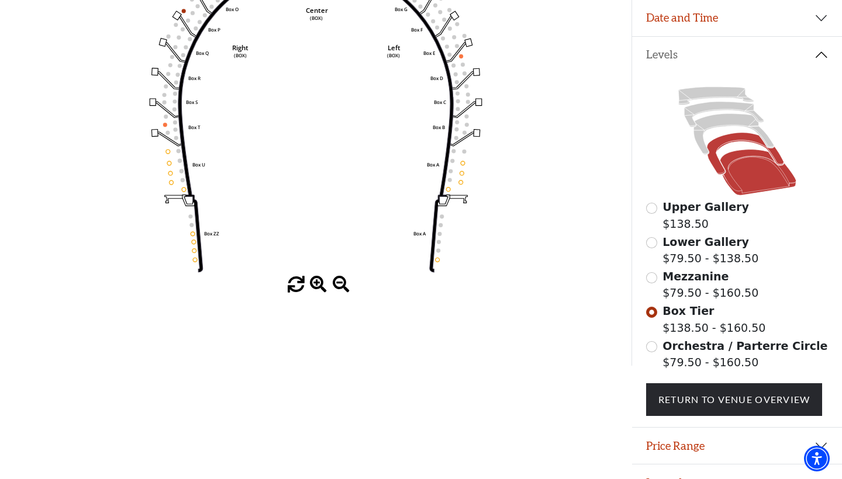
click at [763, 178] on icon at bounding box center [758, 173] width 76 height 46
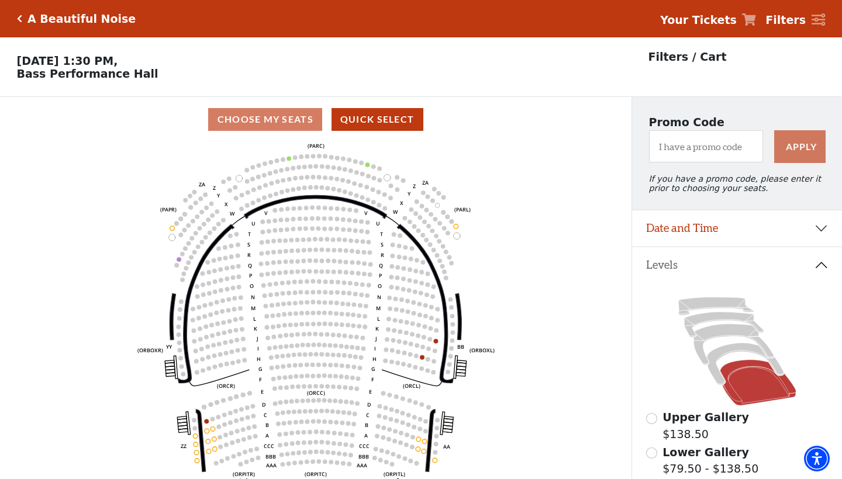
scroll to position [54, 0]
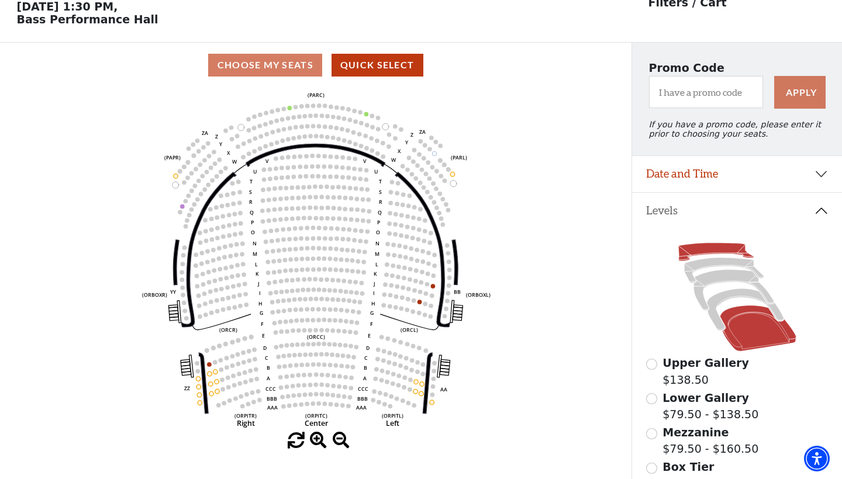
click at [701, 247] on icon at bounding box center [715, 252] width 75 height 18
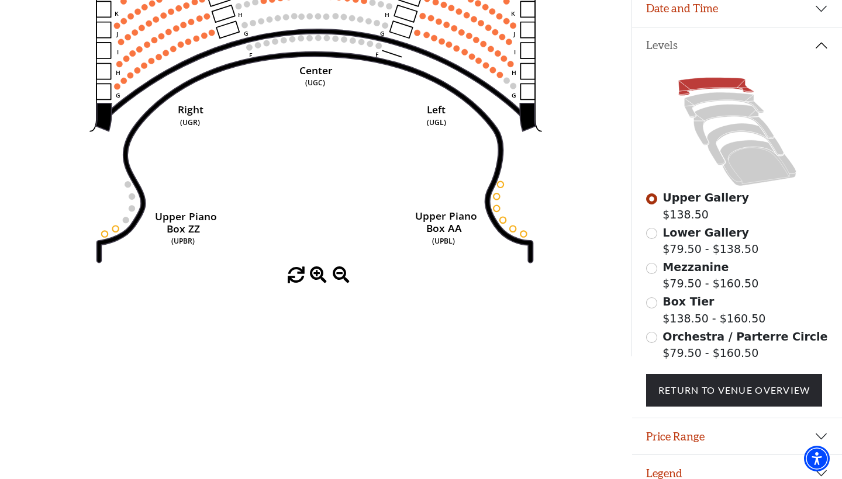
scroll to position [220, 0]
click at [651, 338] on input "Orchestra / Parterre Circle$79.50 - $160.50\a" at bounding box center [651, 337] width 11 height 11
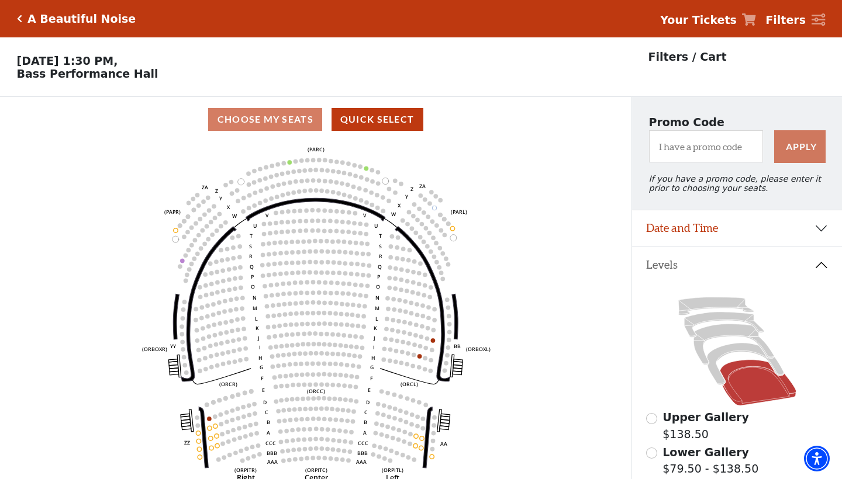
scroll to position [54, 0]
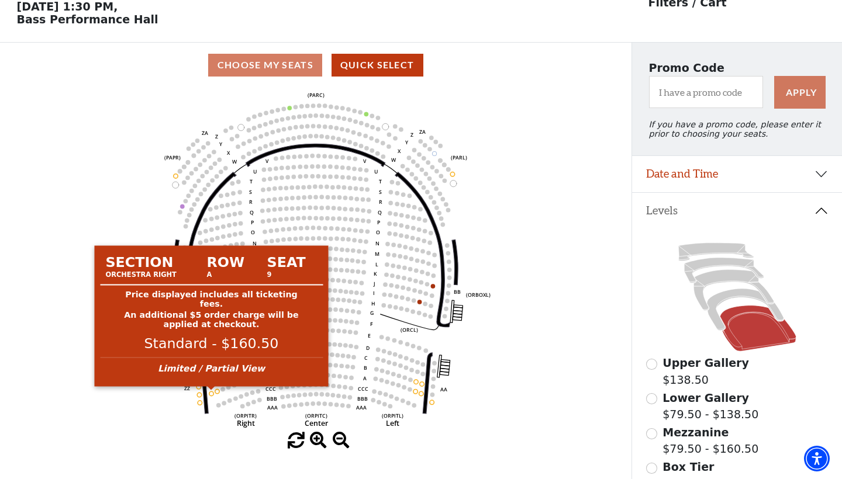
click at [211, 392] on circle at bounding box center [211, 394] width 4 height 4
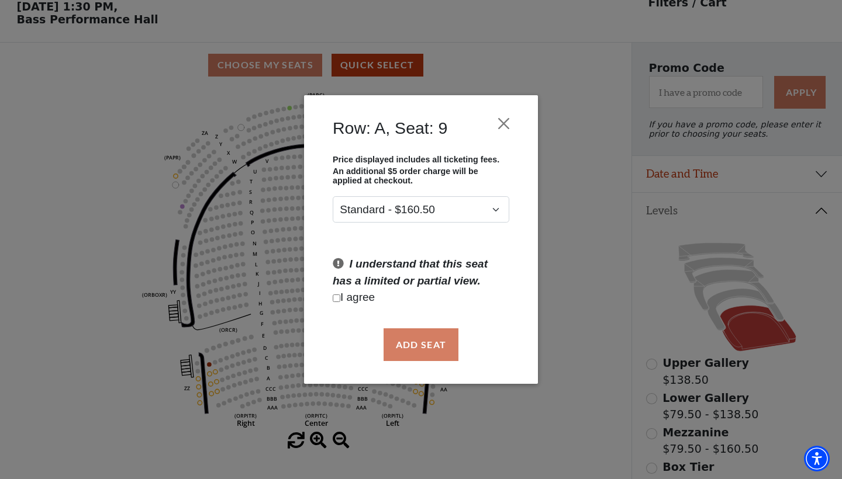
click at [337, 298] on input "Checkbox field" at bounding box center [337, 299] width 8 height 8
checkbox input "true"
click at [412, 343] on button "Add Seat" at bounding box center [421, 345] width 75 height 33
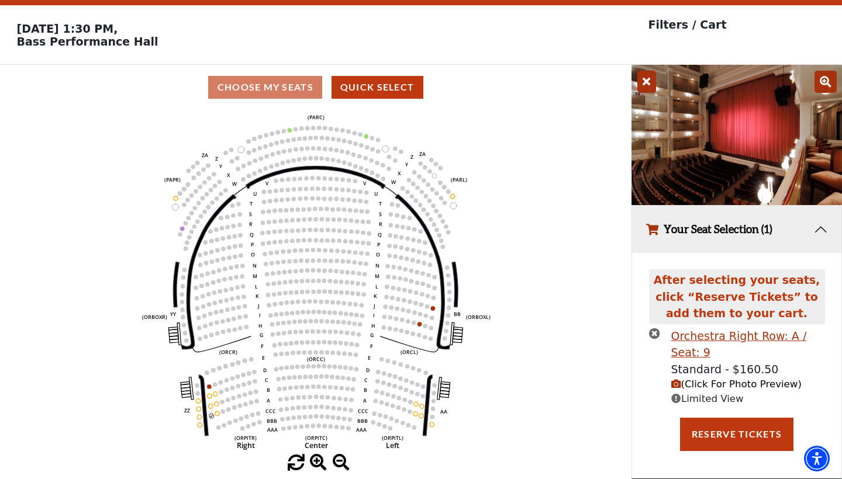
scroll to position [1, 0]
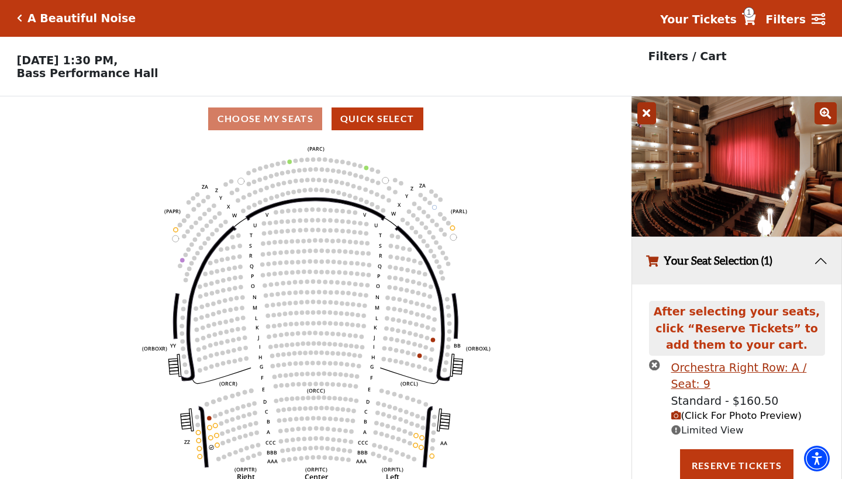
click at [727, 414] on span "(Click For Photo Preview)" at bounding box center [736, 415] width 130 height 11
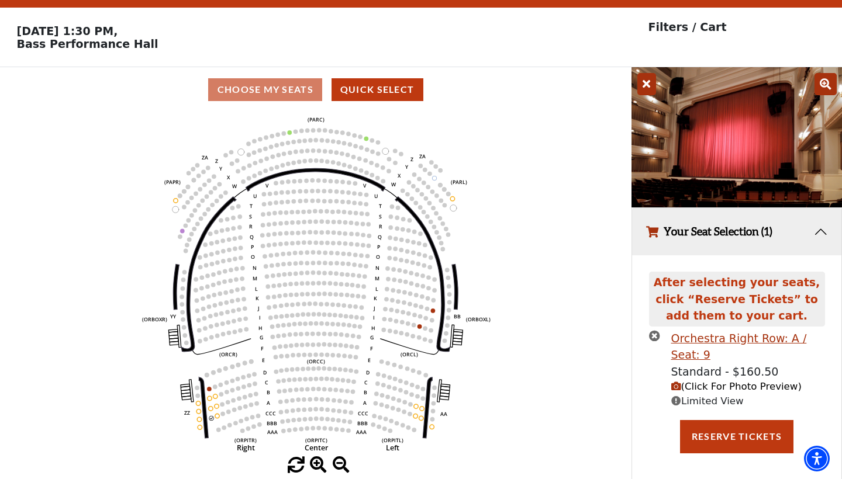
scroll to position [29, 0]
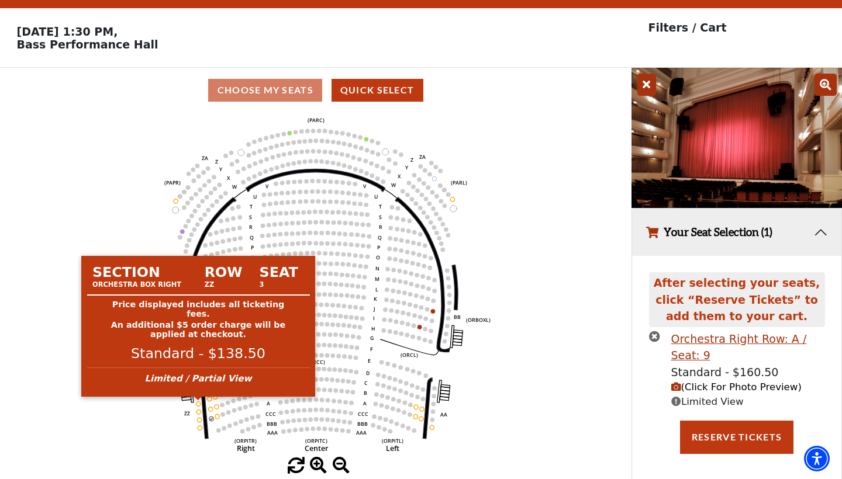
click at [199, 403] on circle at bounding box center [198, 404] width 4 height 4
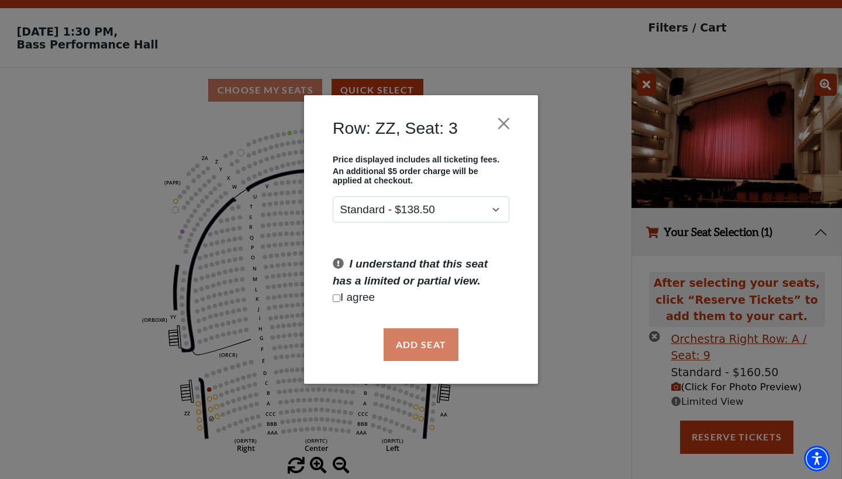
click at [337, 298] on input "Checkbox field" at bounding box center [337, 299] width 8 height 8
checkbox input "true"
click at [439, 345] on button "Add Seat" at bounding box center [421, 345] width 75 height 33
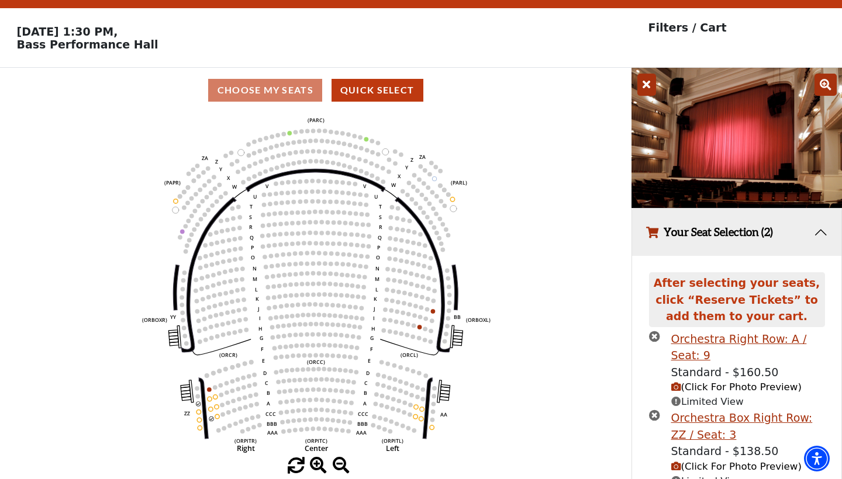
scroll to position [78, 0]
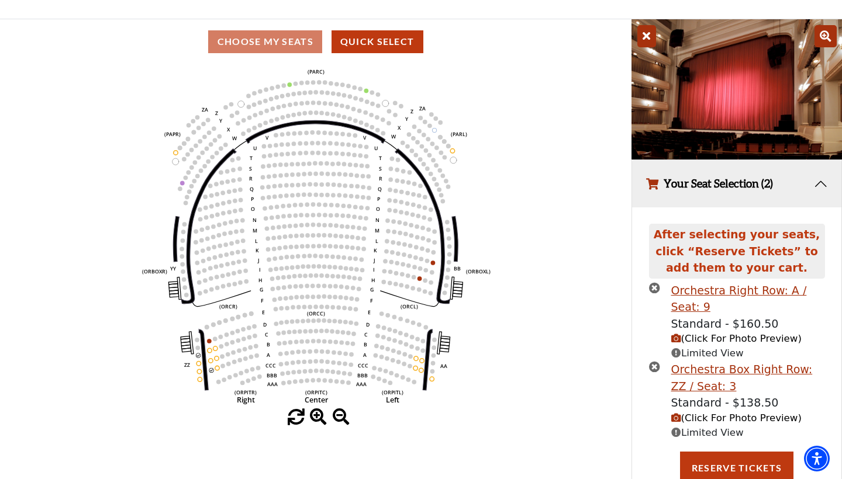
click at [736, 414] on span "(Click For Photo Preview)" at bounding box center [736, 418] width 130 height 11
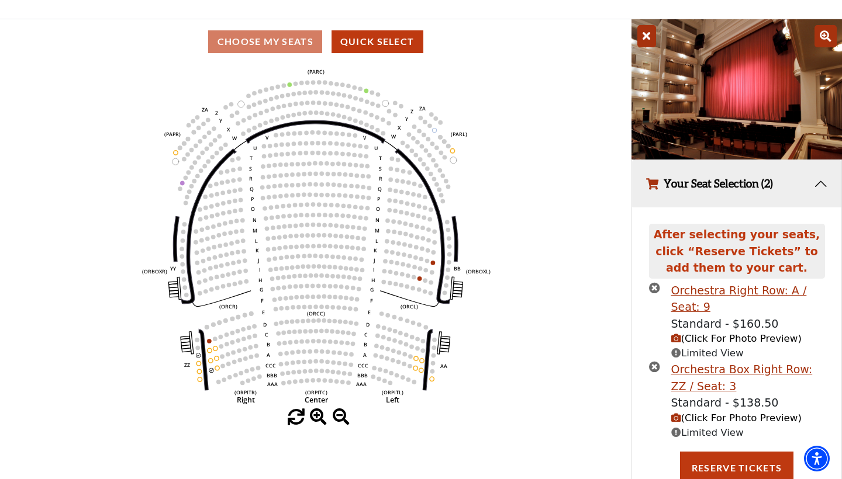
click at [652, 285] on icon "times-circle" at bounding box center [654, 287] width 11 height 11
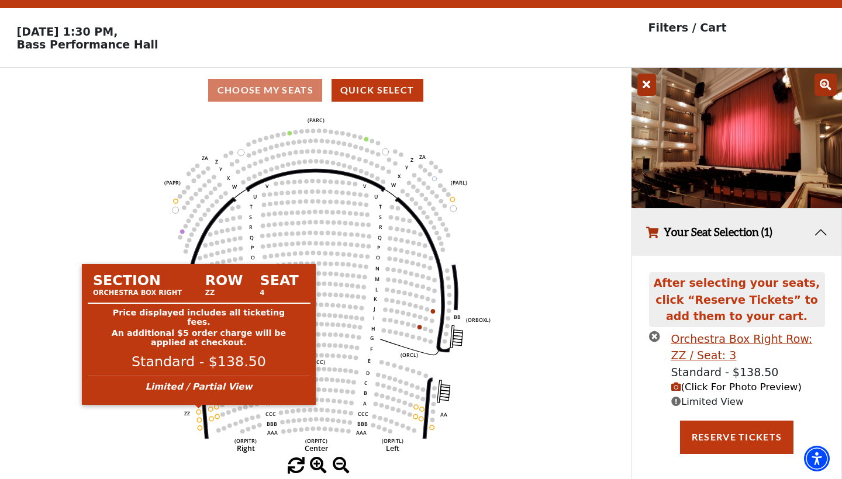
click at [199, 412] on circle at bounding box center [198, 412] width 4 height 4
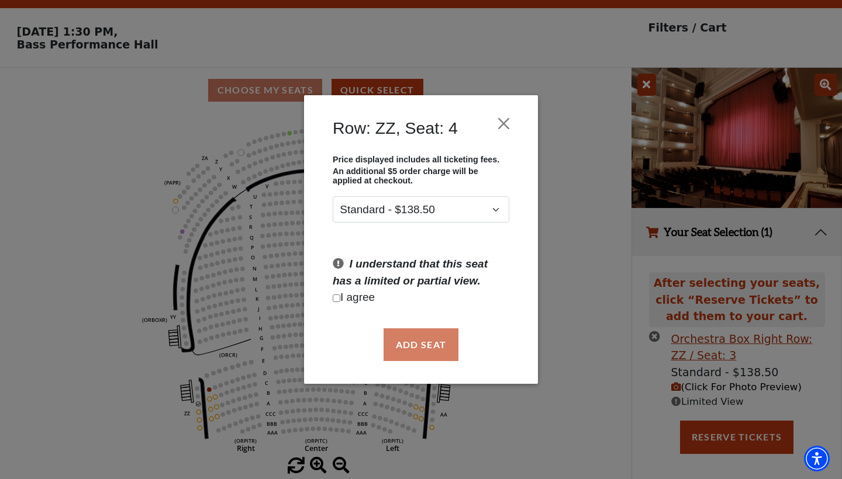
click at [336, 299] on input "Checkbox field" at bounding box center [337, 299] width 8 height 8
checkbox input "true"
click at [423, 346] on button "Add Seat" at bounding box center [421, 345] width 75 height 33
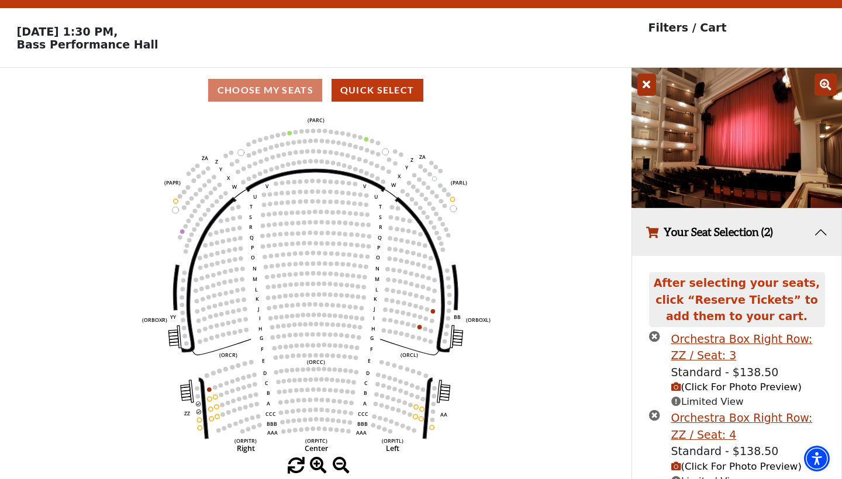
scroll to position [78, 0]
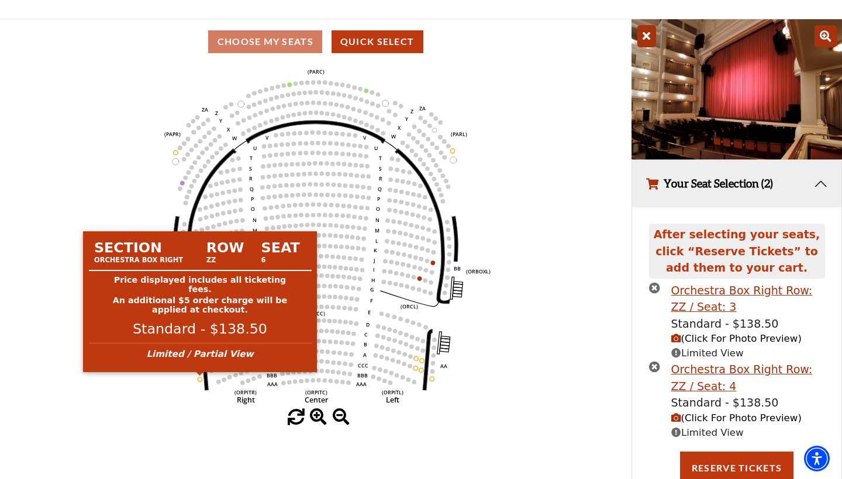
click at [200, 378] on circle at bounding box center [200, 379] width 4 height 4
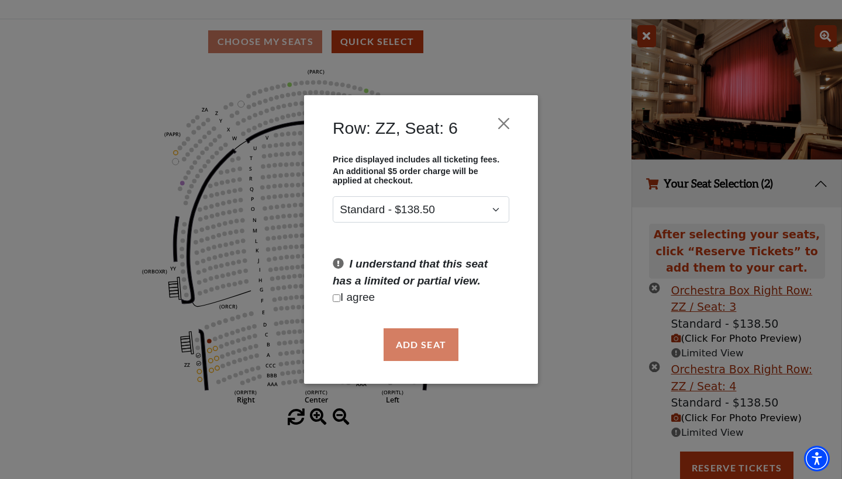
click at [434, 341] on div "Add Seat" at bounding box center [421, 344] width 199 height 55
click at [335, 300] on input "Checkbox field" at bounding box center [337, 299] width 8 height 8
checkbox input "true"
click at [436, 344] on button "Add Seat" at bounding box center [421, 345] width 75 height 33
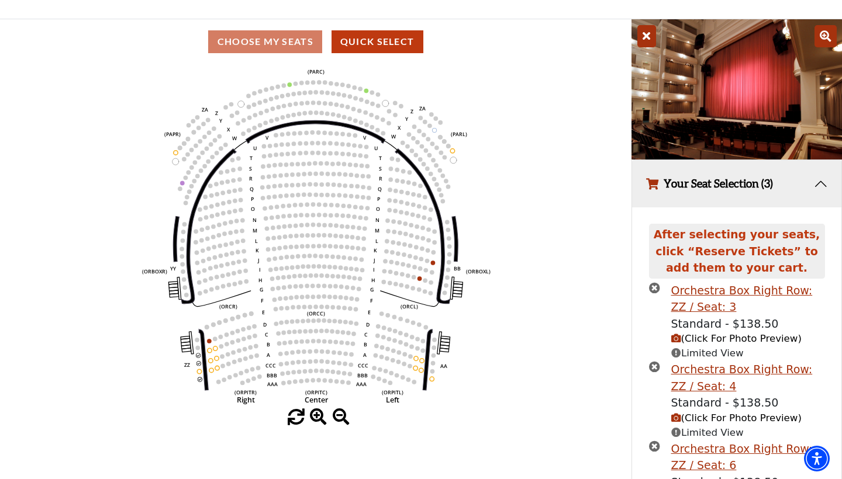
scroll to position [155, 0]
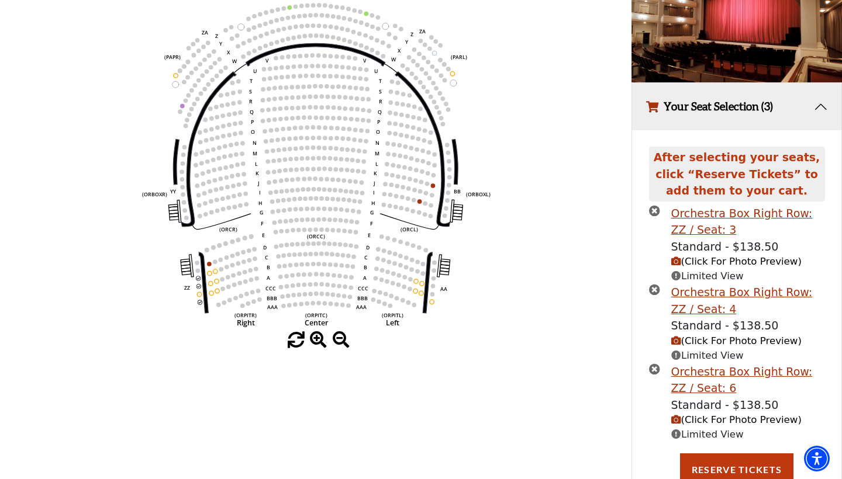
click at [708, 261] on span "(Click For Photo Preview)" at bounding box center [736, 261] width 130 height 11
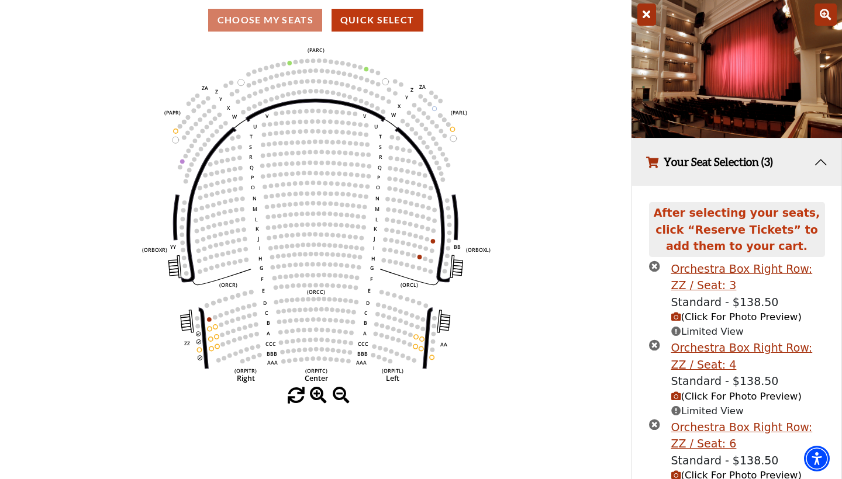
scroll to position [94, 0]
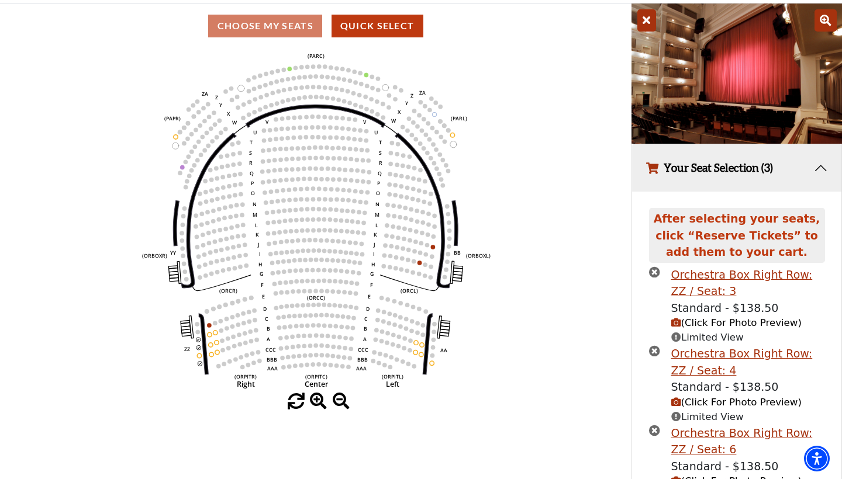
click at [818, 164] on button "Your Seat Selection (3)" at bounding box center [736, 167] width 209 height 47
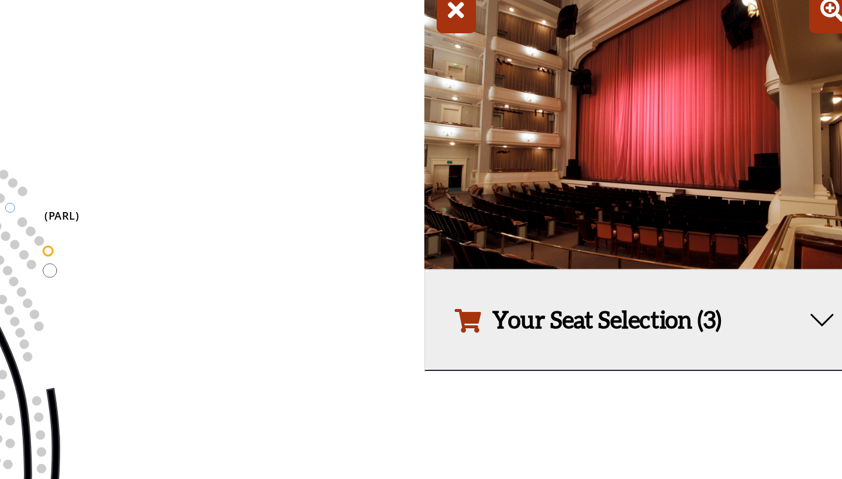
scroll to position [15, 0]
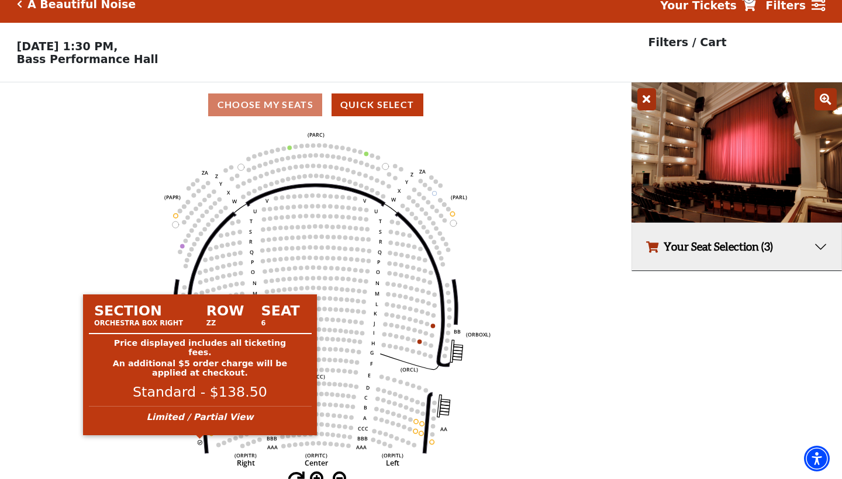
click at [200, 441] on circle at bounding box center [200, 442] width 4 height 4
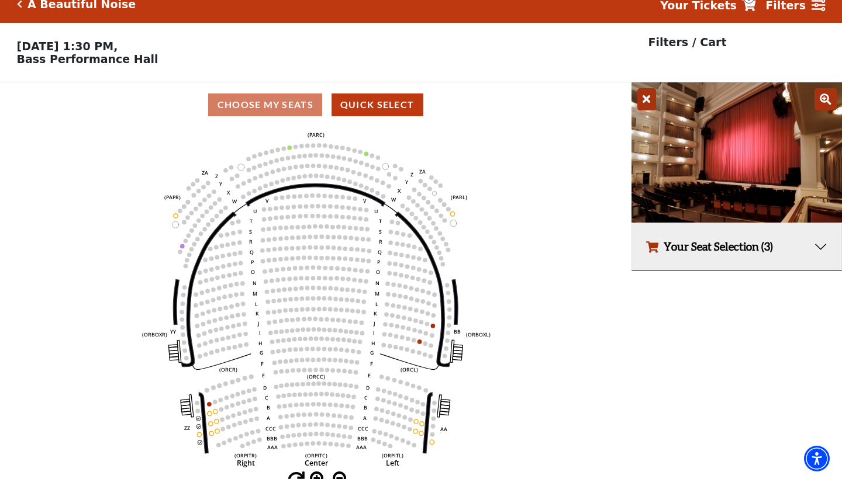
click at [820, 247] on button "Your Seat Selection (3)" at bounding box center [736, 246] width 209 height 47
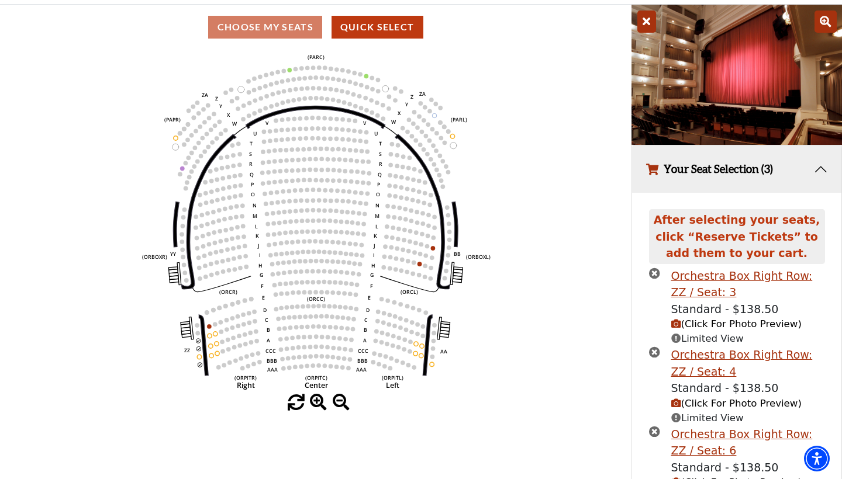
scroll to position [97, 0]
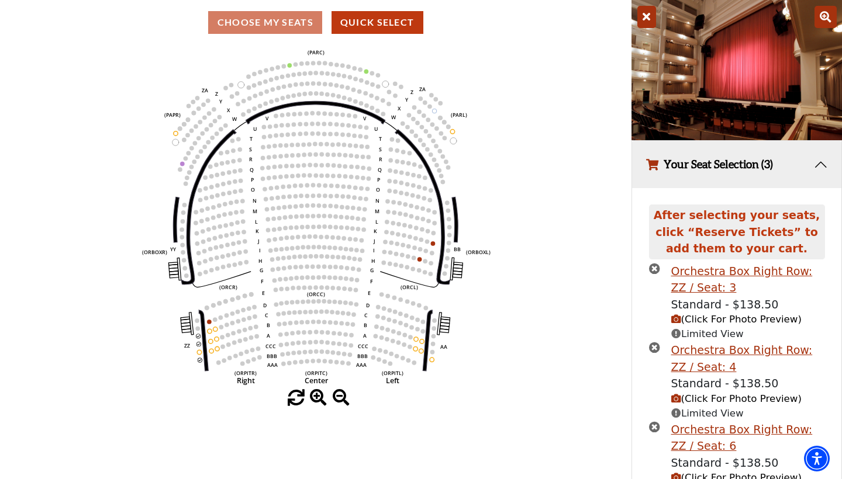
click at [654, 265] on icon "times-circle" at bounding box center [654, 268] width 11 height 11
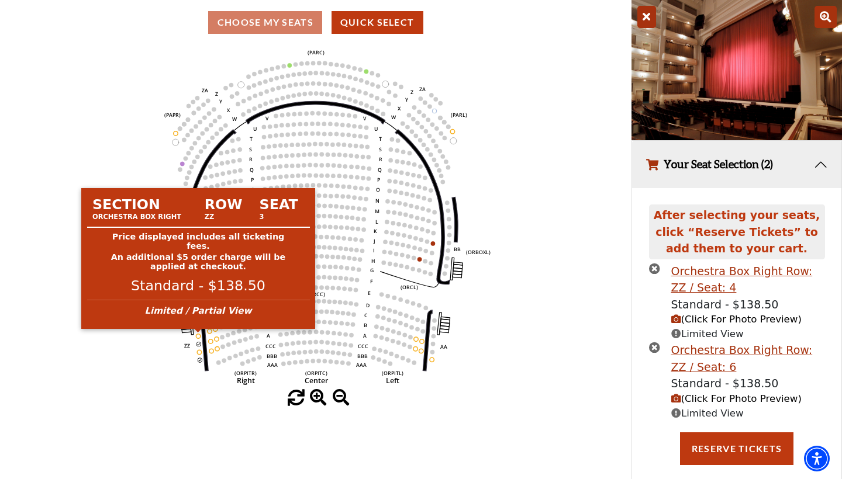
click at [197, 334] on circle at bounding box center [198, 336] width 4 height 4
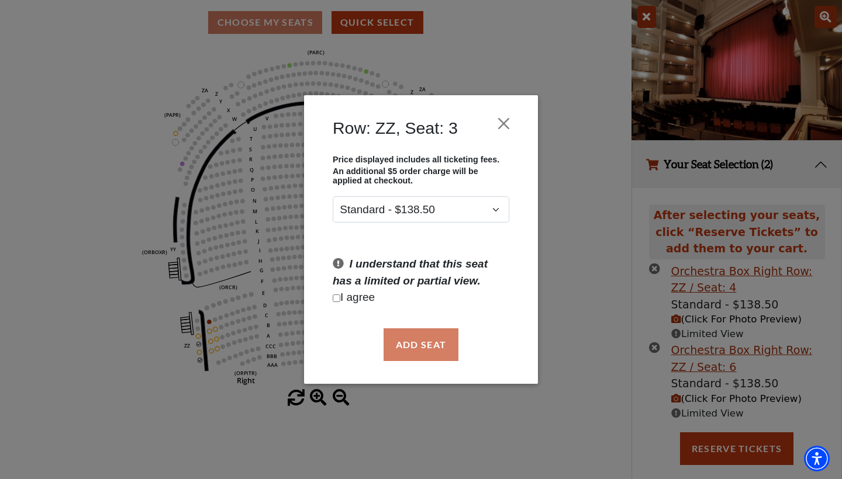
click at [338, 296] on input "Checkbox field" at bounding box center [337, 299] width 8 height 8
checkbox input "true"
click at [414, 342] on button "Add Seat" at bounding box center [421, 345] width 75 height 33
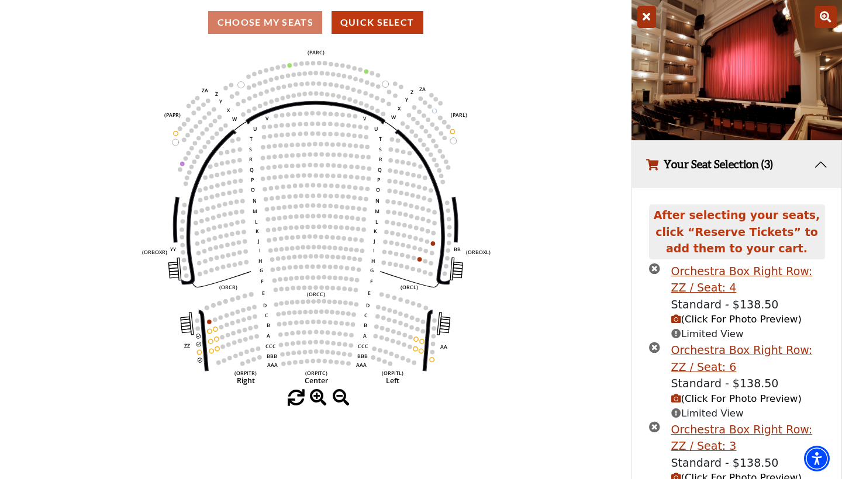
scroll to position [155, 0]
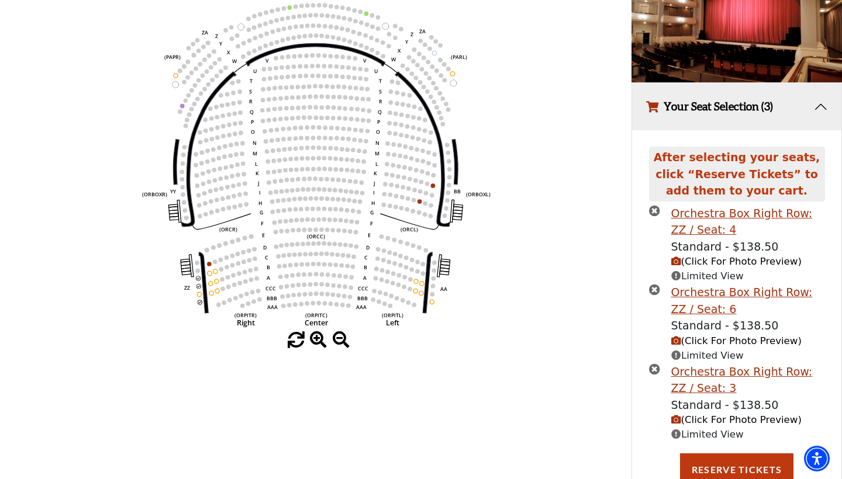
click at [654, 364] on icon "times-circle" at bounding box center [654, 369] width 11 height 11
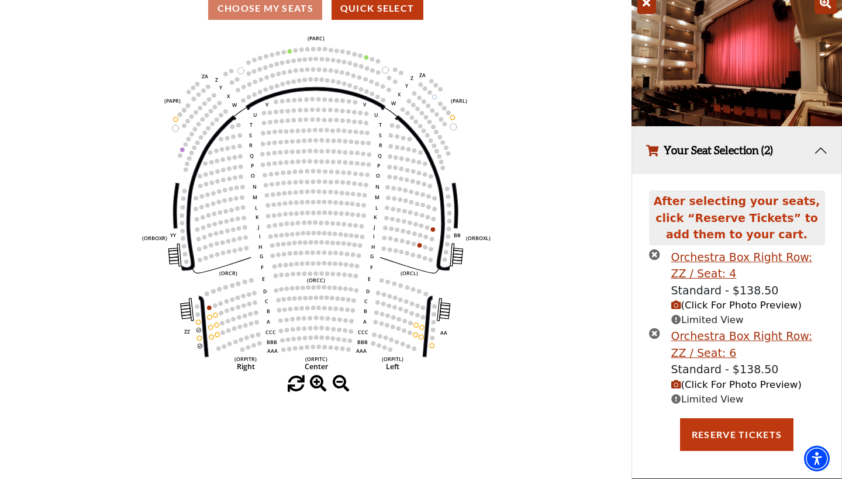
scroll to position [106, 0]
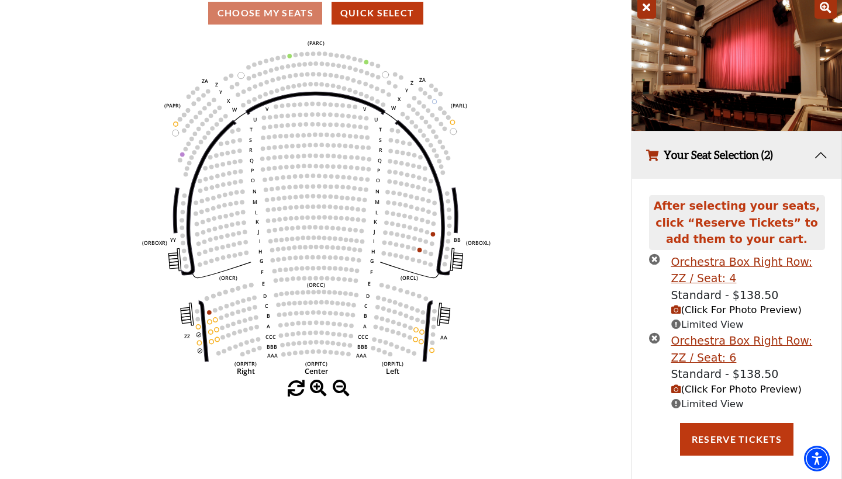
click at [656, 333] on icon "times-circle" at bounding box center [654, 338] width 11 height 11
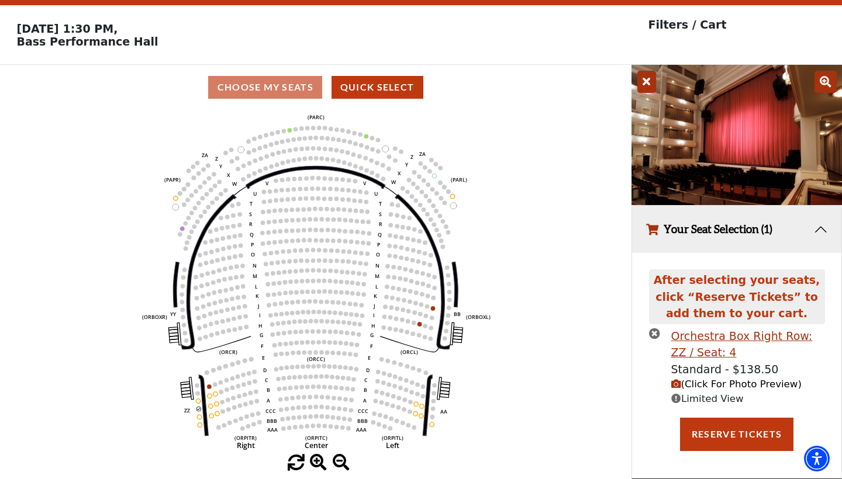
scroll to position [29, 0]
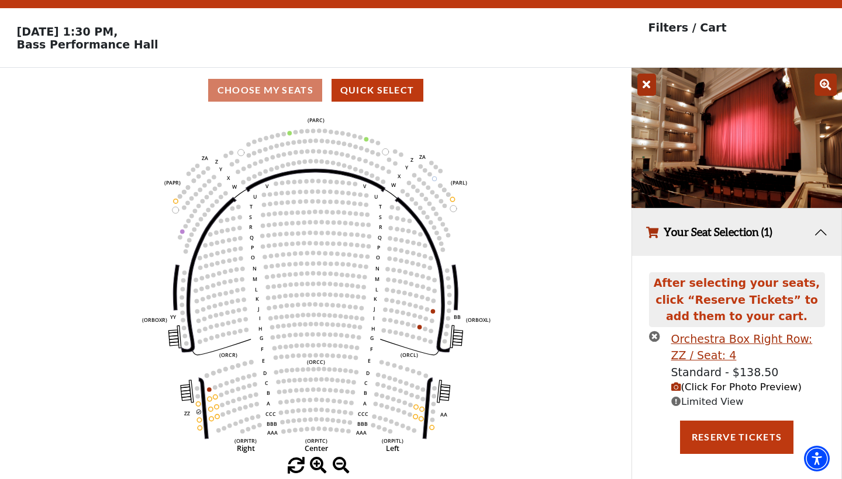
click at [652, 336] on icon "times-circle" at bounding box center [654, 336] width 11 height 11
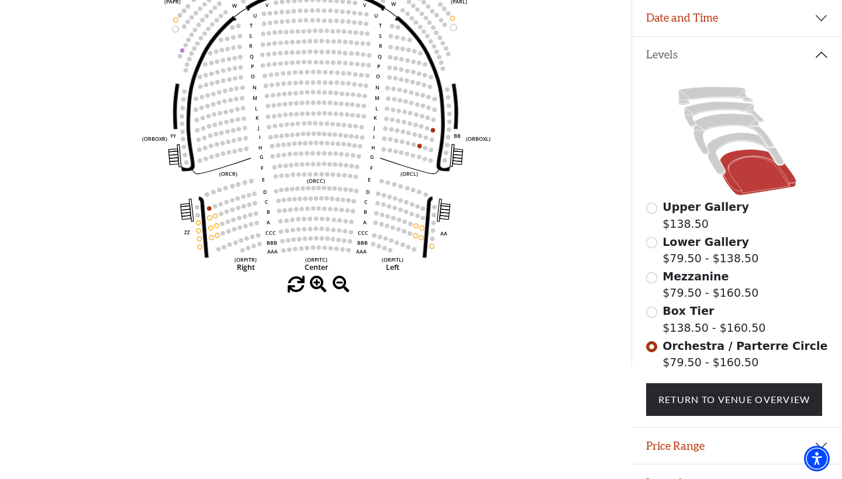
scroll to position [198, 0]
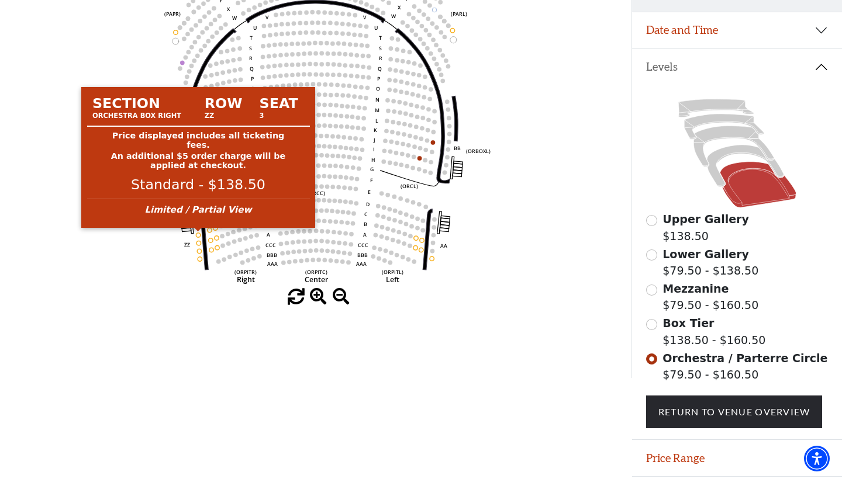
click at [199, 233] on circle at bounding box center [198, 235] width 4 height 4
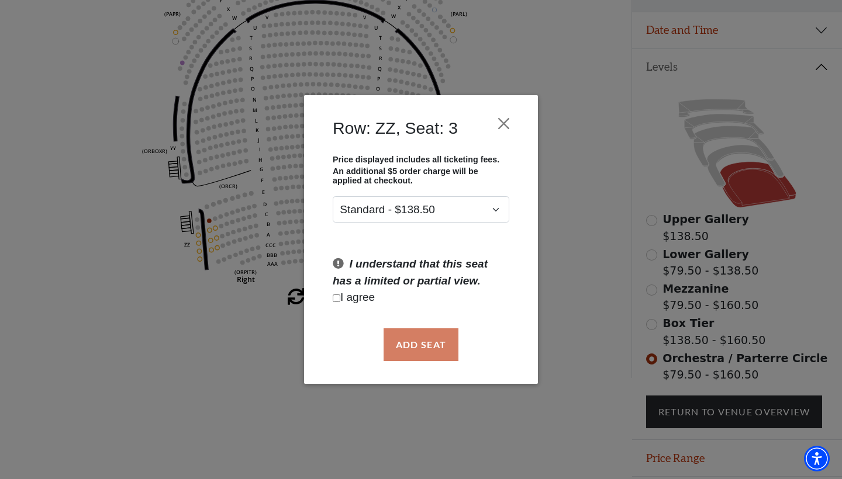
click at [335, 298] on input "Checkbox field" at bounding box center [337, 299] width 8 height 8
checkbox input "true"
click at [431, 348] on button "Add Seat" at bounding box center [421, 345] width 75 height 33
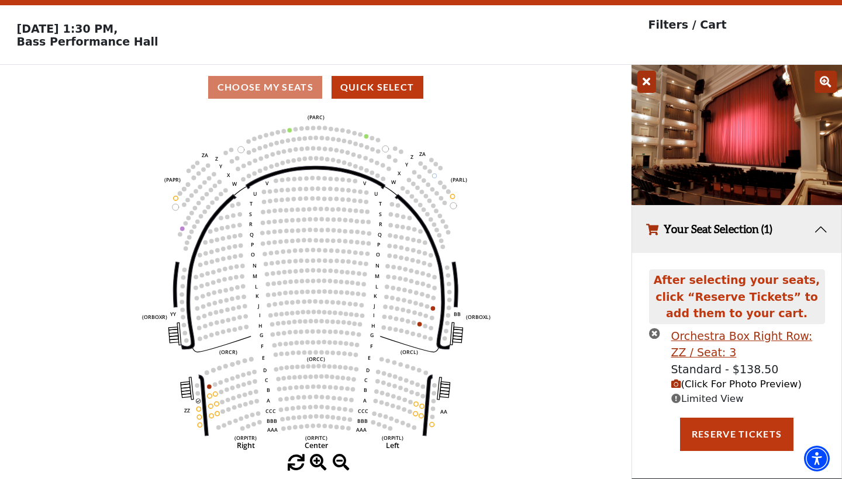
scroll to position [1, 0]
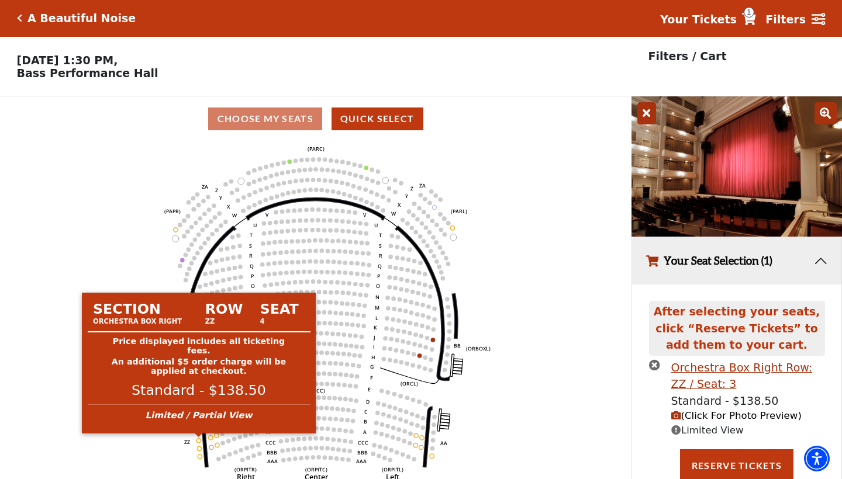
click at [199, 439] on circle at bounding box center [198, 440] width 4 height 4
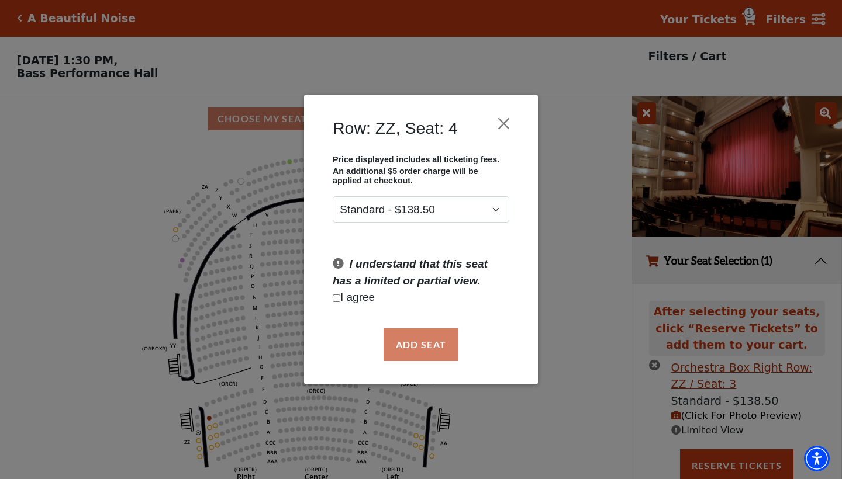
click at [336, 299] on input "Checkbox field" at bounding box center [337, 299] width 8 height 8
checkbox input "true"
click at [426, 344] on button "Add Seat" at bounding box center [421, 345] width 75 height 33
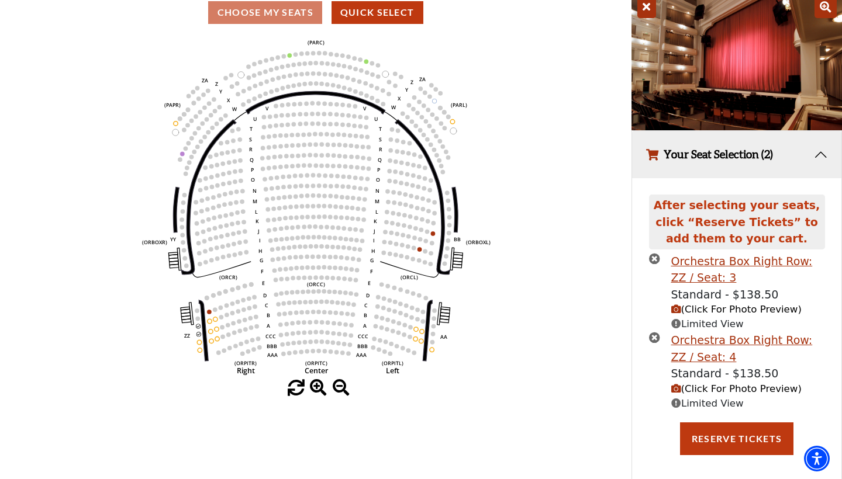
scroll to position [106, 0]
click at [694, 112] on img at bounding box center [736, 61] width 210 height 140
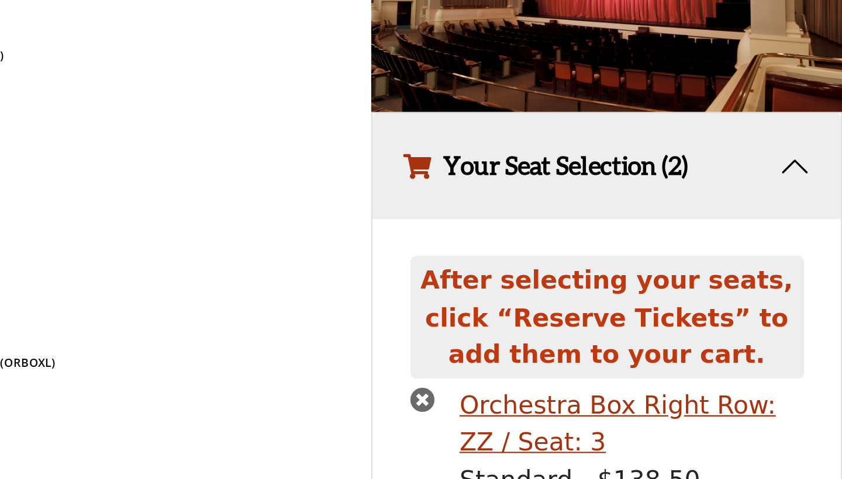
scroll to position [106, 0]
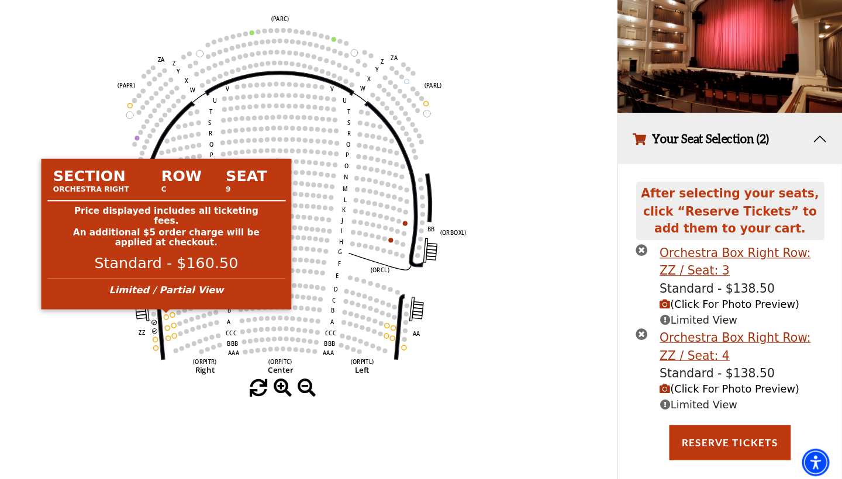
click at [208, 320] on circle at bounding box center [210, 322] width 4 height 4
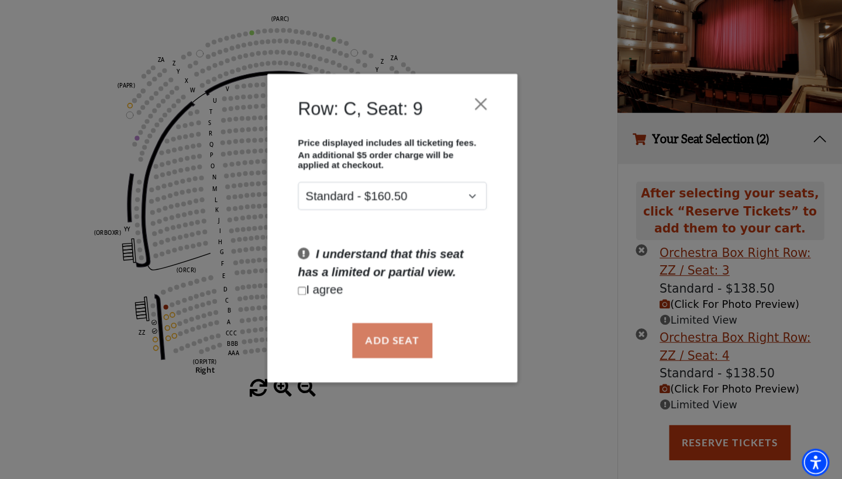
click at [333, 295] on input "Checkbox field" at bounding box center [337, 299] width 8 height 8
checkbox input "true"
click at [384, 329] on button "Add Seat" at bounding box center [421, 345] width 75 height 33
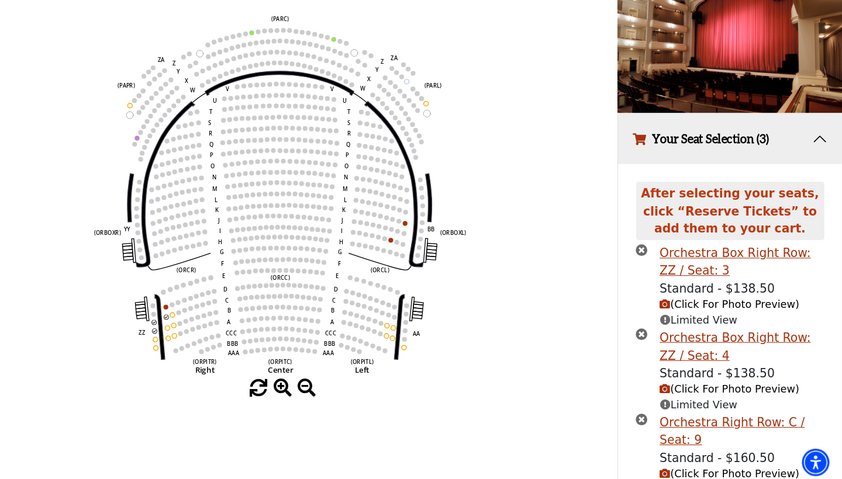
scroll to position [155, 0]
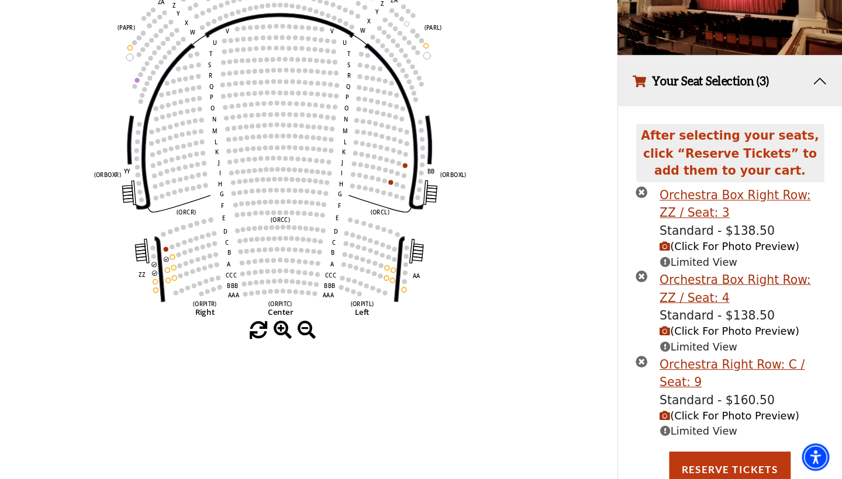
click at [685, 414] on span "(Click For Photo Preview)" at bounding box center [736, 419] width 130 height 11
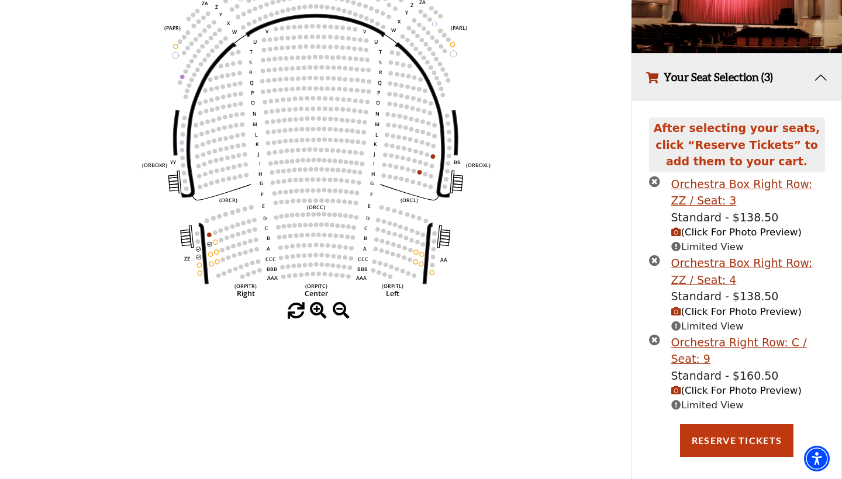
scroll to position [184, 0]
click at [654, 335] on icon "times-circle" at bounding box center [654, 340] width 11 height 11
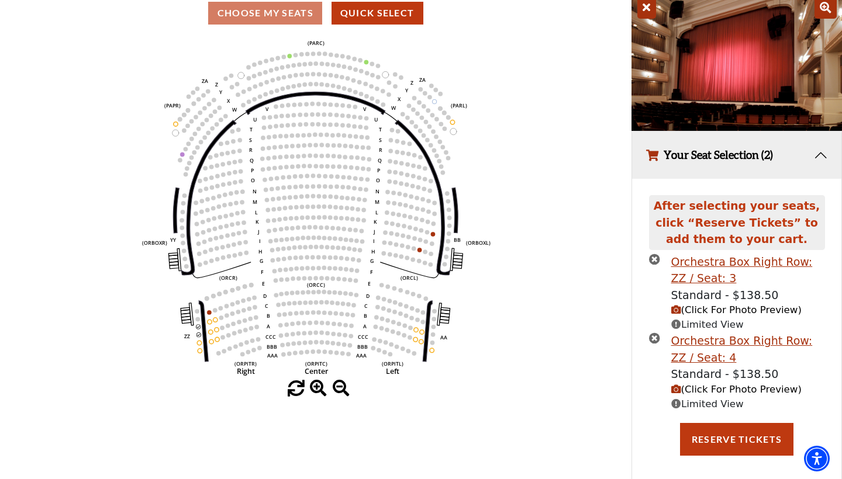
click at [708, 384] on span "(Click For Photo Preview)" at bounding box center [736, 389] width 130 height 11
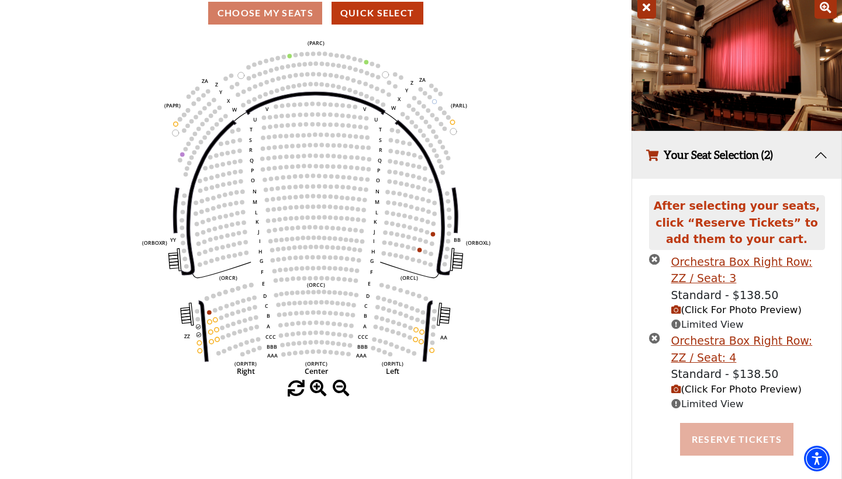
click at [733, 433] on button "Reserve Tickets" at bounding box center [736, 439] width 113 height 33
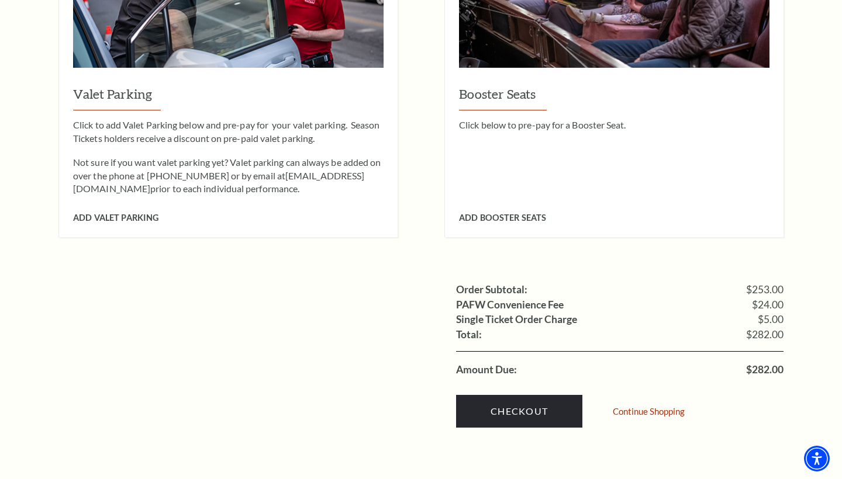
scroll to position [958, 0]
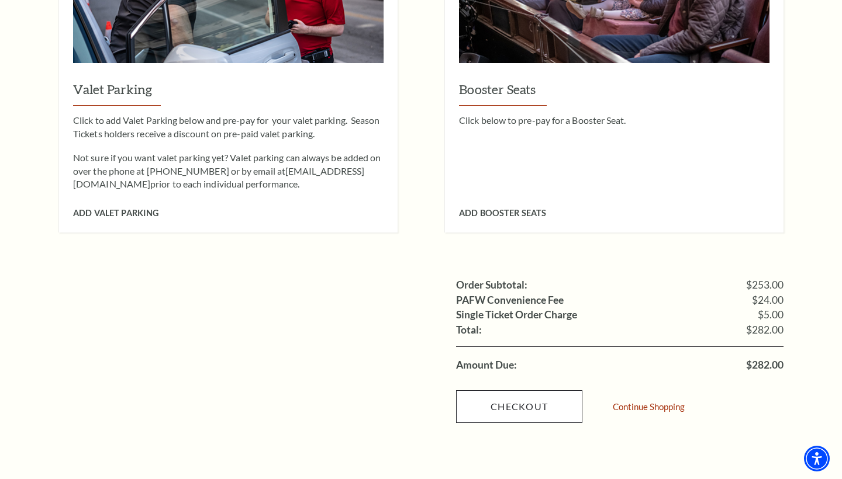
click at [533, 391] on link "Checkout" at bounding box center [519, 407] width 126 height 33
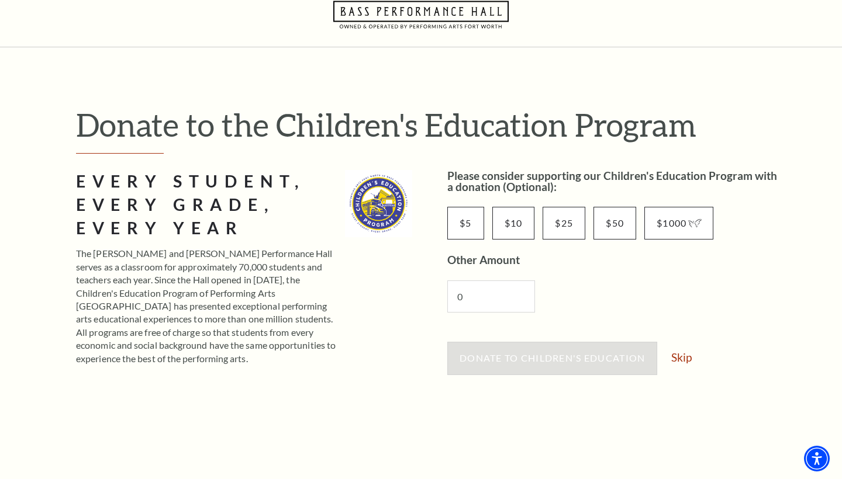
scroll to position [53, 0]
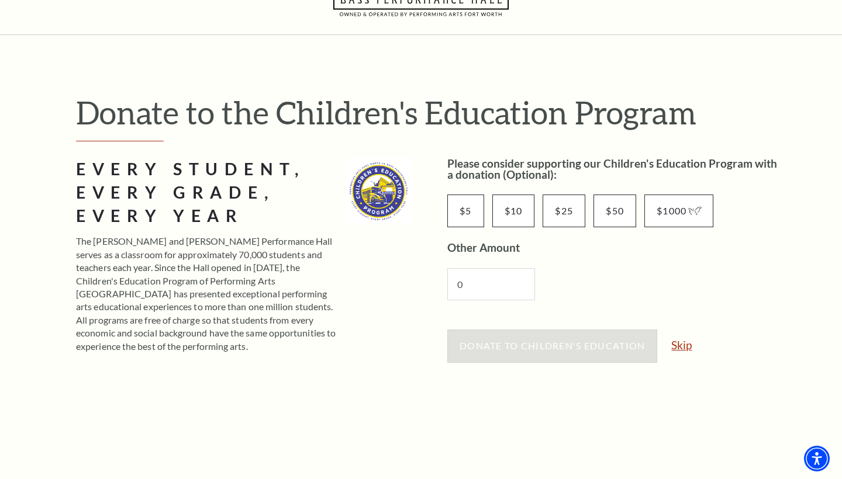
click at [687, 344] on link "Skip" at bounding box center [681, 345] width 20 height 11
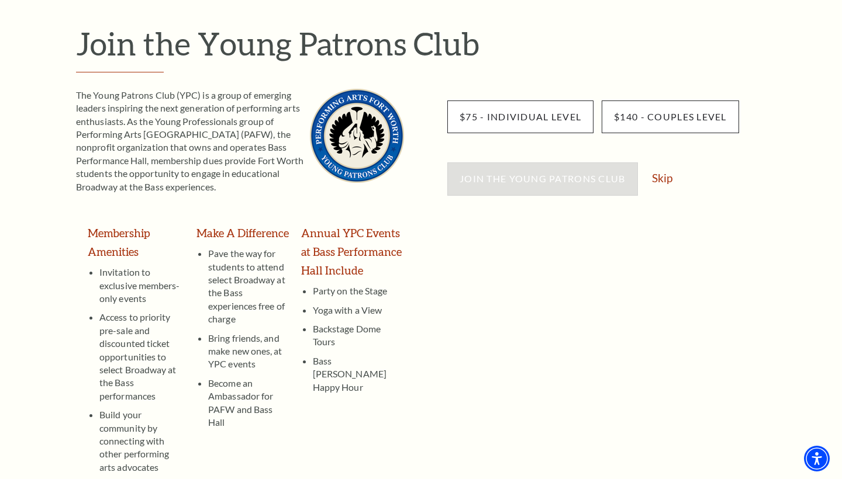
scroll to position [123, 0]
click at [662, 175] on link "Skip" at bounding box center [662, 177] width 20 height 11
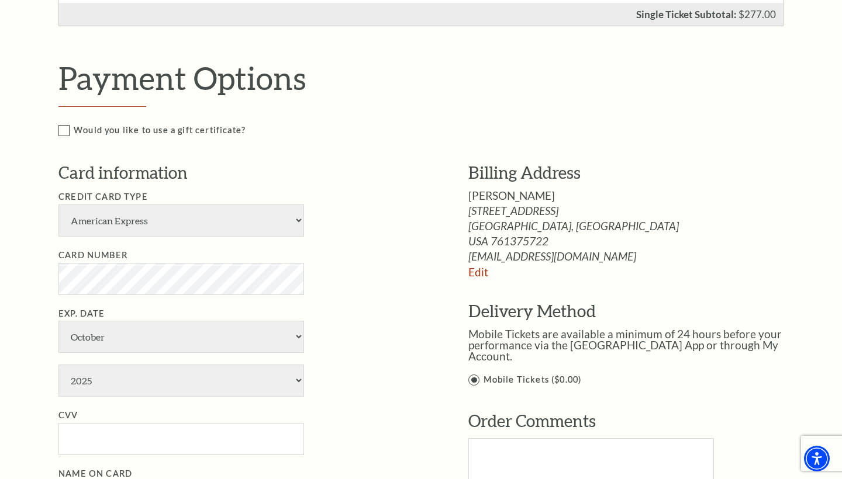
scroll to position [496, 0]
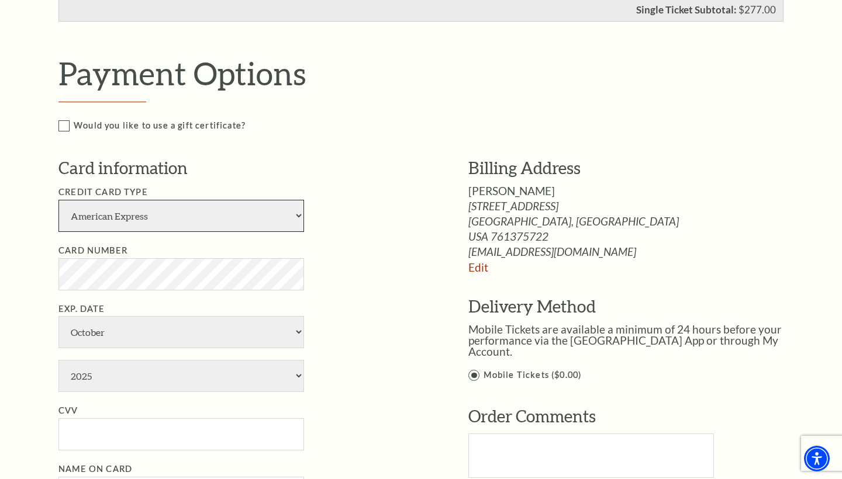
select select "24"
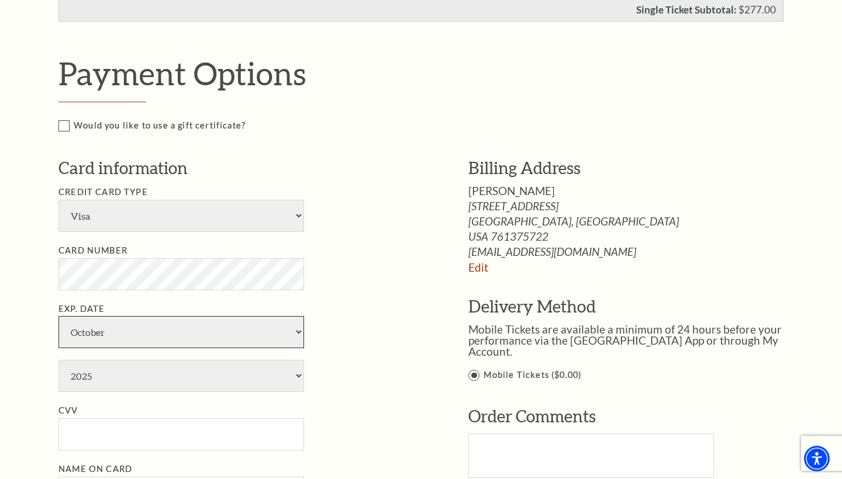
select select "1"
select select "2027"
click at [246, 419] on input "CVV" at bounding box center [181, 435] width 246 height 32
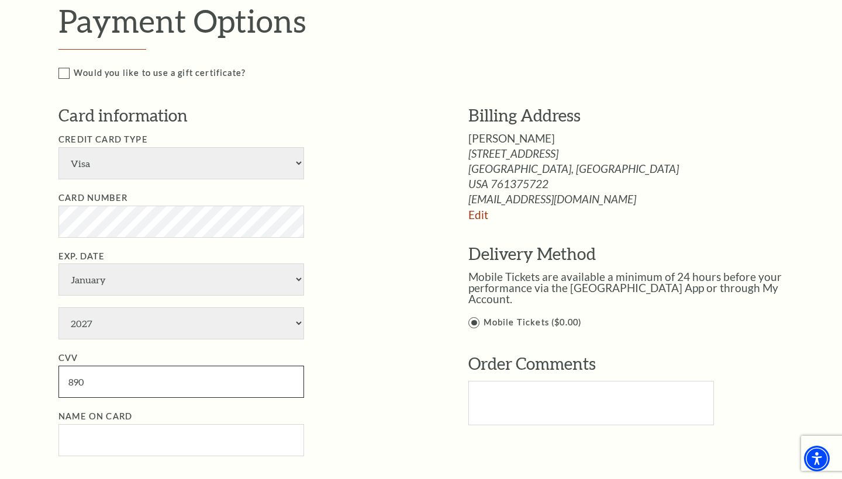
scroll to position [579, 0]
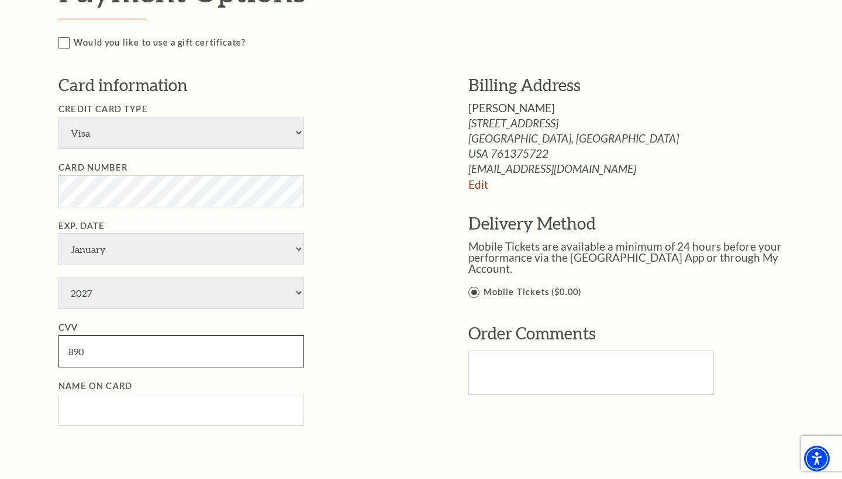
type input "890"
click at [157, 394] on input "Name on Card" at bounding box center [181, 410] width 246 height 32
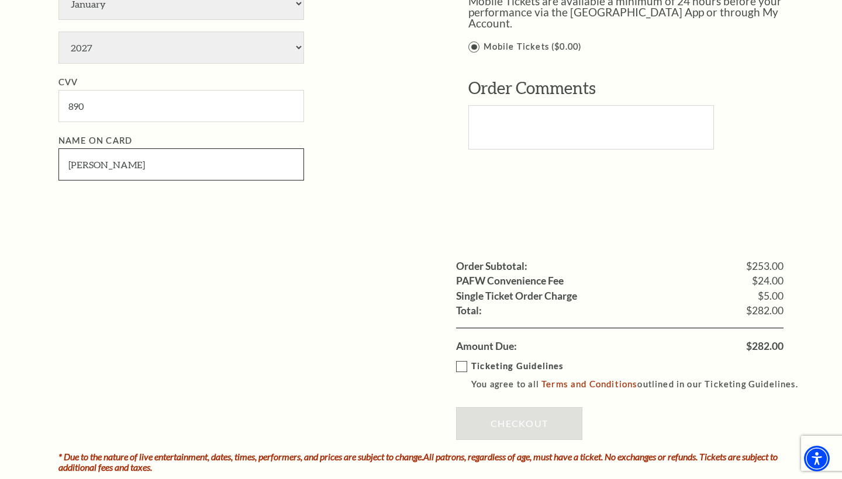
scroll to position [825, 0]
type input "kathy grigson"
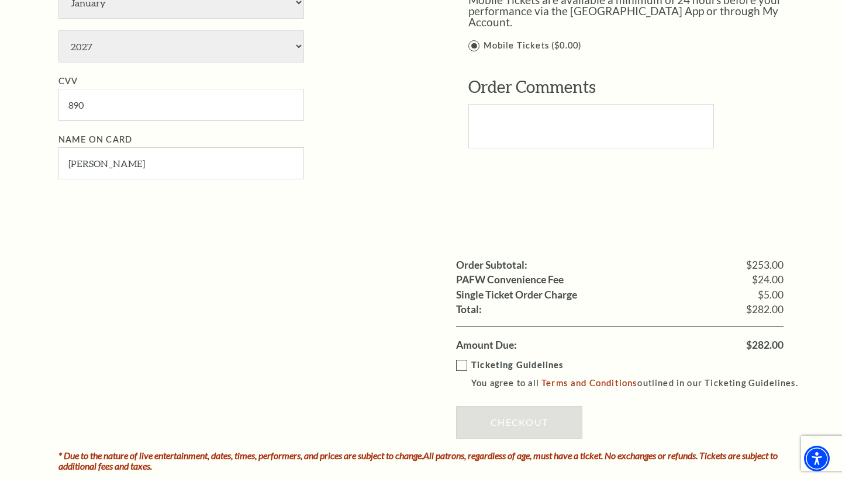
click at [460, 358] on label "Ticketing Guidelines You agree to all Terms and Conditions outlined in our Tick…" at bounding box center [632, 374] width 353 height 32
click at [0, 0] on input "Ticketing Guidelines You agree to all Terms and Conditions outlined in our Tick…" at bounding box center [0, 0] width 0 height 0
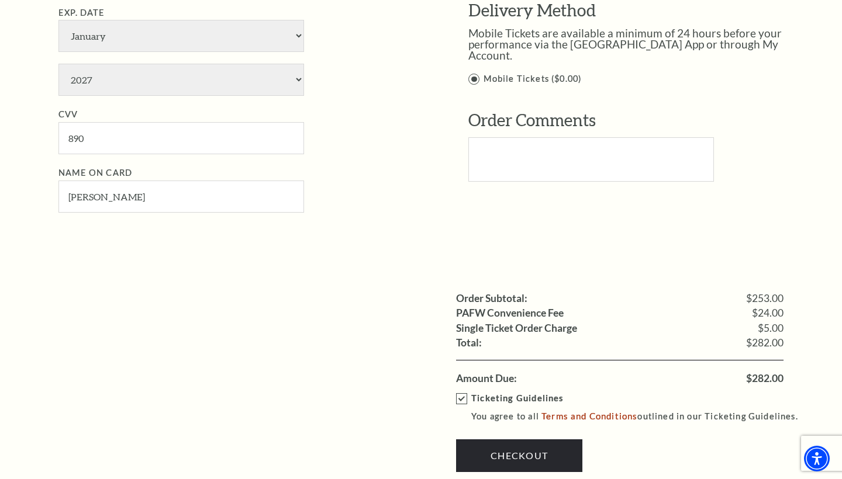
scroll to position [818, 0]
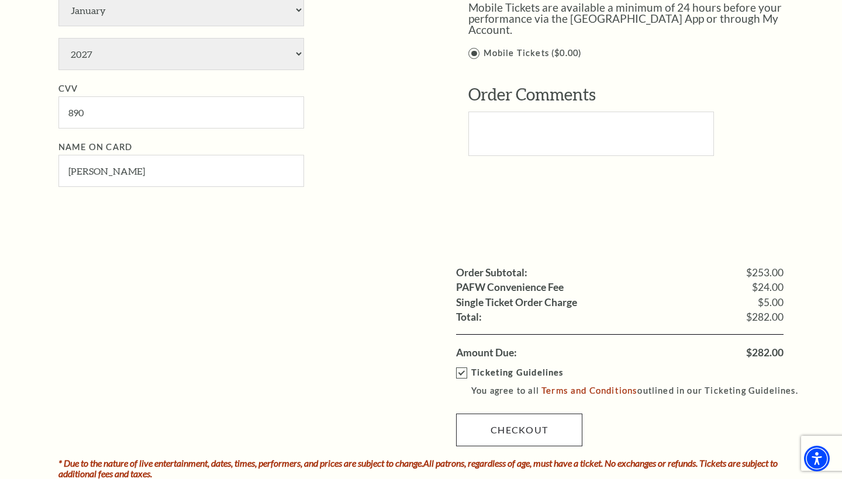
click at [522, 414] on link "Checkout" at bounding box center [519, 430] width 126 height 33
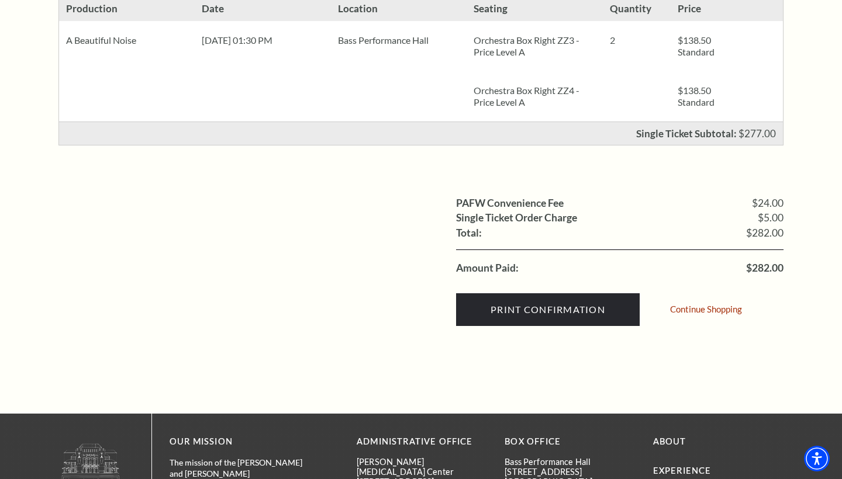
scroll to position [305, 0]
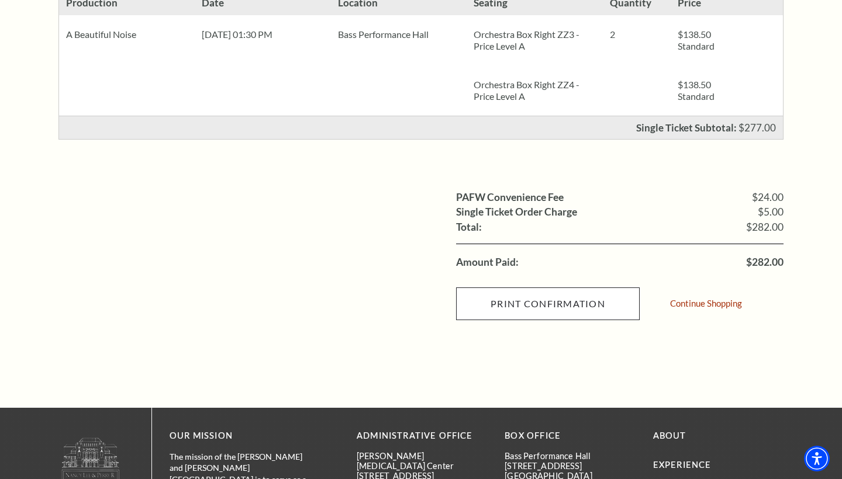
click at [549, 303] on input "Print Confirmation" at bounding box center [548, 304] width 184 height 33
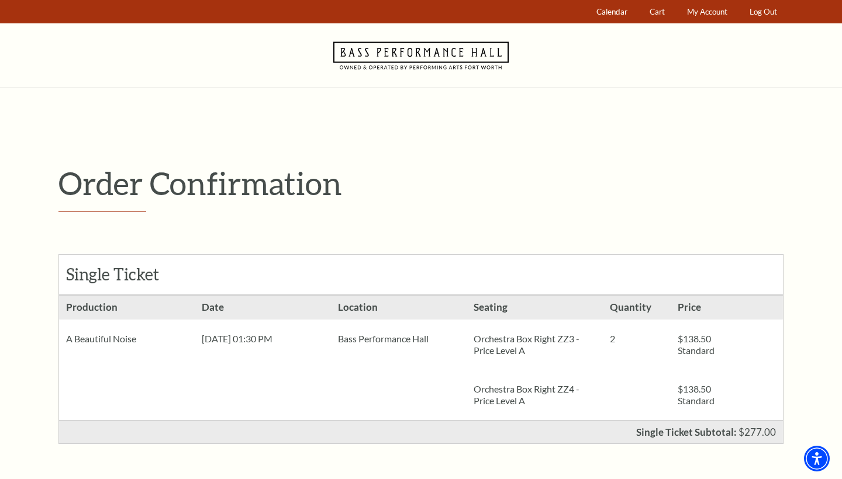
scroll to position [0, 0]
click at [707, 11] on span "My Account" at bounding box center [707, 11] width 40 height 9
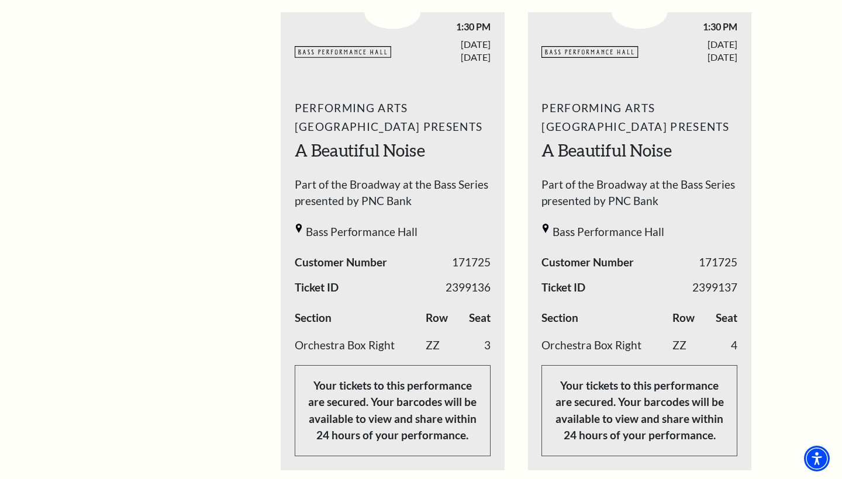
scroll to position [468, 0]
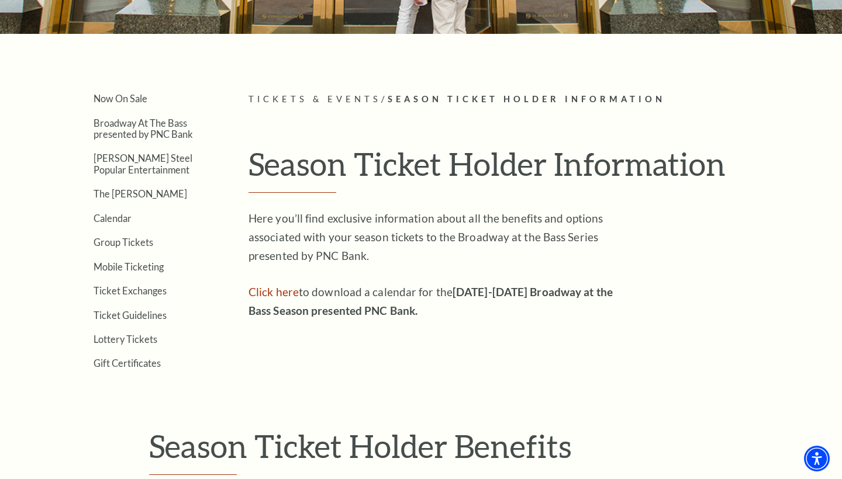
scroll to position [226, 0]
click at [289, 286] on link "Click here" at bounding box center [273, 292] width 50 height 13
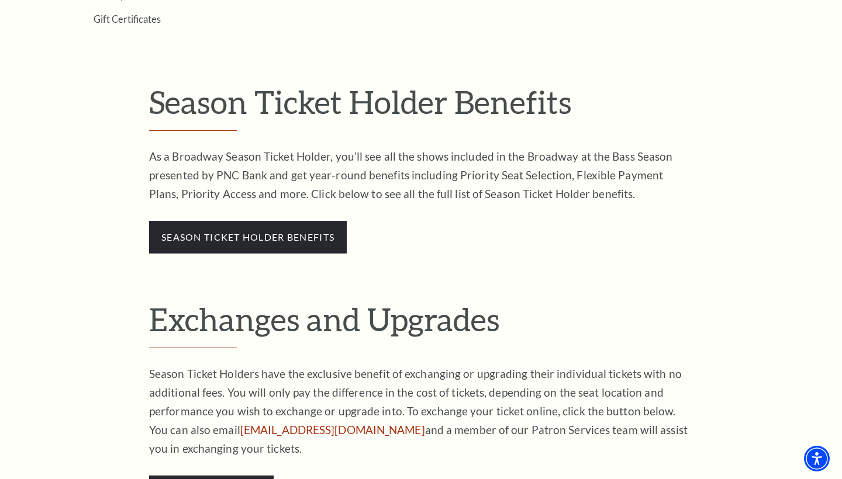
scroll to position [574, 0]
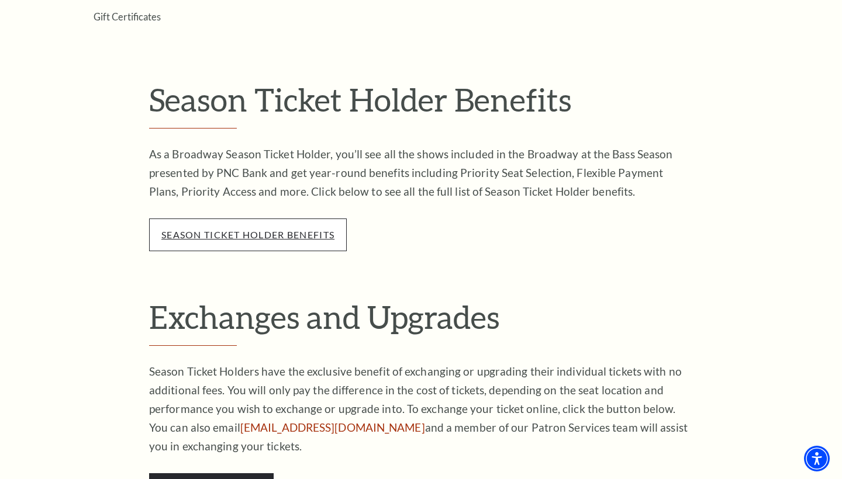
click at [303, 229] on link "season ticket holder benefits" at bounding box center [247, 234] width 173 height 11
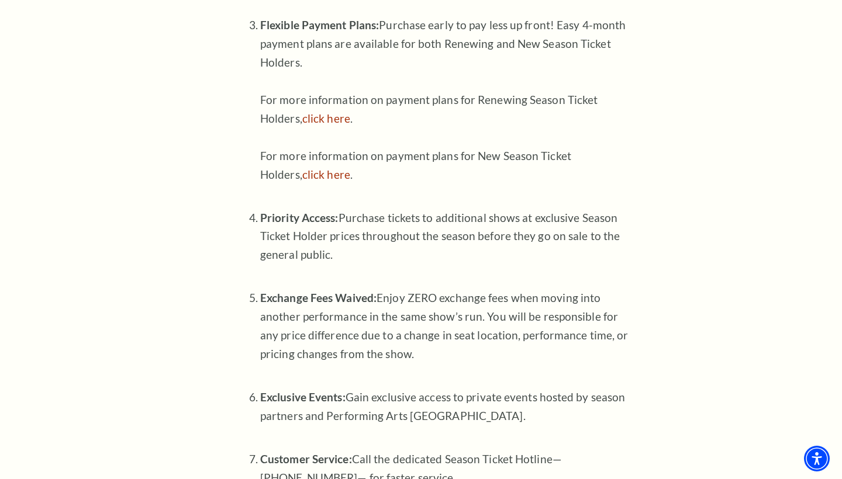
scroll to position [675, 0]
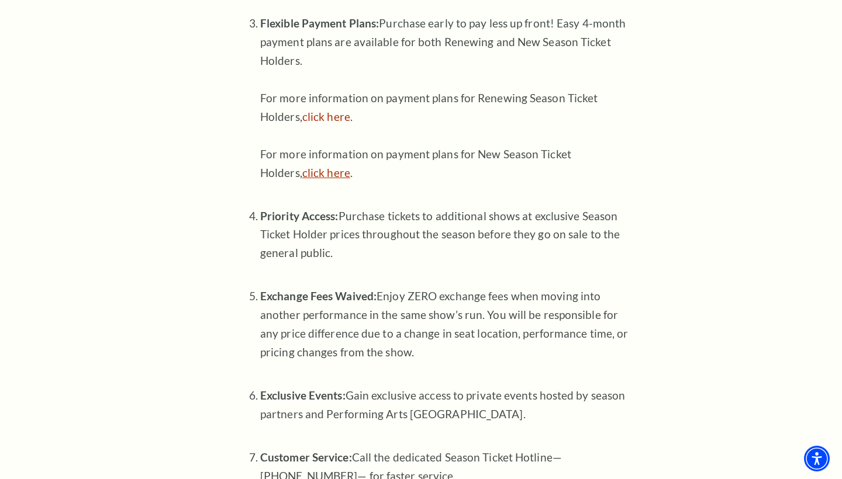
click at [340, 166] on link "click here" at bounding box center [326, 172] width 48 height 13
